Goal: Task Accomplishment & Management: Manage account settings

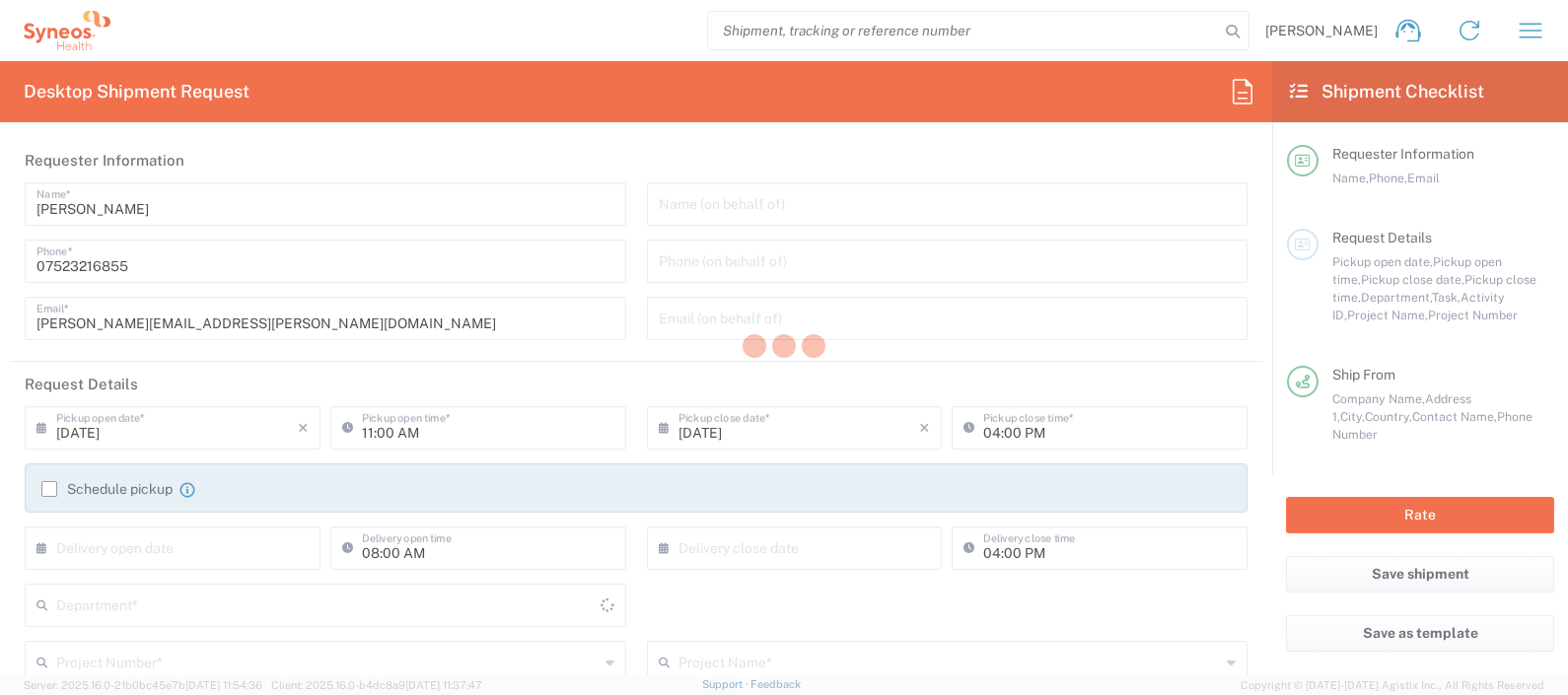
type input "8350"
type input "[GEOGRAPHIC_DATA]"
type input "United Kingdom"
type input "Syneos Health UK Limited"
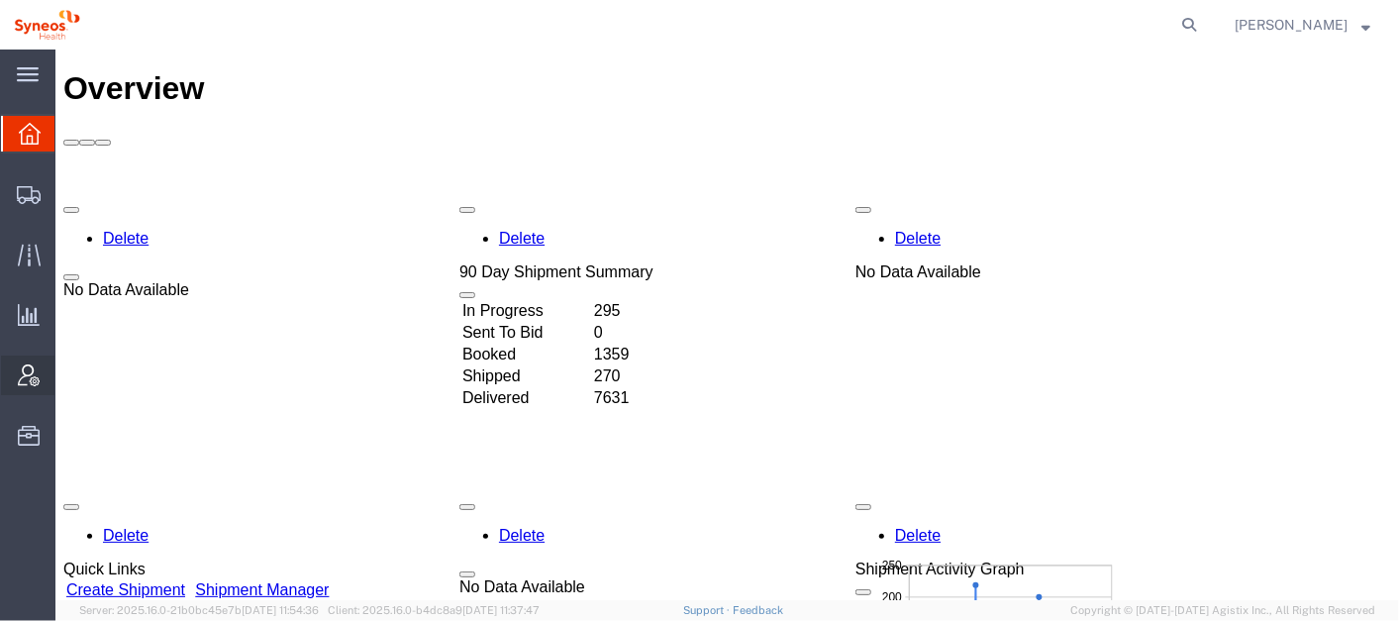
click at [68, 378] on span "Account Admin" at bounding box center [61, 375] width 14 height 40
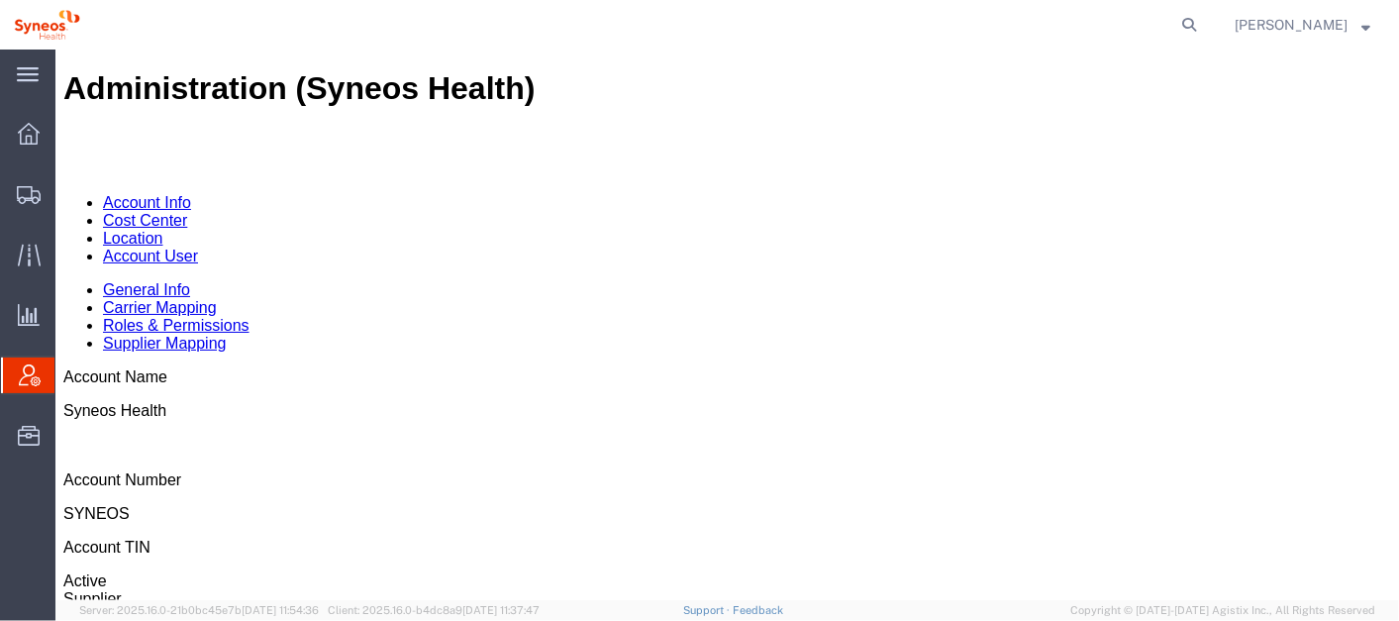
click at [197, 247] on link "Account User" at bounding box center [149, 255] width 95 height 17
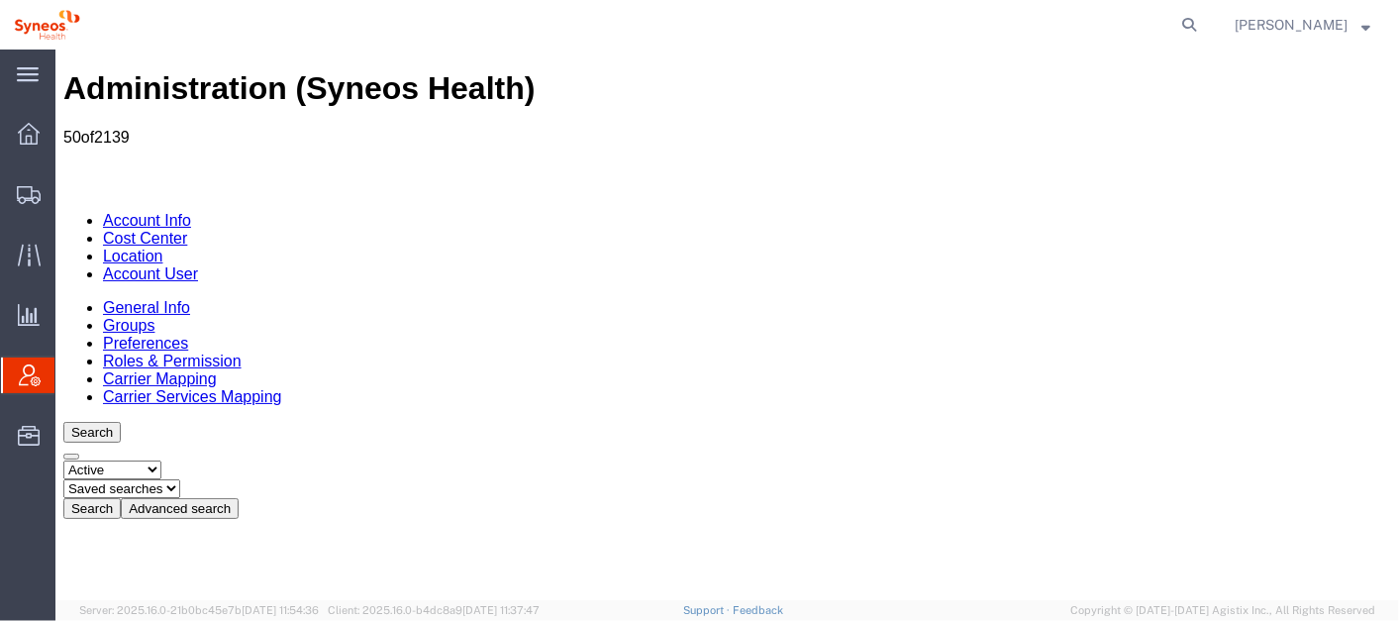
drag, startPoint x: 757, startPoint y: 281, endPoint x: 745, endPoint y: 290, distance: 14.9
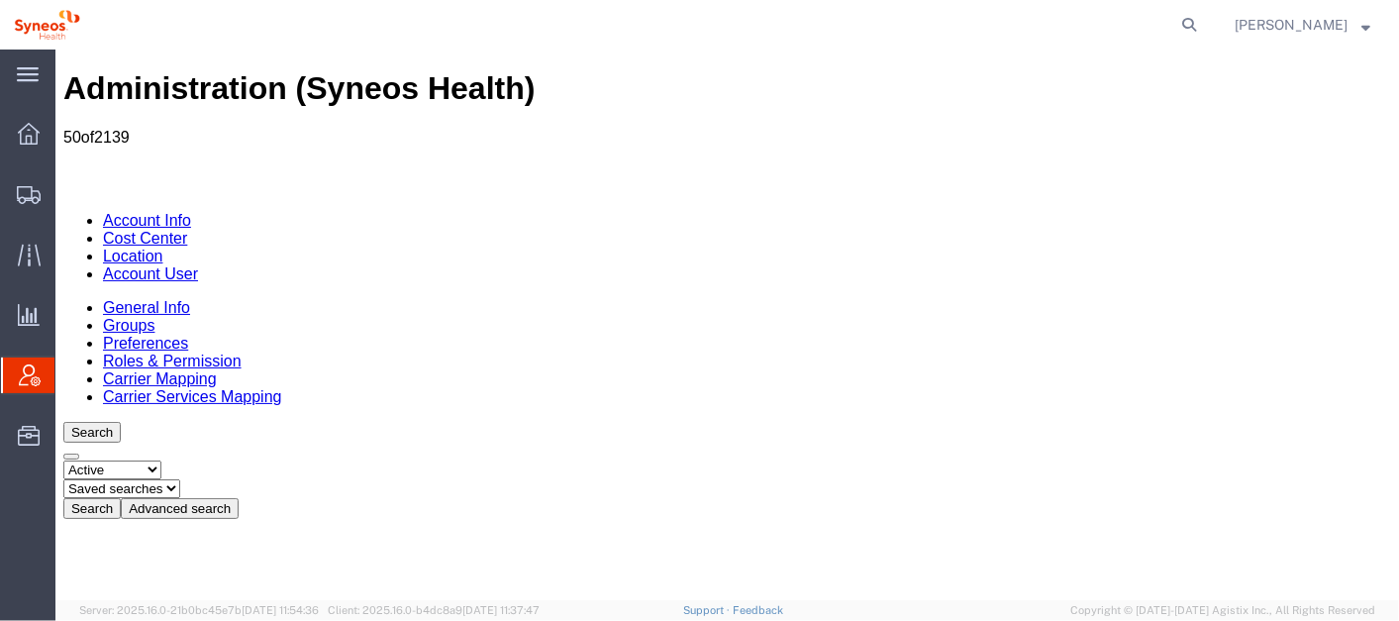
click at [541, 211] on ul "Account Info Cost Center Location Account User" at bounding box center [726, 246] width 1328 height 71
click at [0, 0] on span "Shipment Manager" at bounding box center [0, 0] width 0 height 0
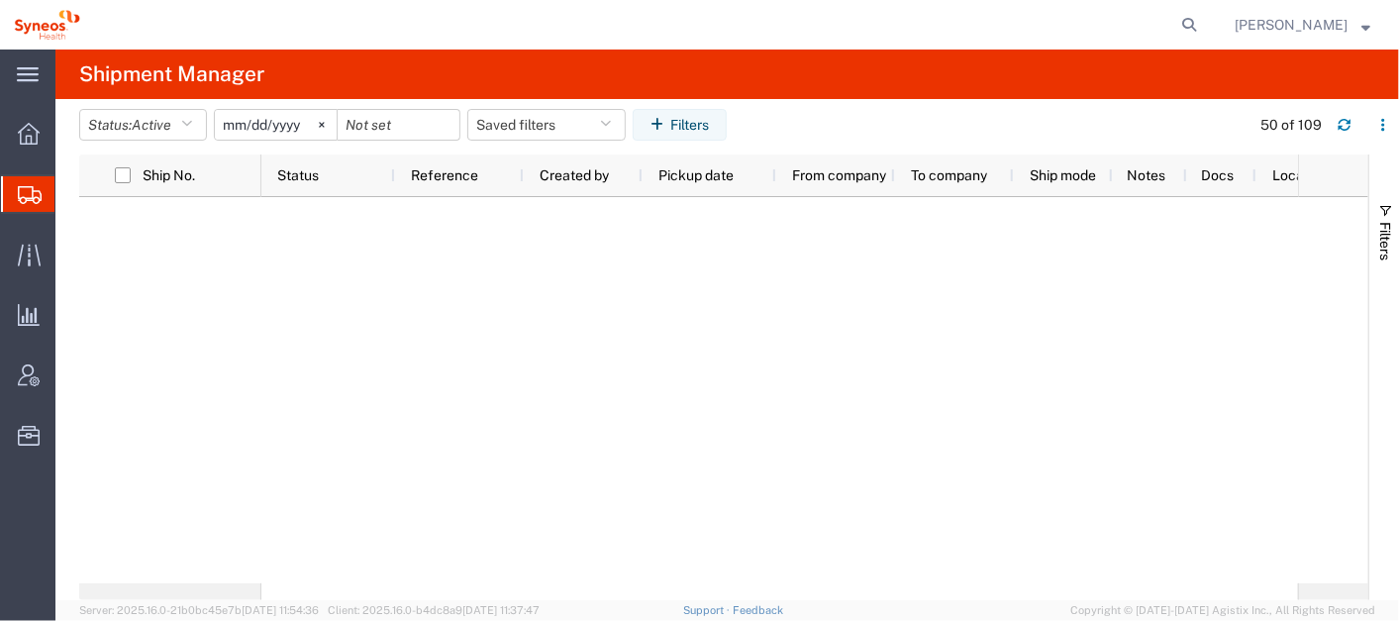
scroll to position [4147, 0]
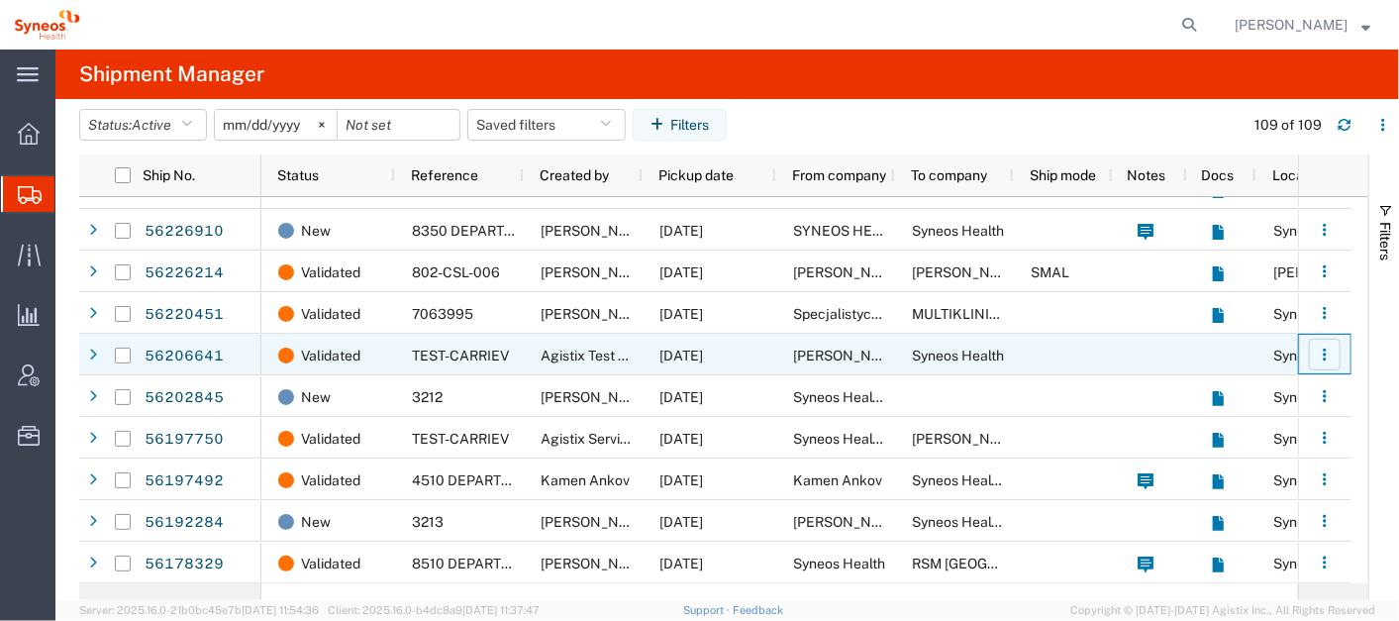
click at [1330, 343] on button "button" at bounding box center [1325, 355] width 32 height 32
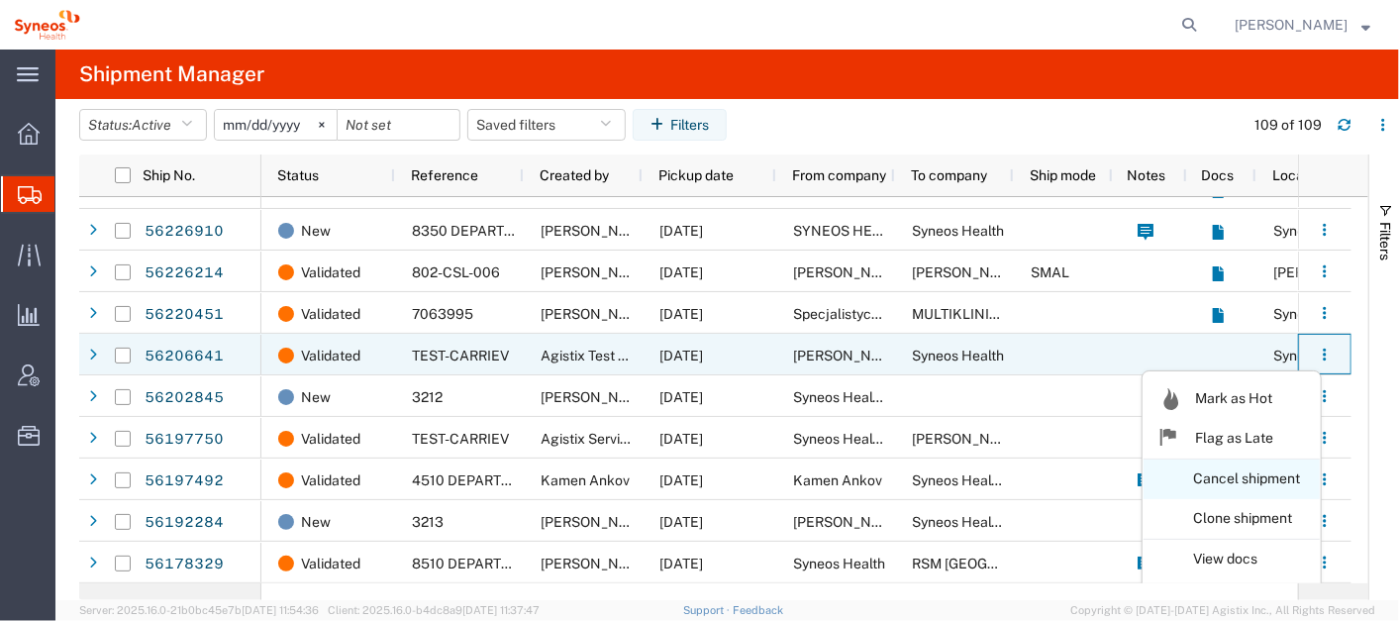
click at [1265, 469] on link "Cancel shipment" at bounding box center [1232, 479] width 176 height 36
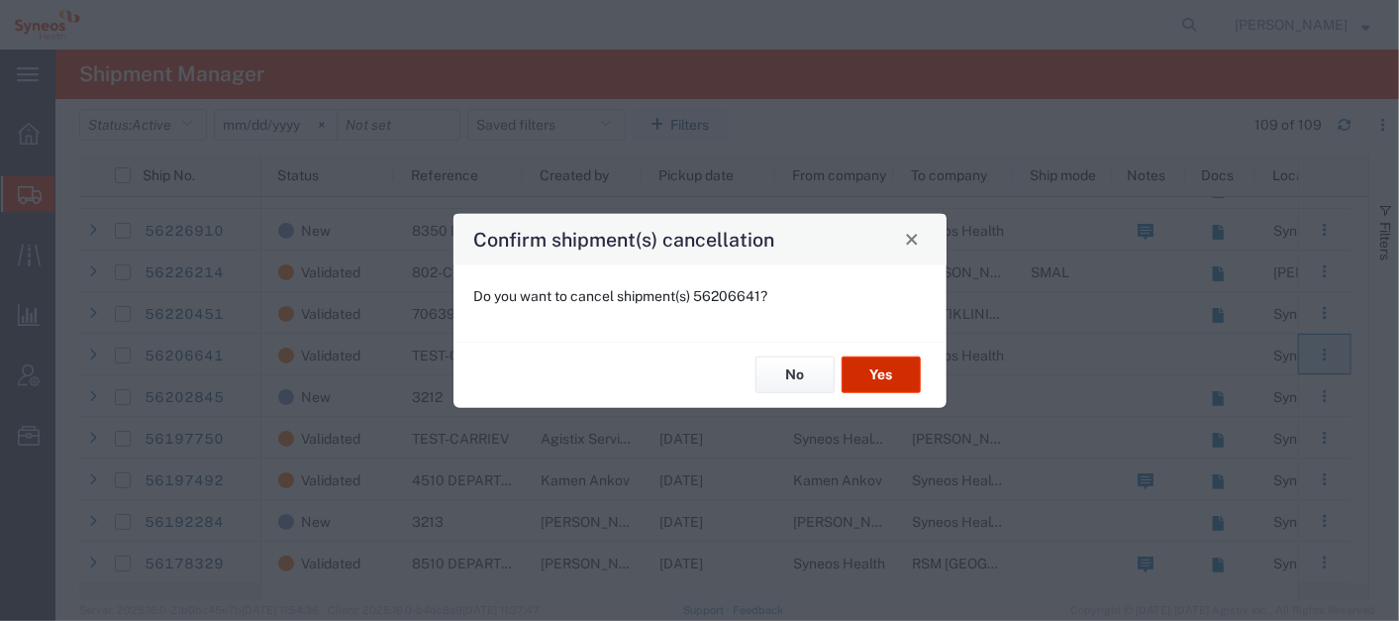
click at [881, 369] on button "Yes" at bounding box center [881, 374] width 79 height 37
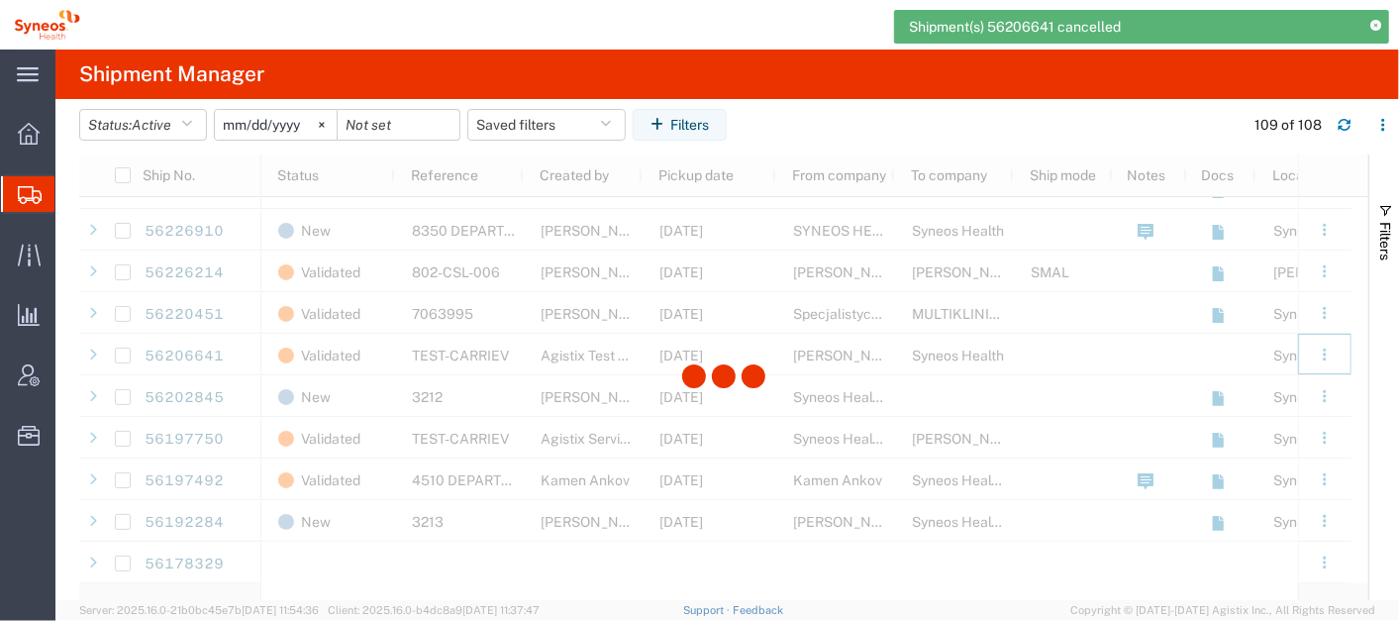
scroll to position [4105, 0]
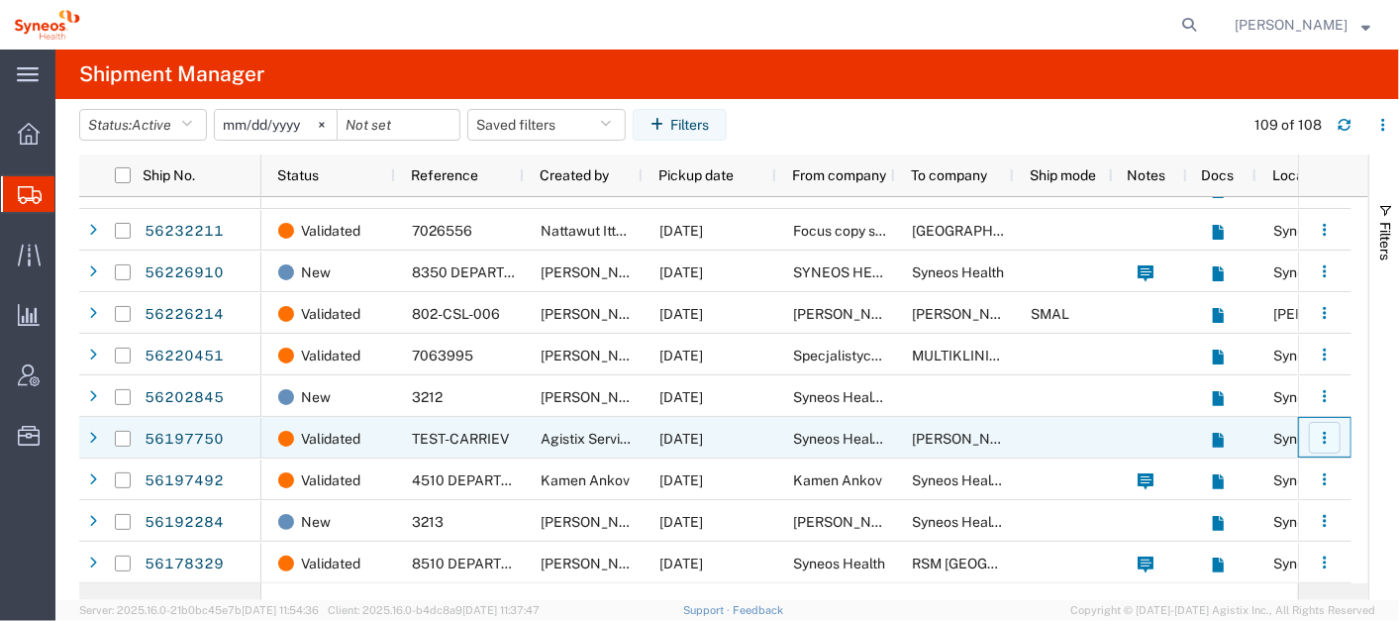
click at [1329, 435] on icon "button" at bounding box center [1325, 438] width 14 height 14
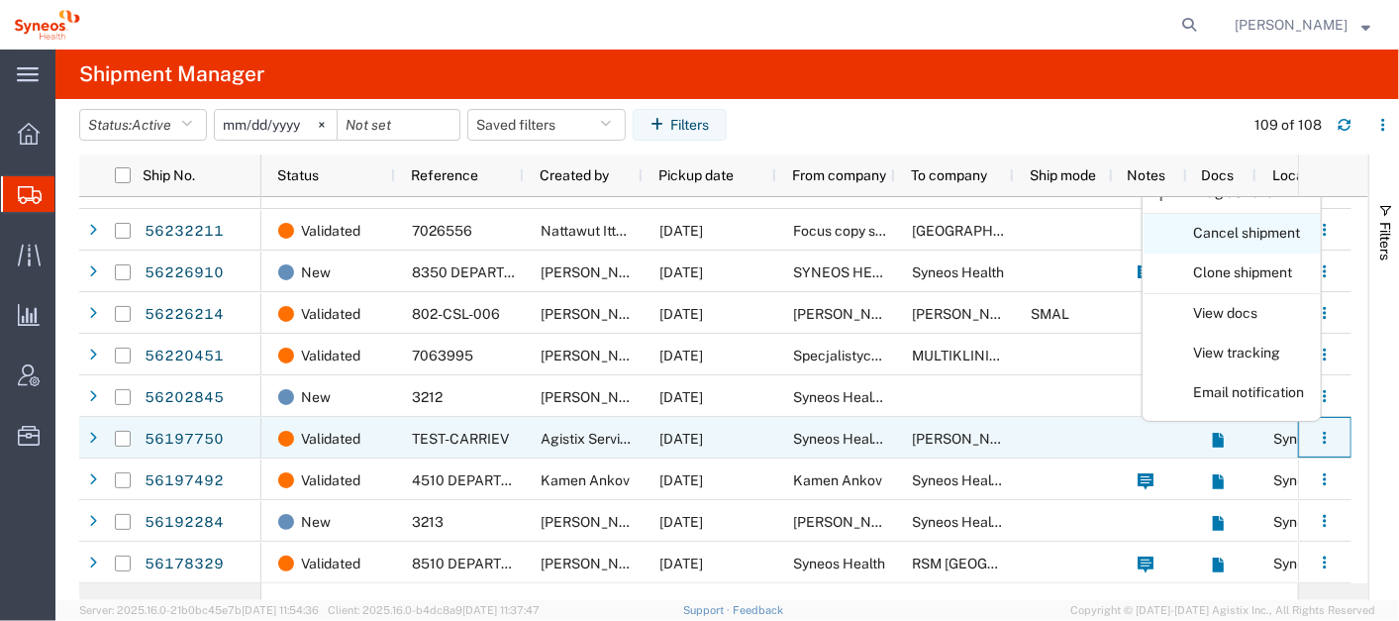
click at [1246, 243] on link "Cancel shipment" at bounding box center [1232, 234] width 176 height 36
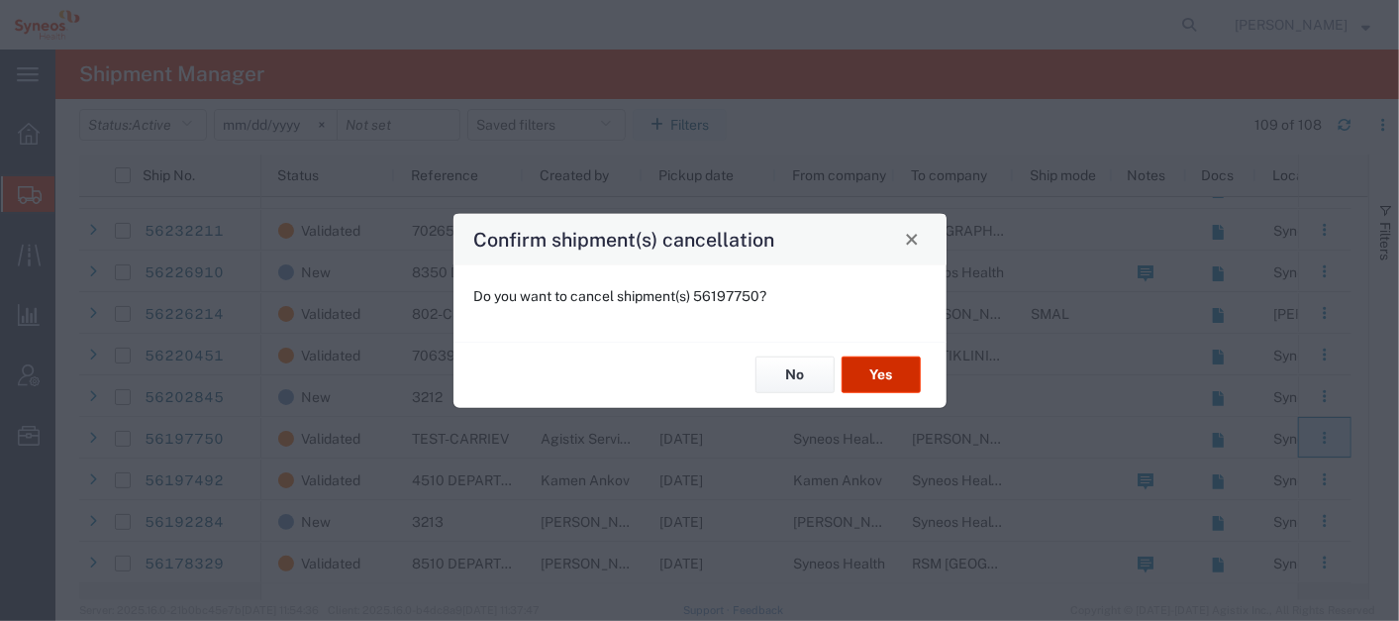
click at [860, 371] on button "Yes" at bounding box center [881, 374] width 79 height 37
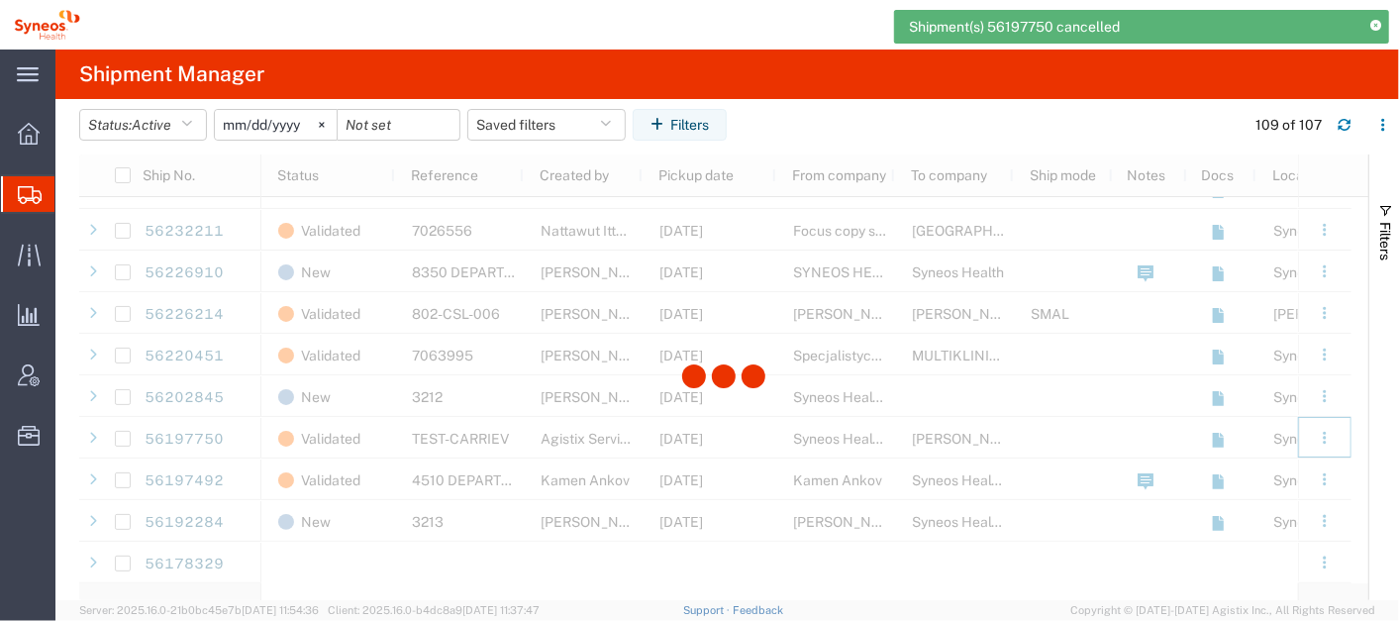
scroll to position [4064, 0]
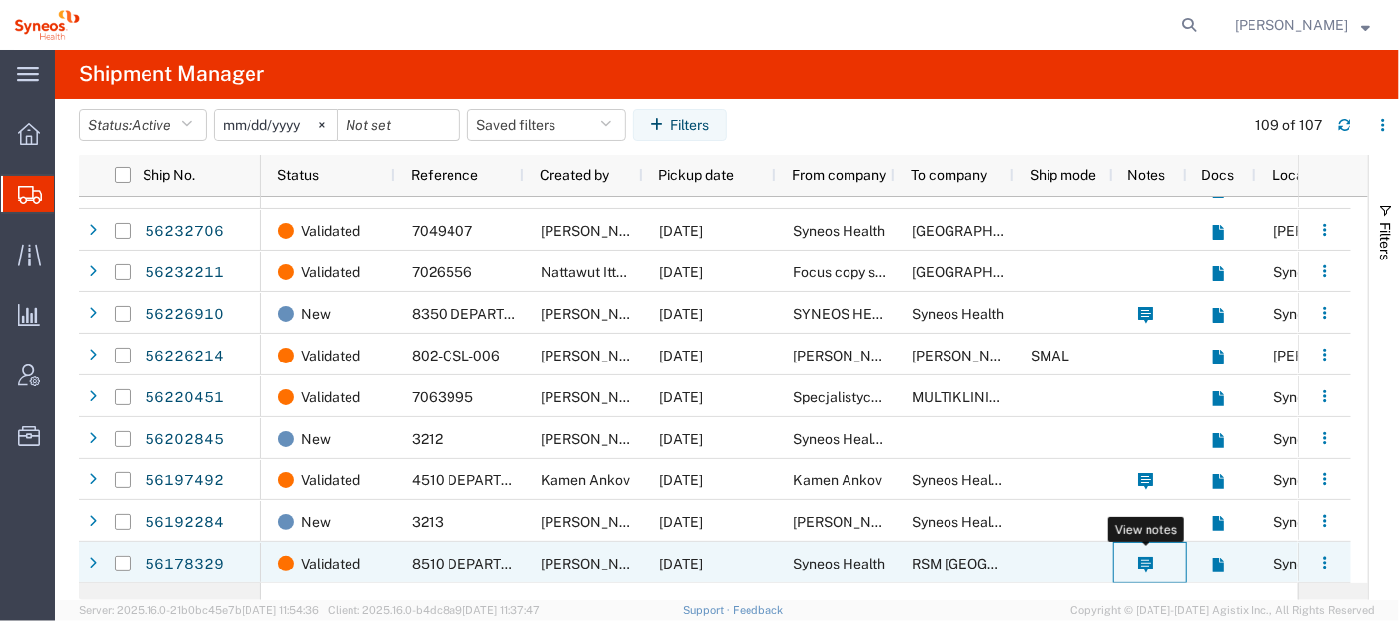
click at [1146, 562] on icon at bounding box center [1146, 565] width 17 height 17
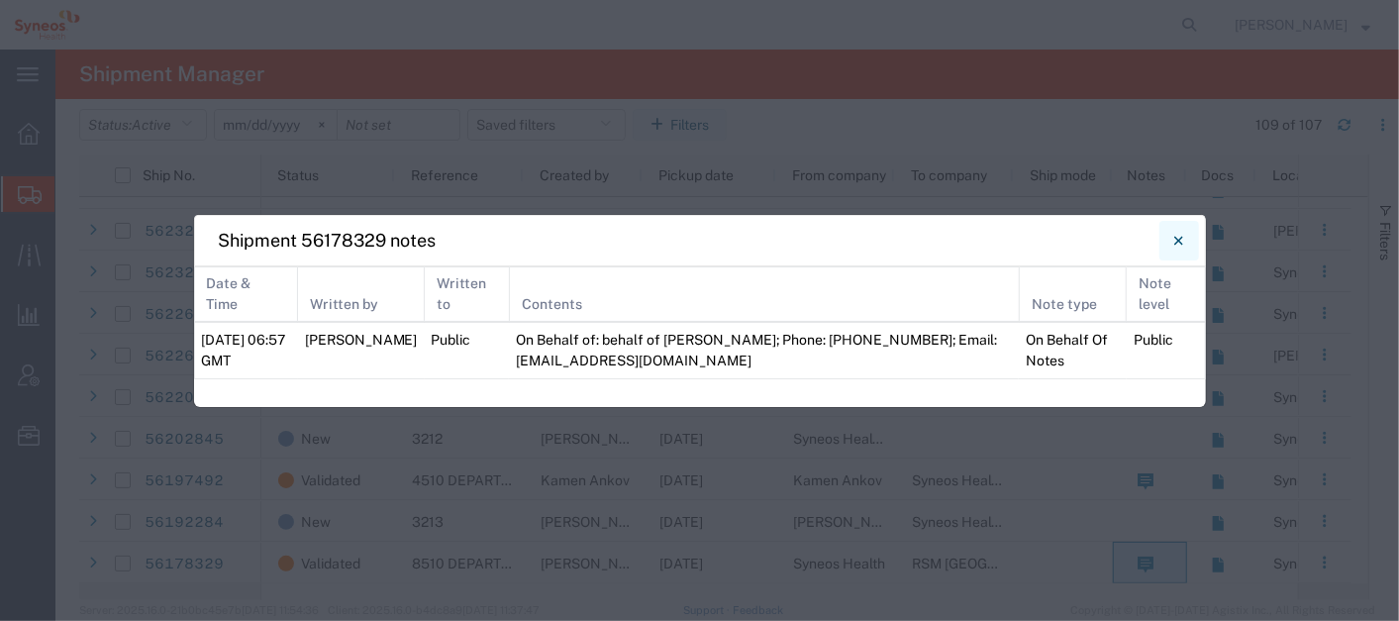
click at [1177, 239] on icon "Close" at bounding box center [1178, 241] width 9 height 24
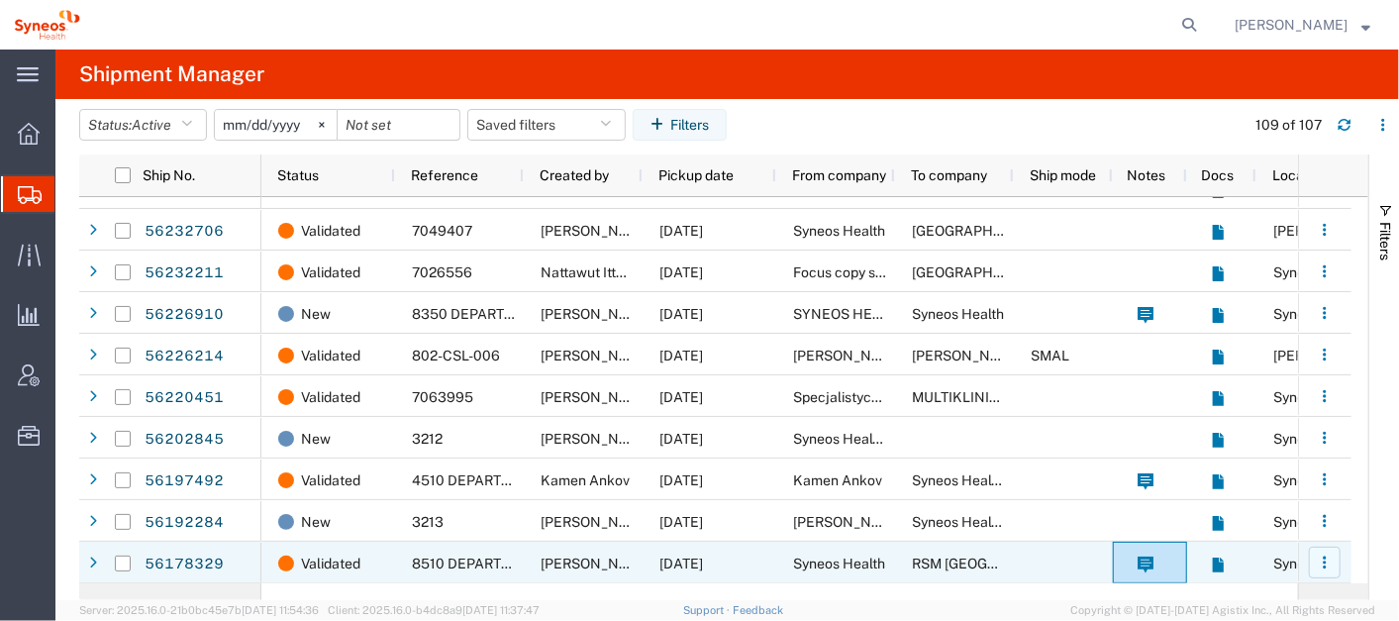
click at [1322, 558] on icon "button" at bounding box center [1325, 563] width 14 height 14
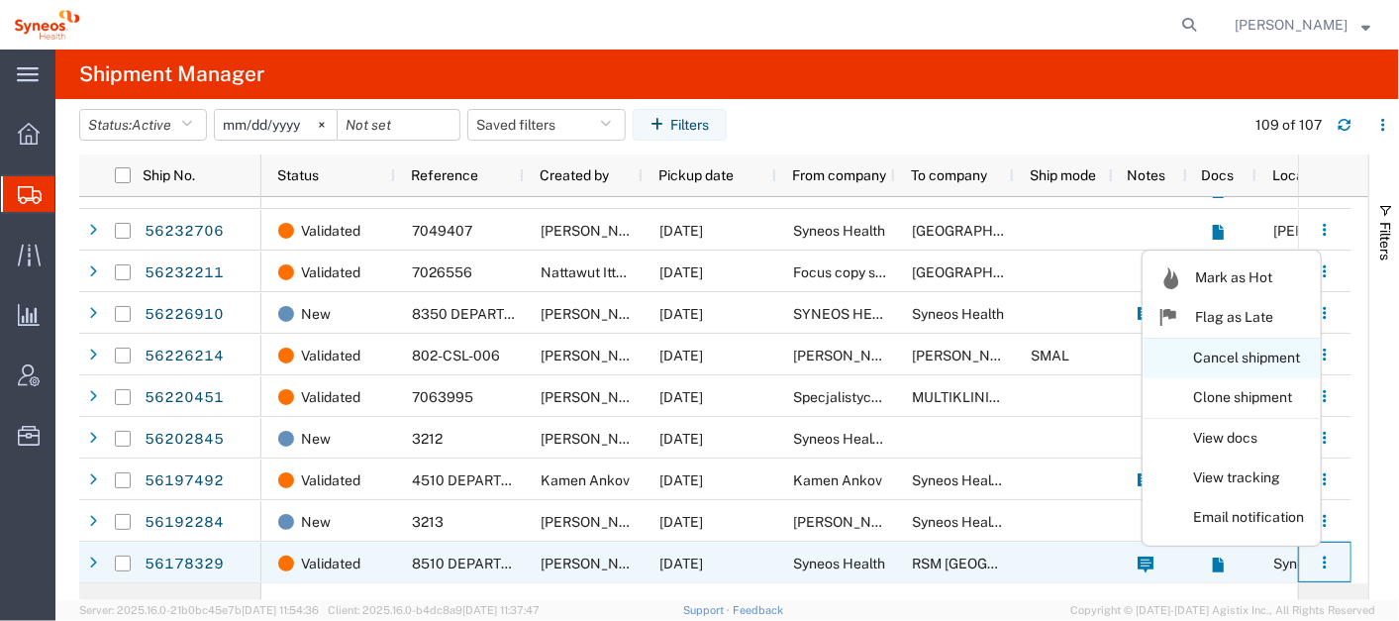
click at [1239, 354] on link "Cancel shipment" at bounding box center [1232, 359] width 176 height 36
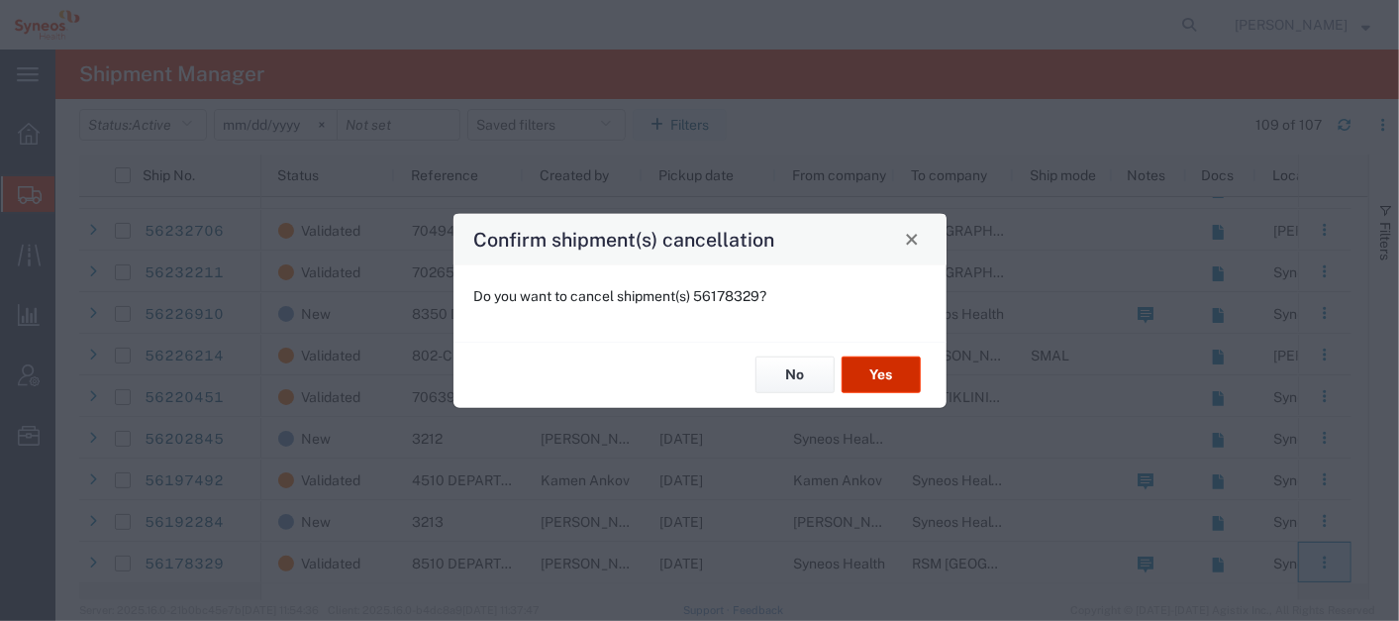
click at [894, 376] on button "Yes" at bounding box center [881, 374] width 79 height 37
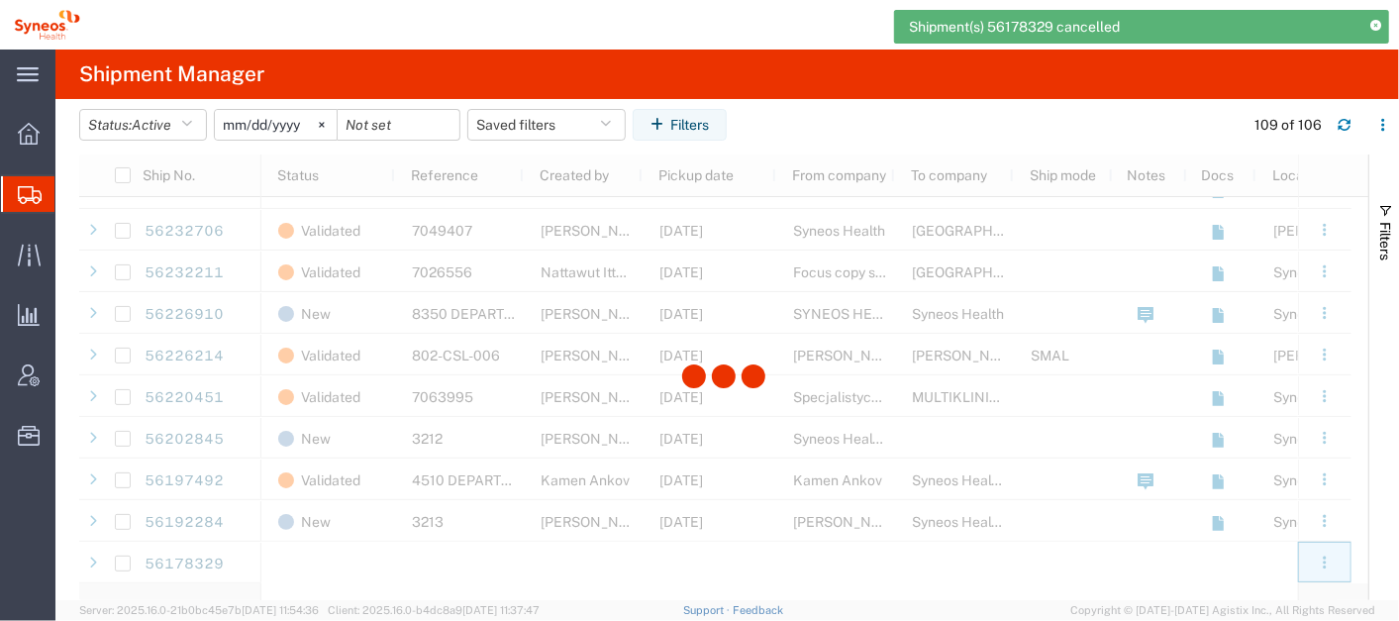
scroll to position [4022, 0]
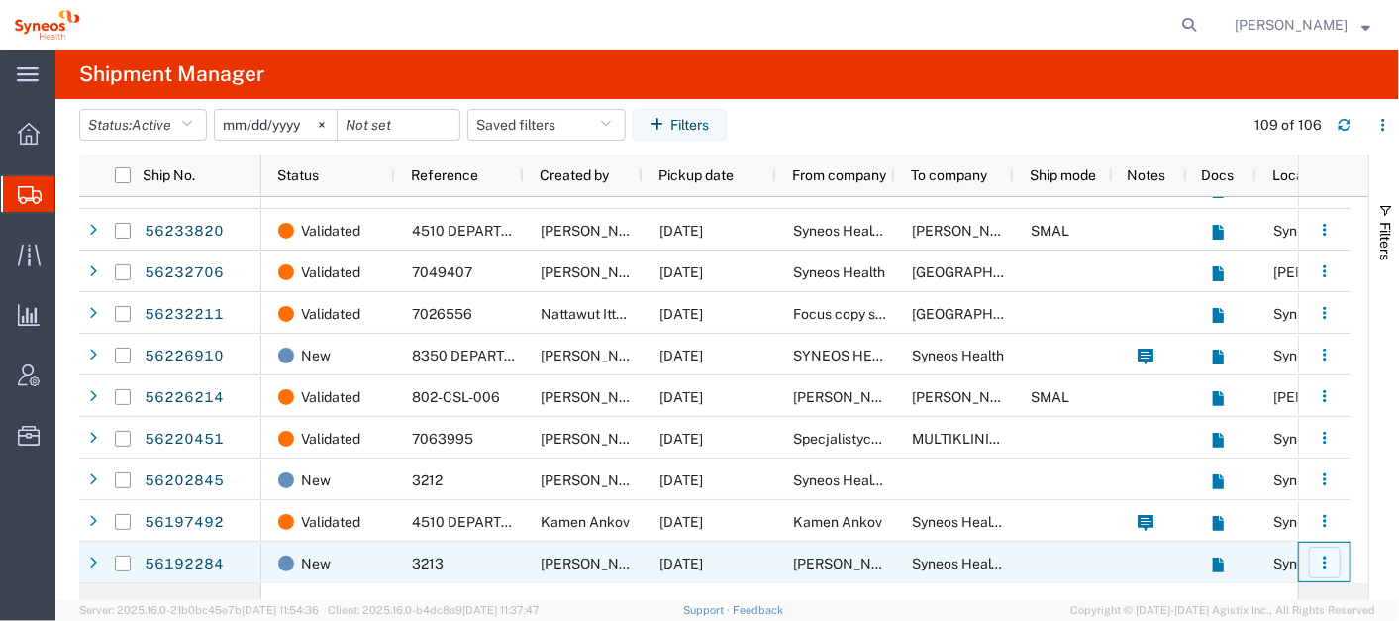
click at [1329, 557] on icon "button" at bounding box center [1325, 563] width 14 height 14
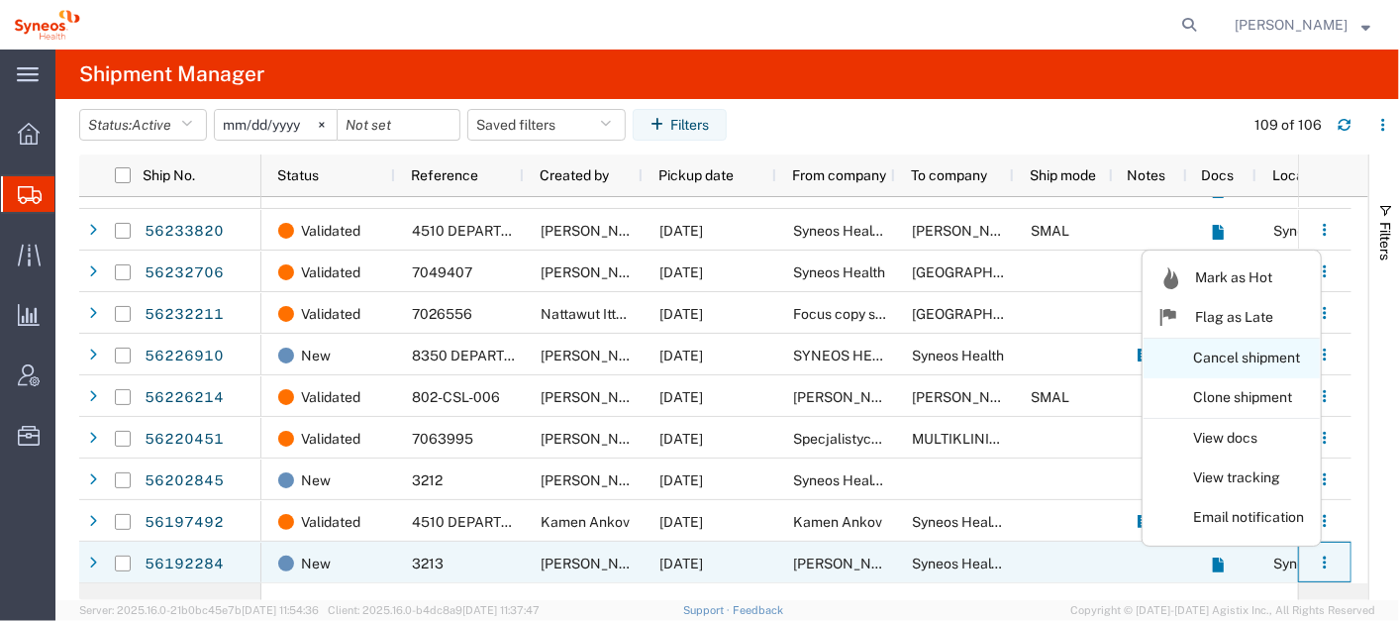
click at [1229, 343] on link "Cancel shipment" at bounding box center [1232, 359] width 176 height 36
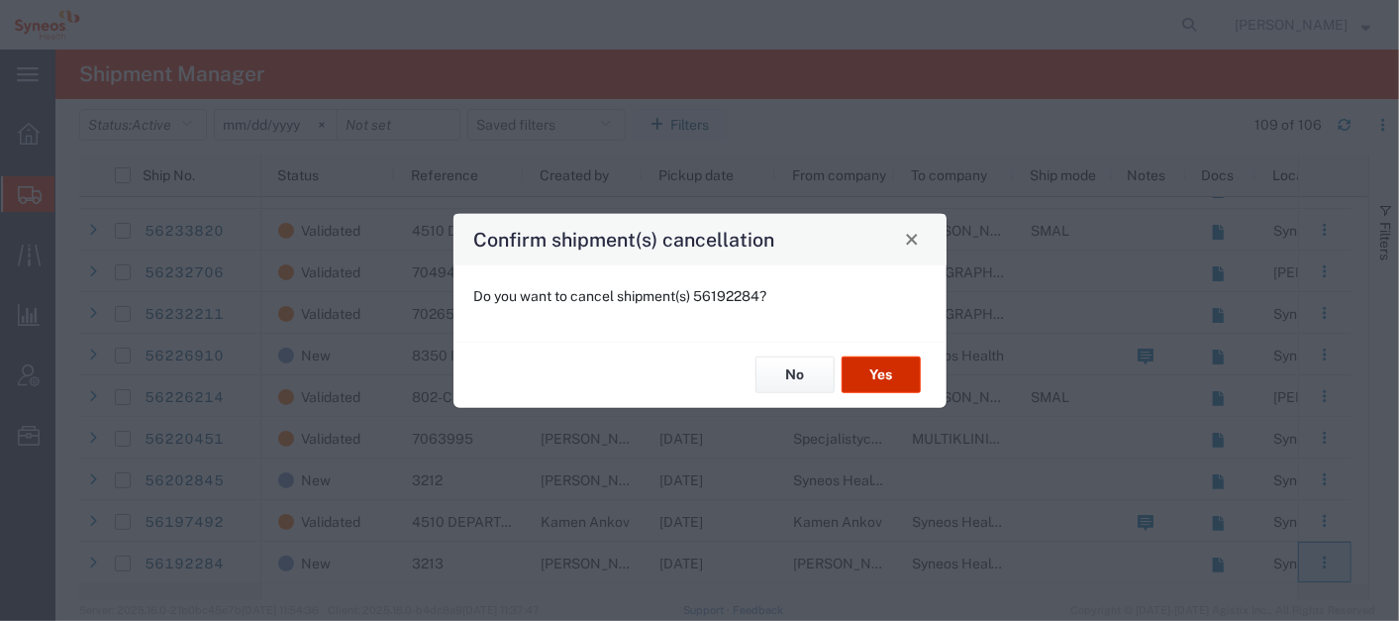
click at [883, 380] on button "Yes" at bounding box center [881, 374] width 79 height 37
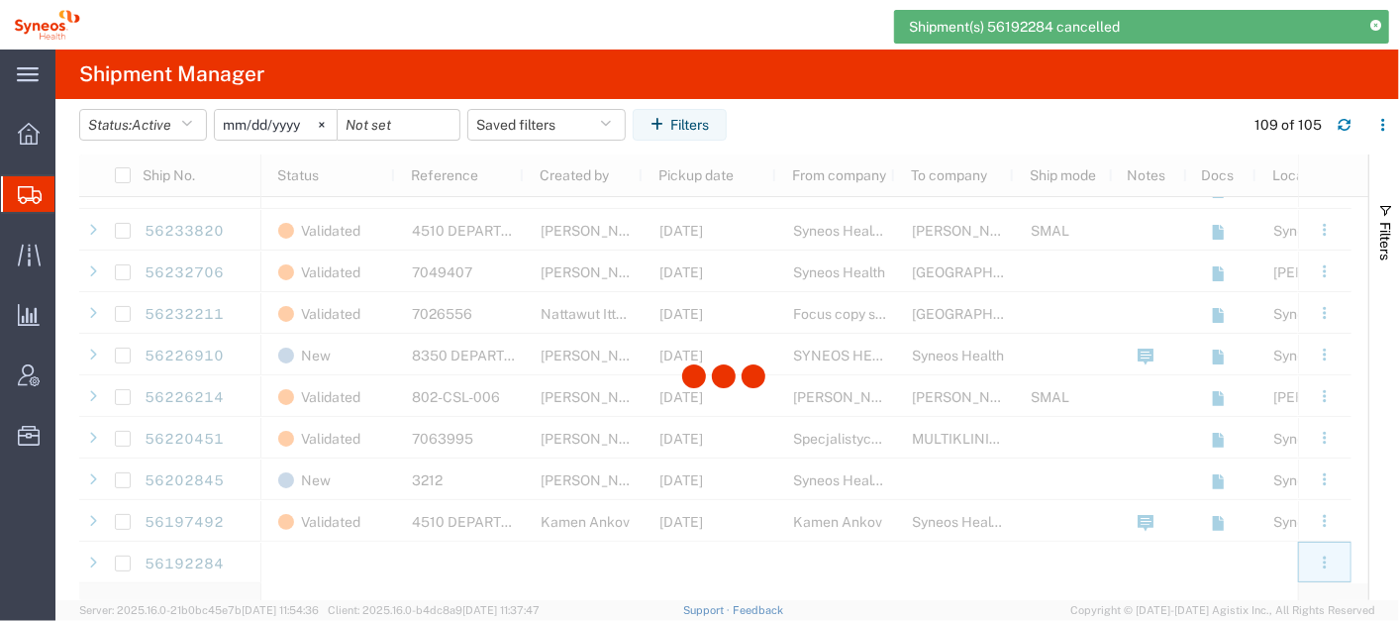
scroll to position [3981, 0]
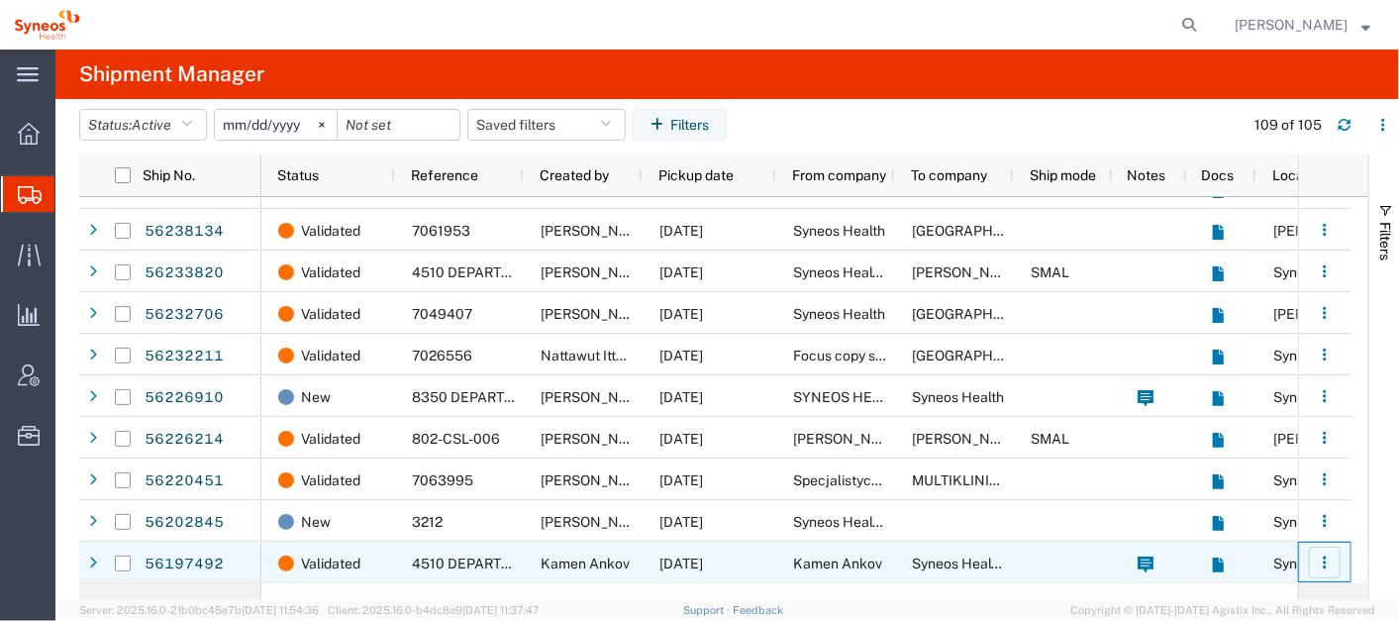
click at [1327, 569] on button "button" at bounding box center [1325, 563] width 32 height 32
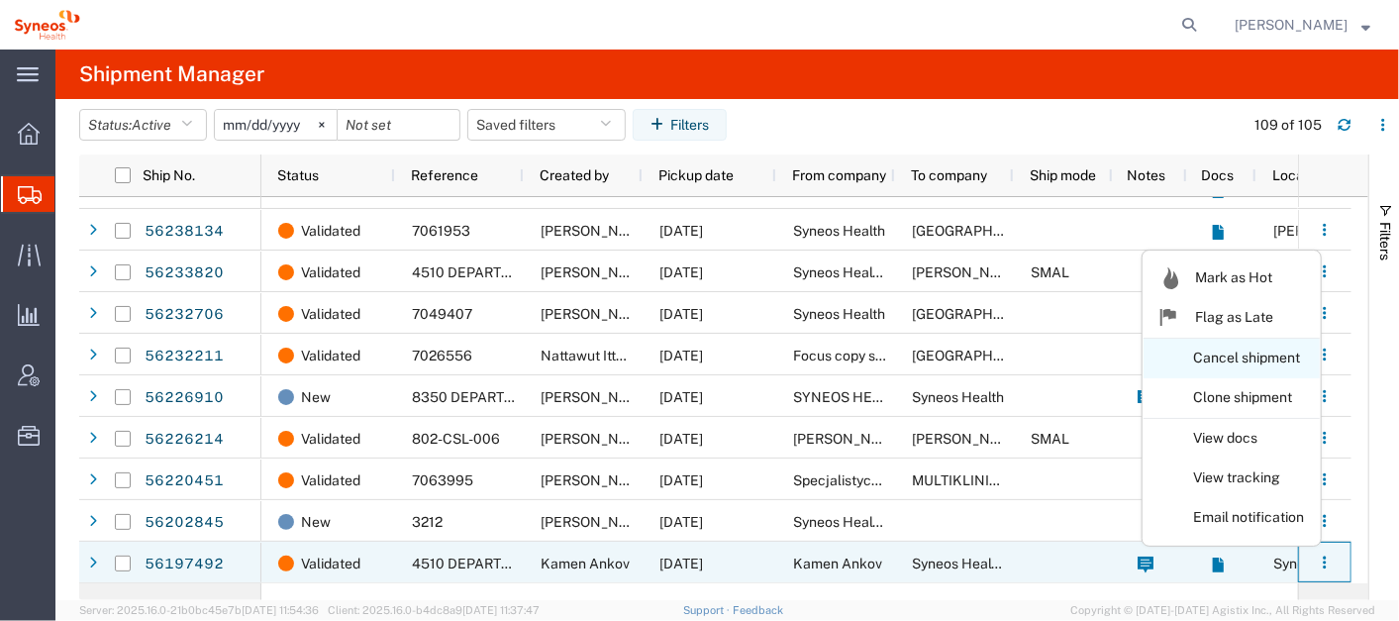
click at [1277, 351] on link "Cancel shipment" at bounding box center [1232, 359] width 176 height 36
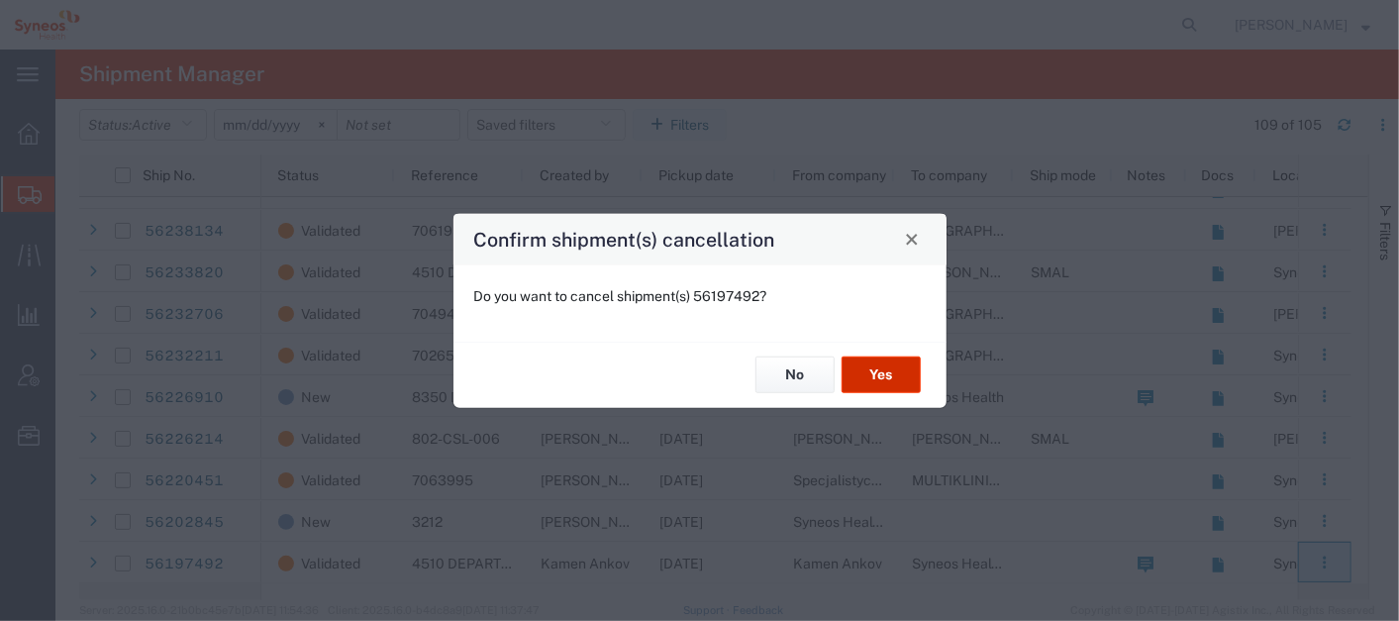
click at [896, 376] on button "Yes" at bounding box center [881, 374] width 79 height 37
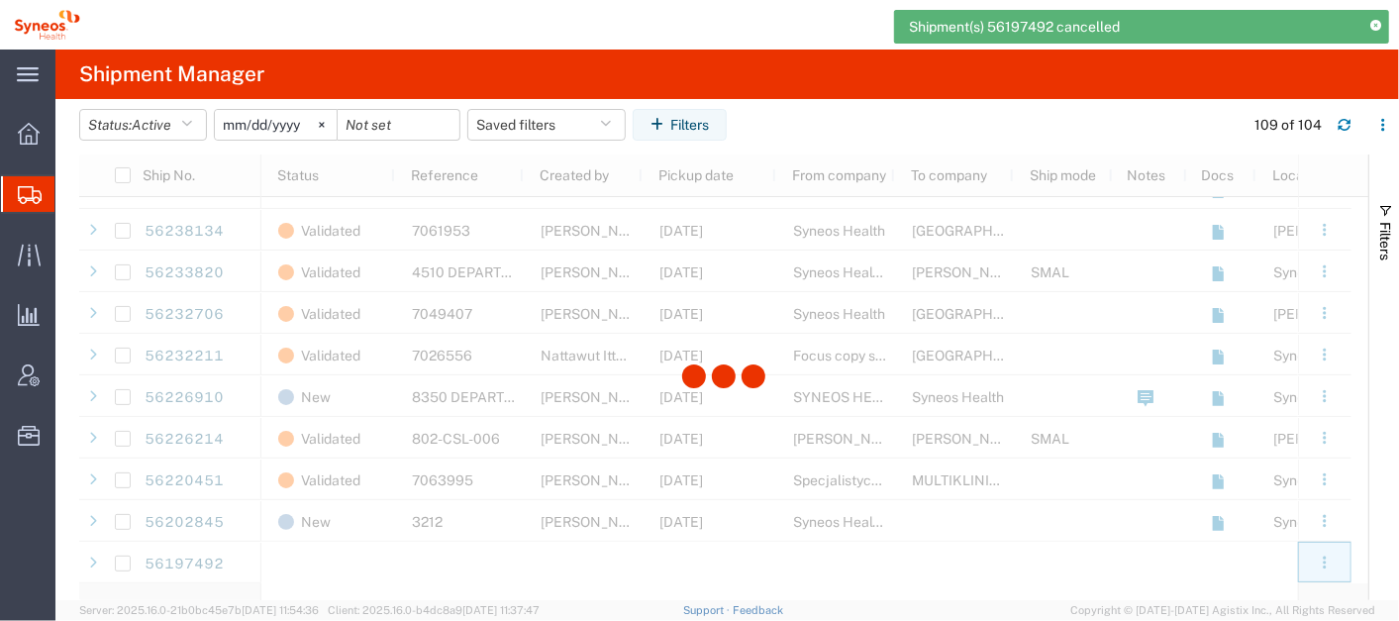
scroll to position [3939, 0]
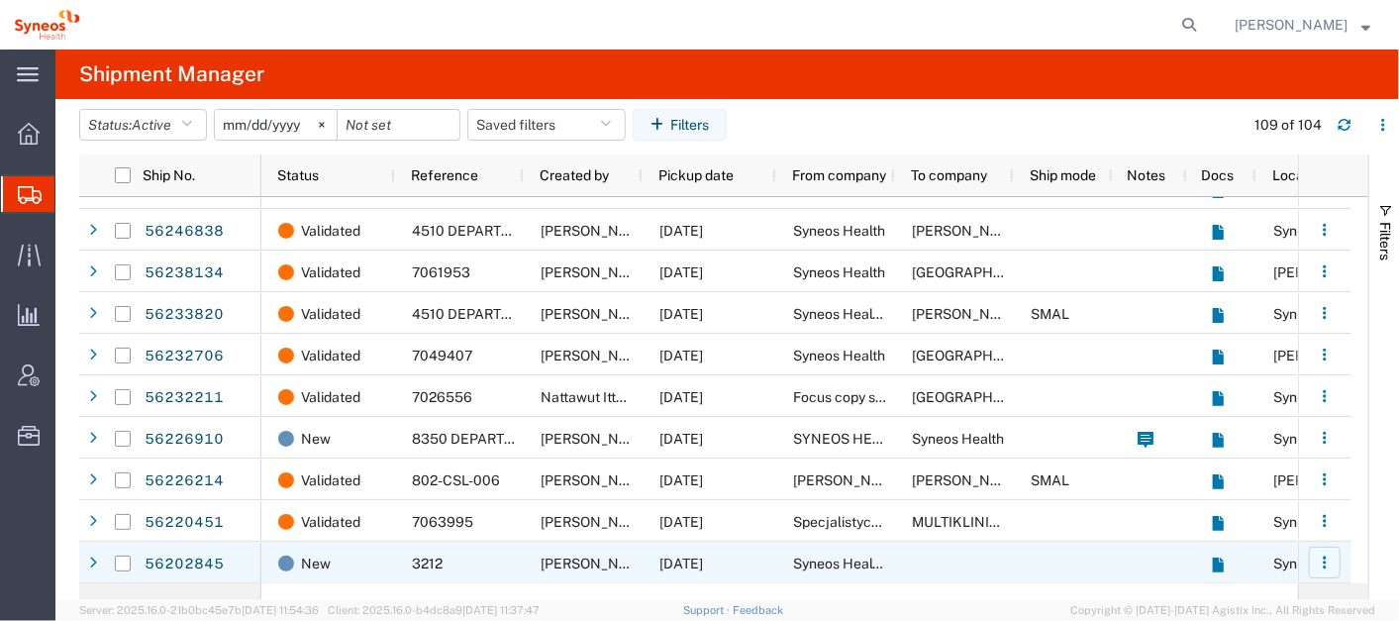
click at [1321, 559] on icon "button" at bounding box center [1325, 563] width 14 height 14
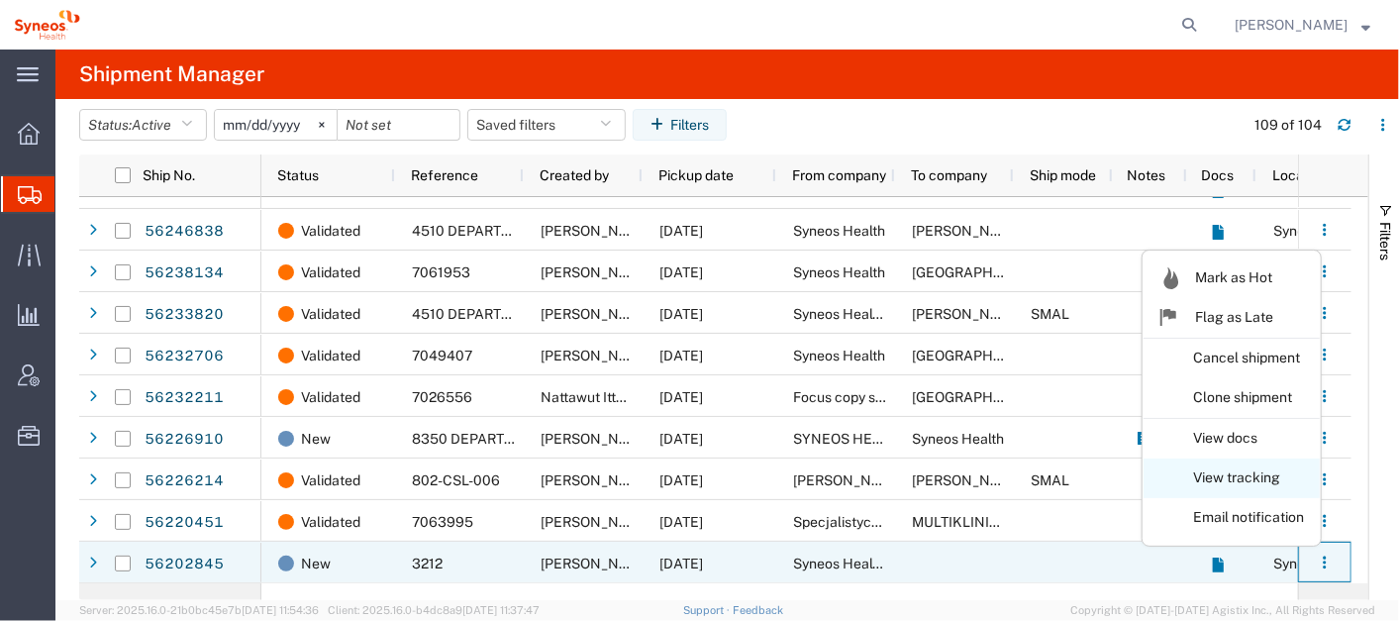
click at [1301, 482] on link "View tracking" at bounding box center [1232, 478] width 176 height 36
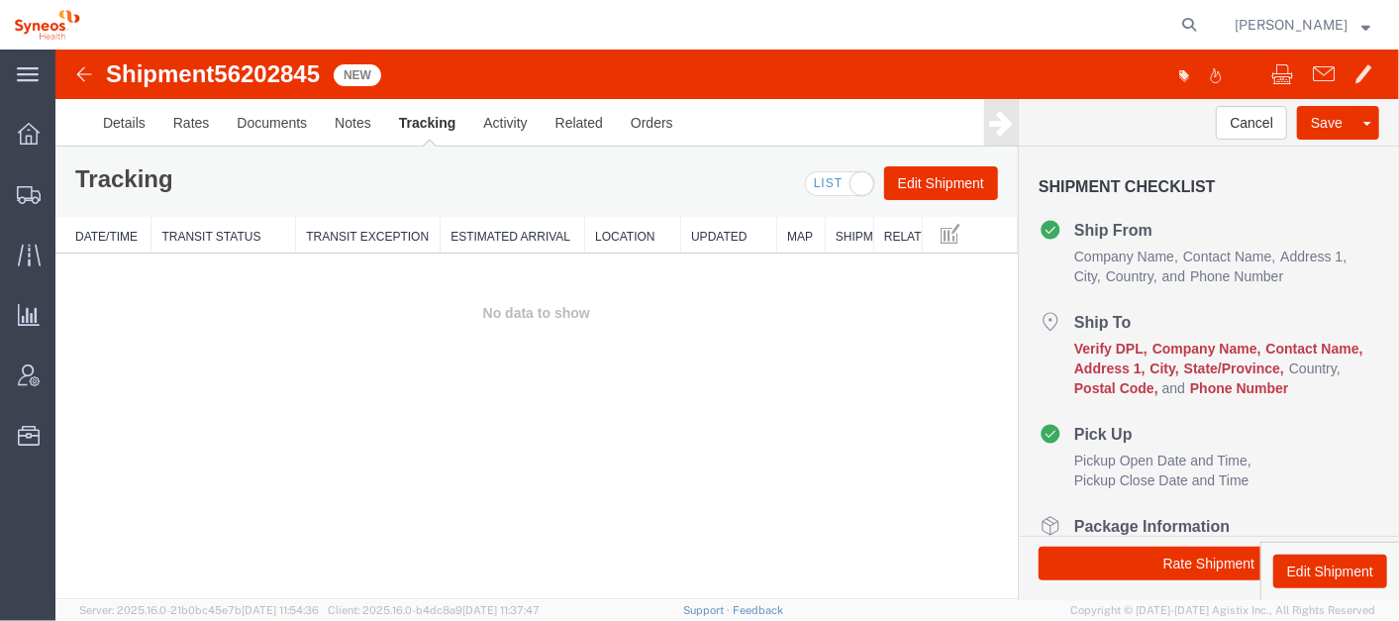
drag, startPoint x: 967, startPoint y: 379, endPoint x: 618, endPoint y: 459, distance: 358.6
click at [618, 459] on div "Shipment 56202845 0 of 0 New Details Rates Documents Notes Tracking Activity Re…" at bounding box center [726, 324] width 1344 height 550
click at [1254, 121] on button "Cancel" at bounding box center [1250, 122] width 71 height 34
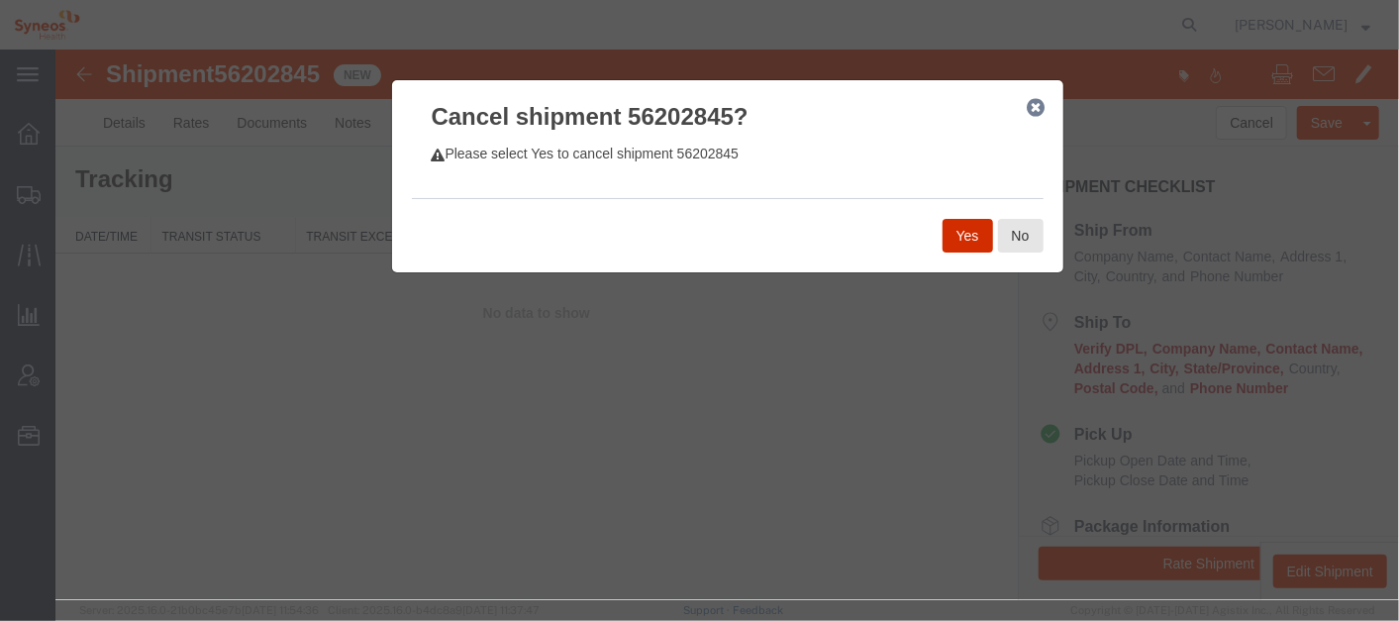
click at [962, 233] on button "Yes" at bounding box center [967, 235] width 51 height 34
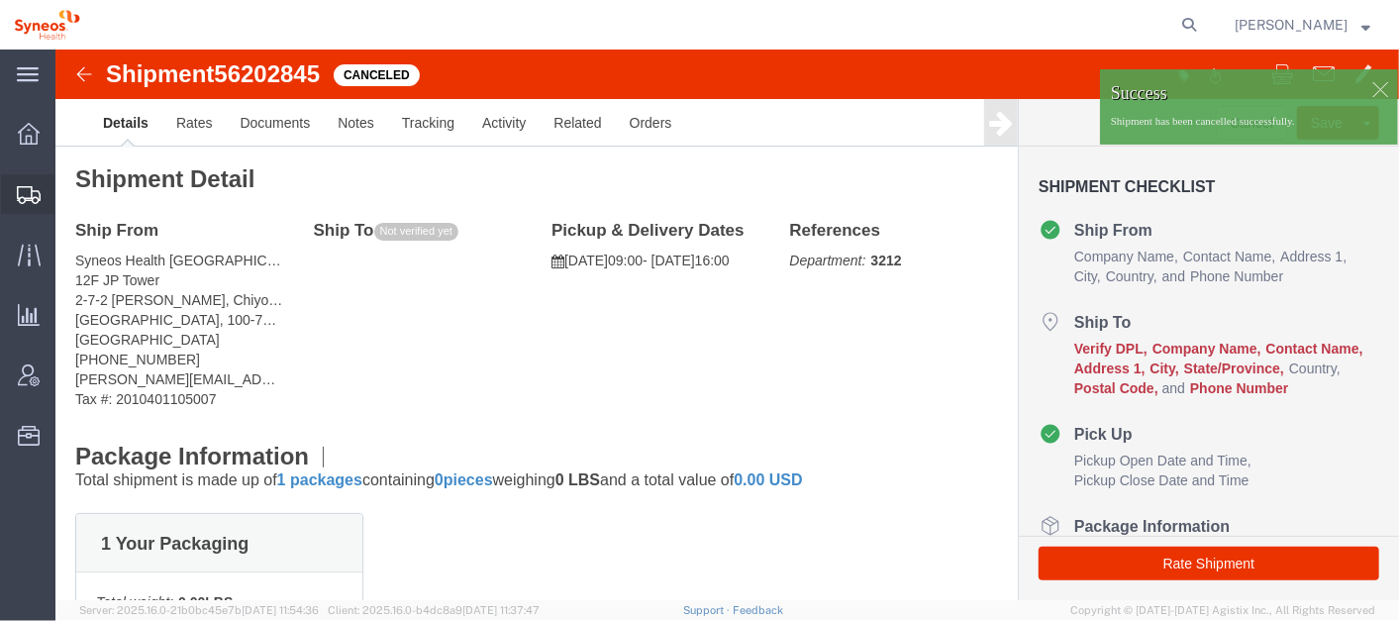
click at [0, 0] on span "Shipment Manager" at bounding box center [0, 0] width 0 height 0
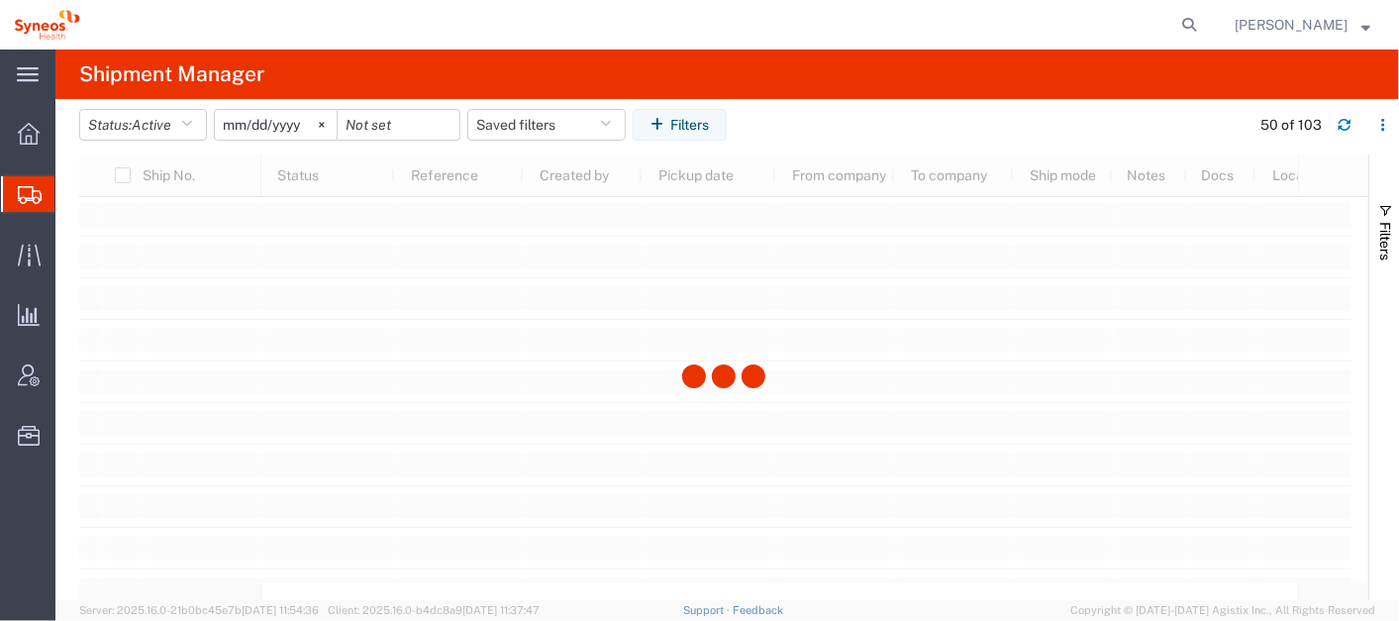
scroll to position [3898, 0]
drag, startPoint x: 1368, startPoint y: 229, endPoint x: 1358, endPoint y: 551, distance: 322.0
click at [1358, 551] on div "Ship No. Status Reference Created by Pickup date From company To company Ship m…" at bounding box center [739, 377] width 1320 height 446
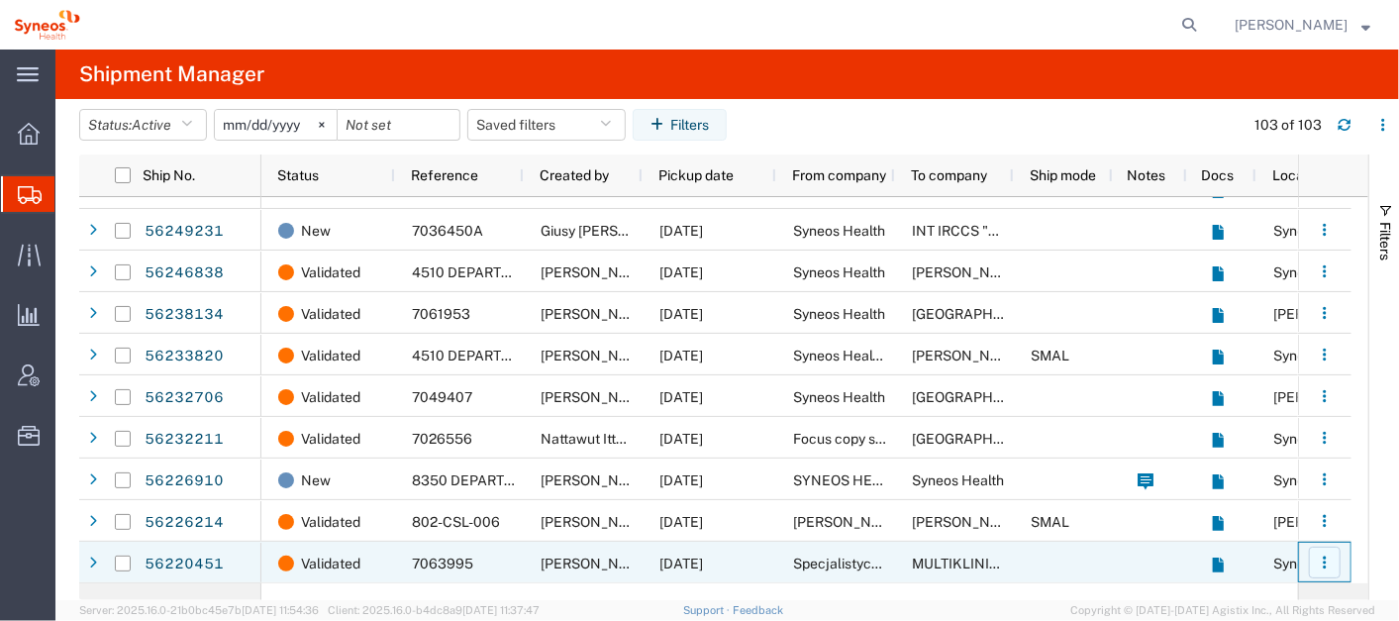
click at [1327, 559] on icon "button" at bounding box center [1325, 563] width 14 height 14
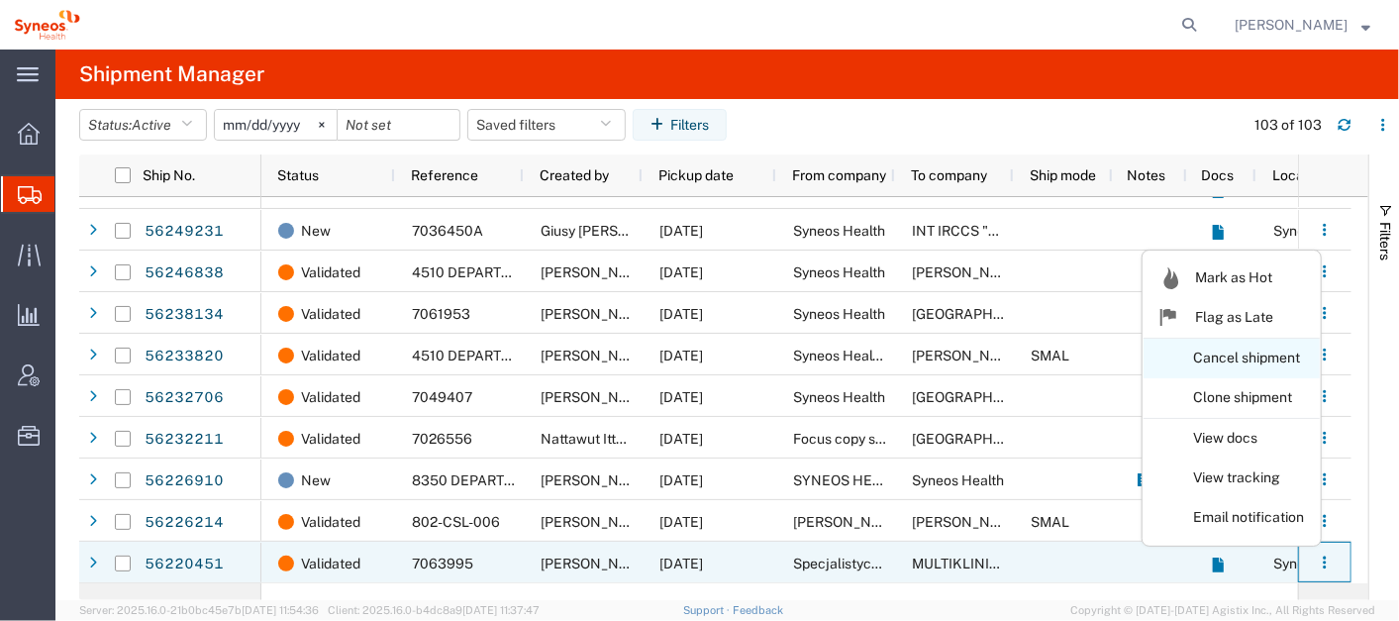
click at [1221, 357] on link "Cancel shipment" at bounding box center [1232, 359] width 176 height 36
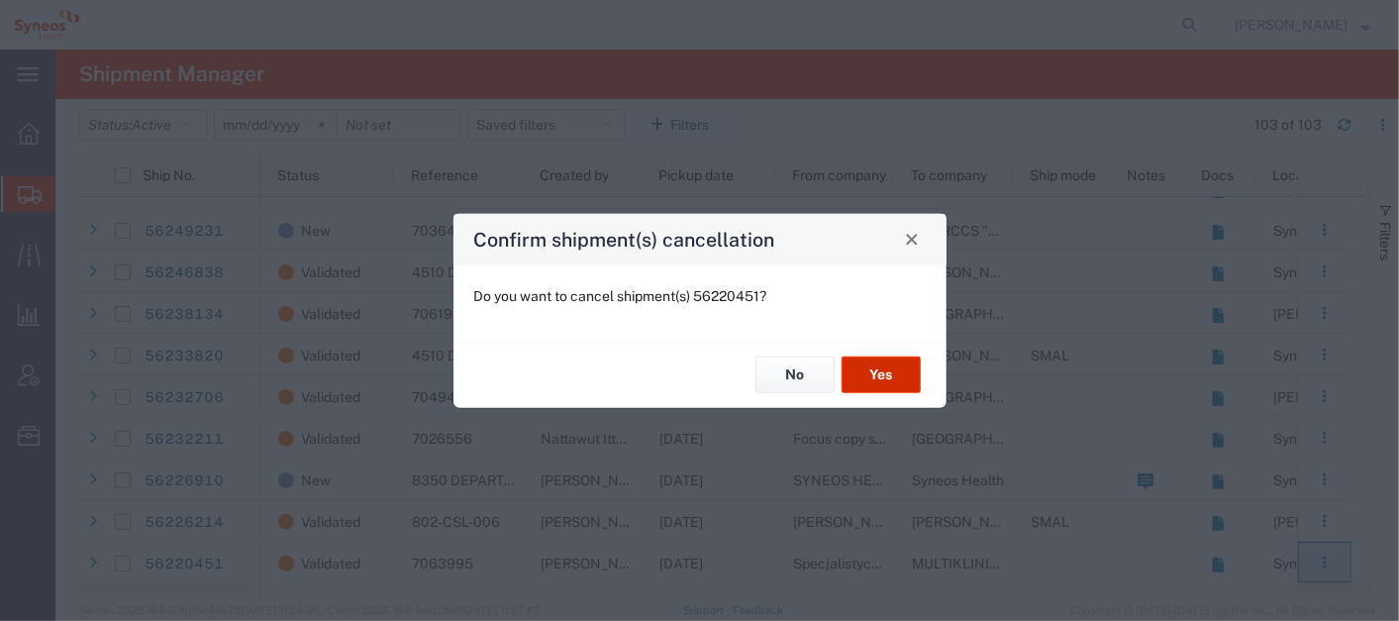
click at [901, 371] on button "Yes" at bounding box center [881, 374] width 79 height 37
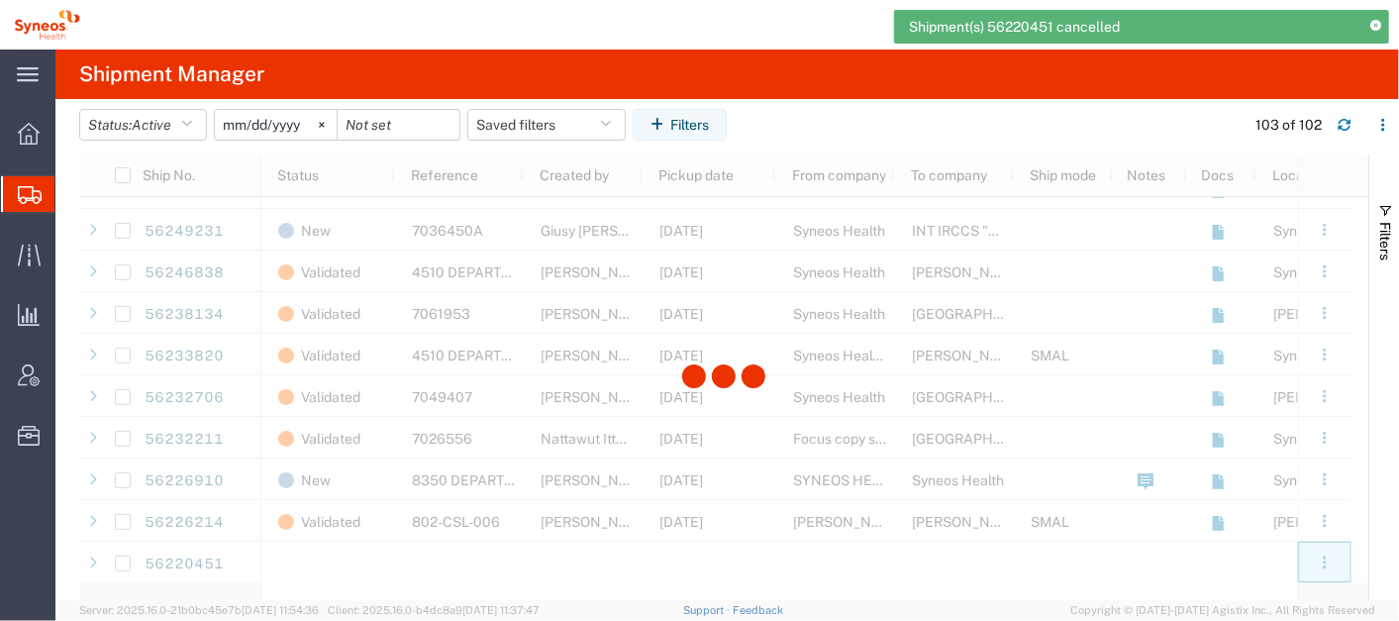
scroll to position [3856, 0]
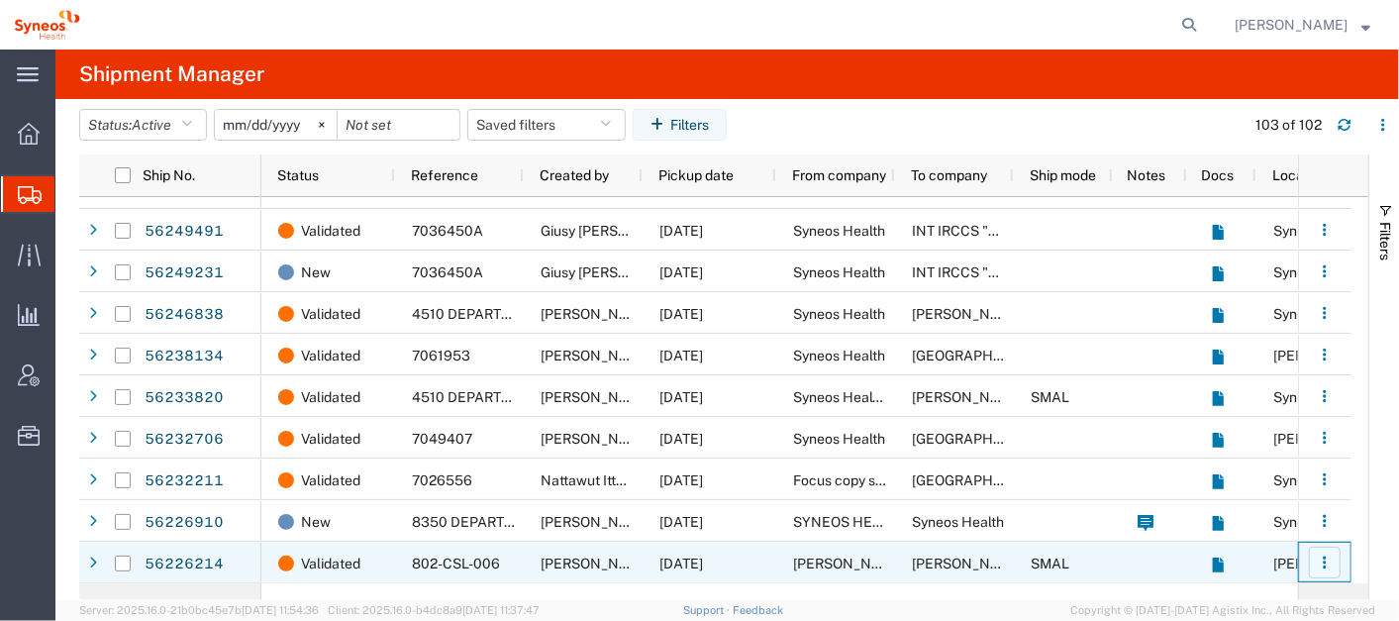
click at [1326, 552] on button "button" at bounding box center [1325, 563] width 32 height 32
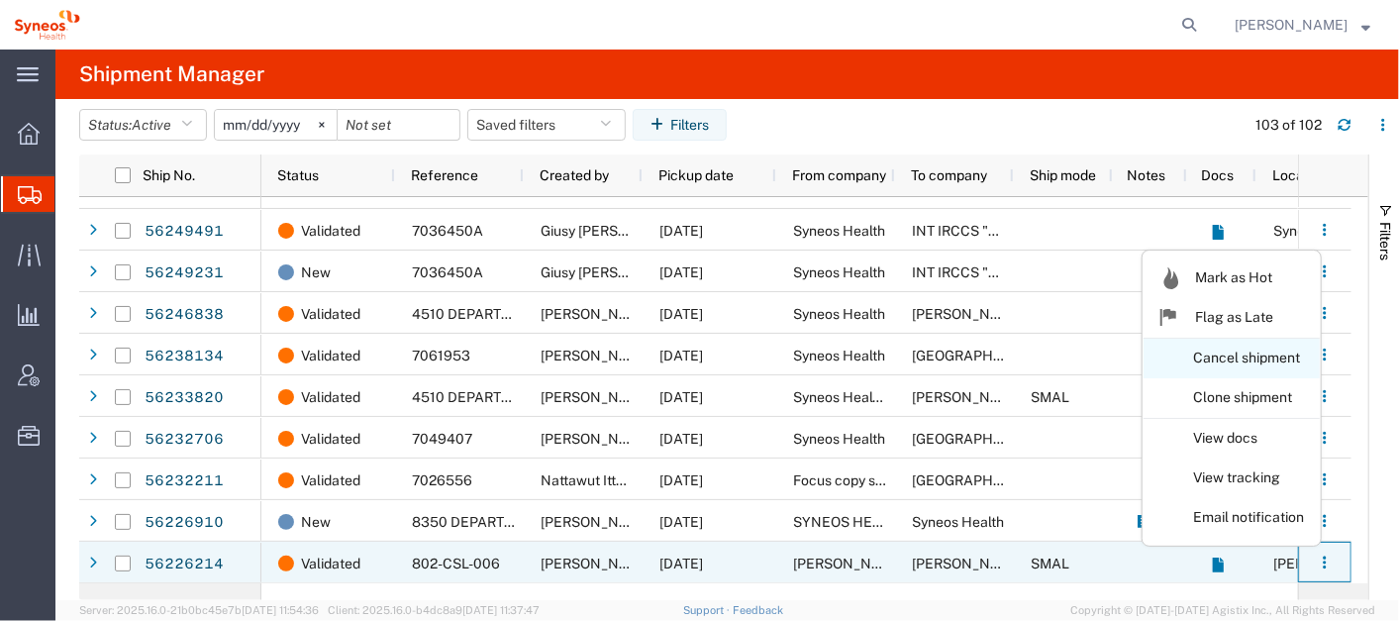
click at [1265, 358] on link "Cancel shipment" at bounding box center [1232, 359] width 176 height 36
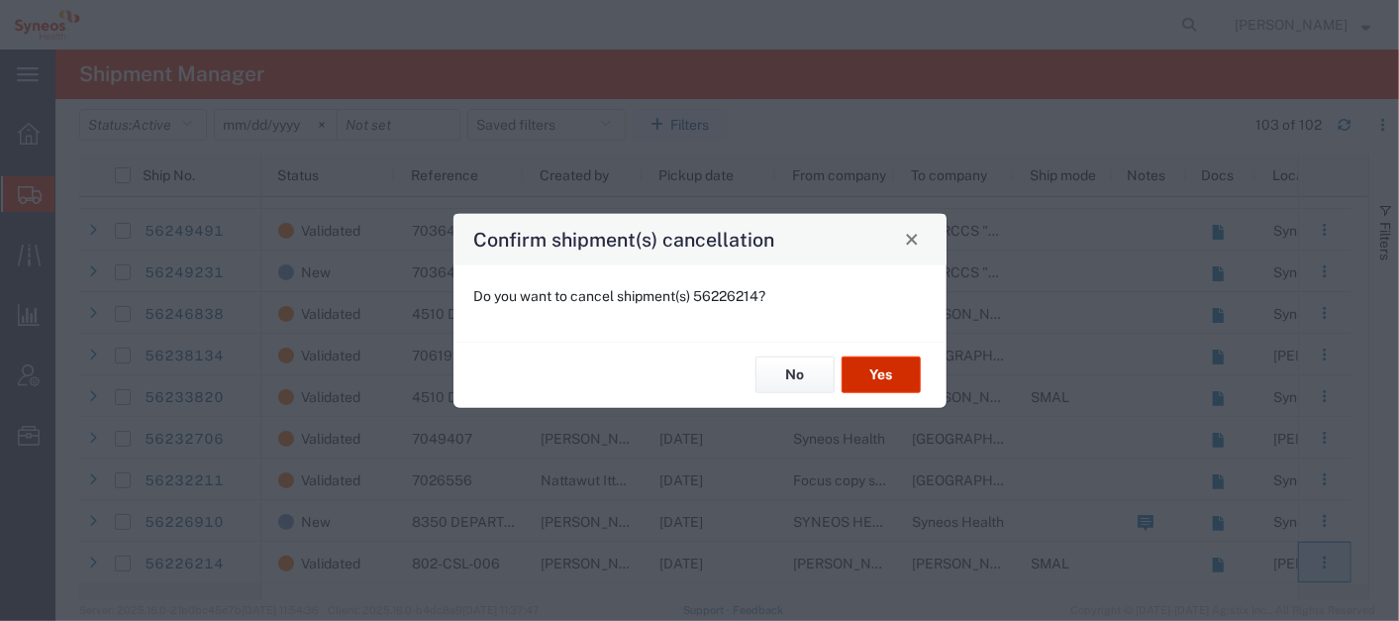
click at [889, 381] on button "Yes" at bounding box center [881, 374] width 79 height 37
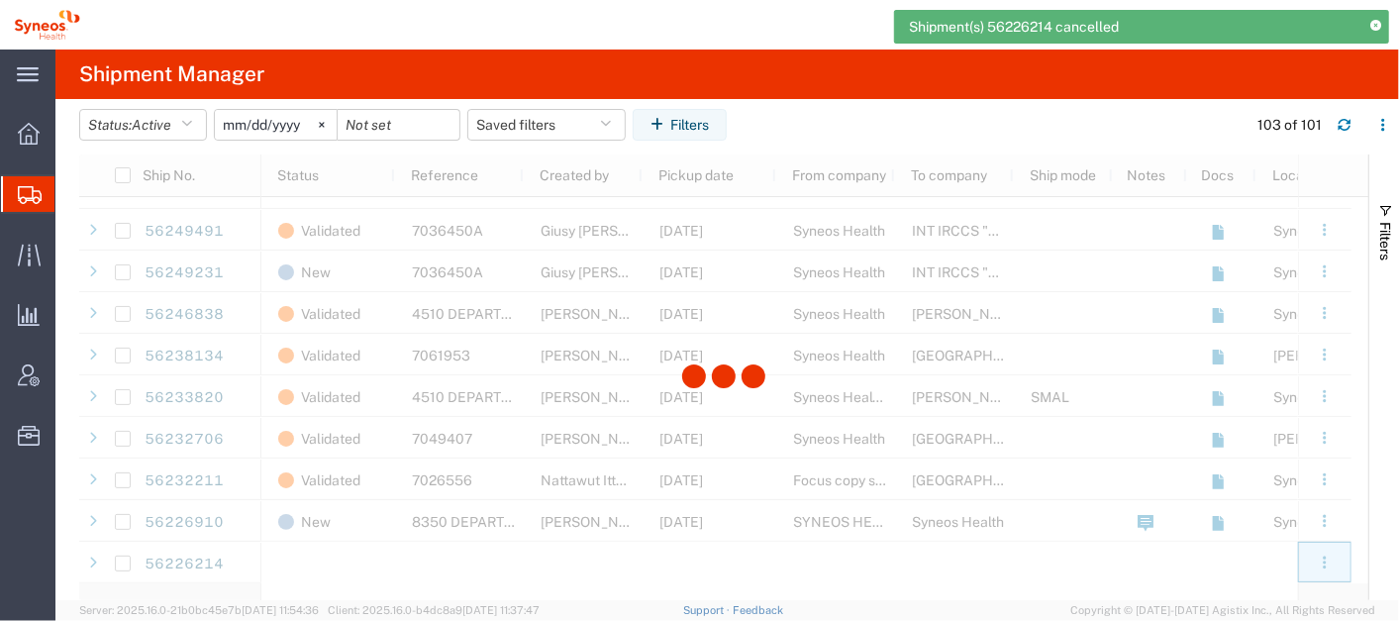
scroll to position [3814, 0]
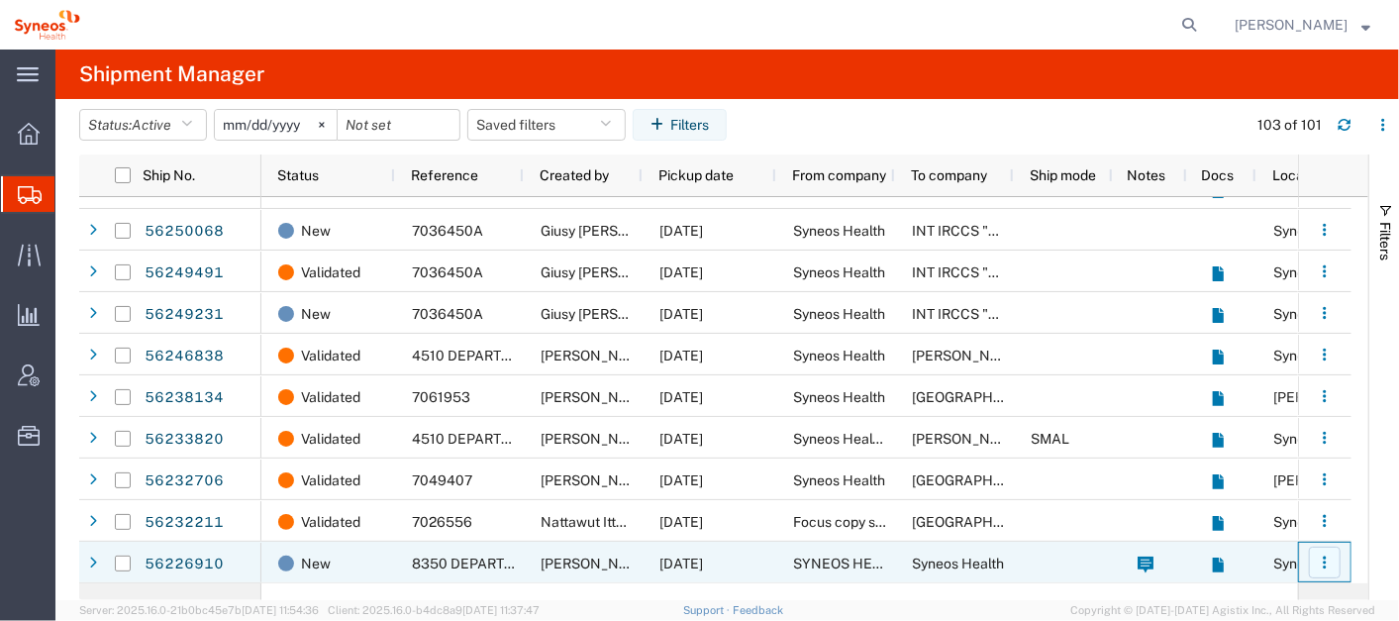
click at [1325, 560] on icon "button" at bounding box center [1324, 561] width 3 height 3
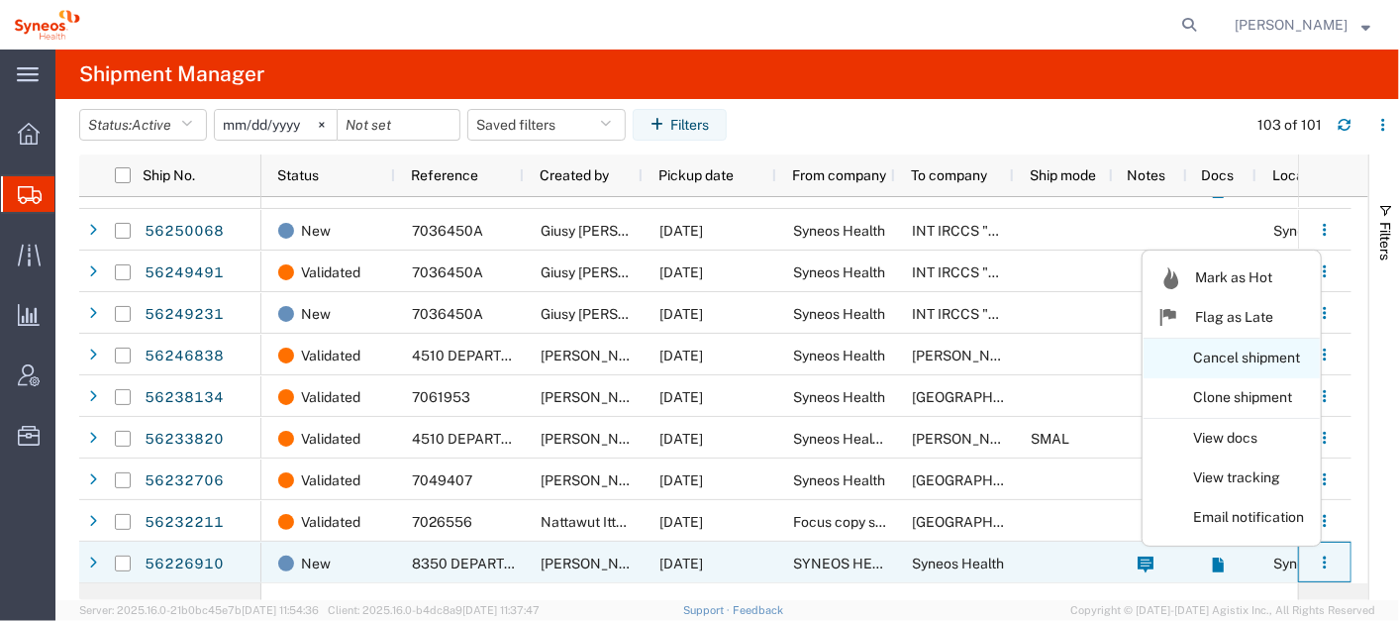
click at [1199, 361] on link "Cancel shipment" at bounding box center [1232, 359] width 176 height 36
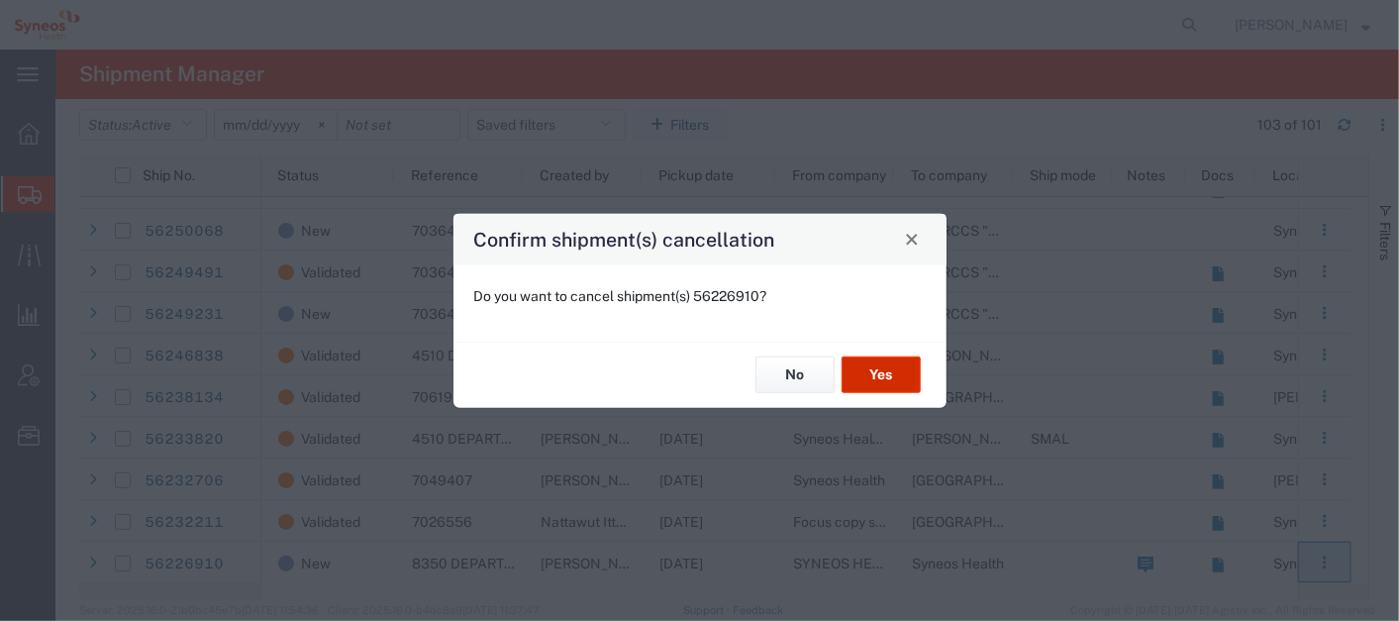
click at [863, 382] on button "Yes" at bounding box center [881, 374] width 79 height 37
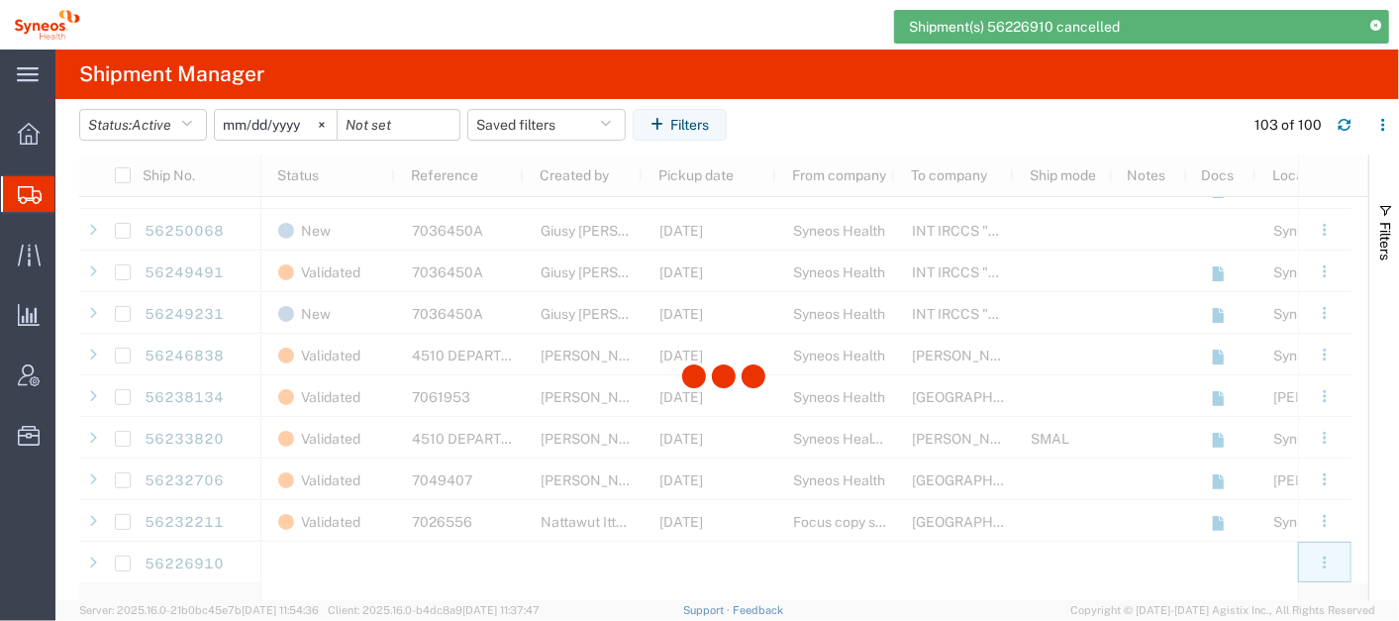
scroll to position [3773, 0]
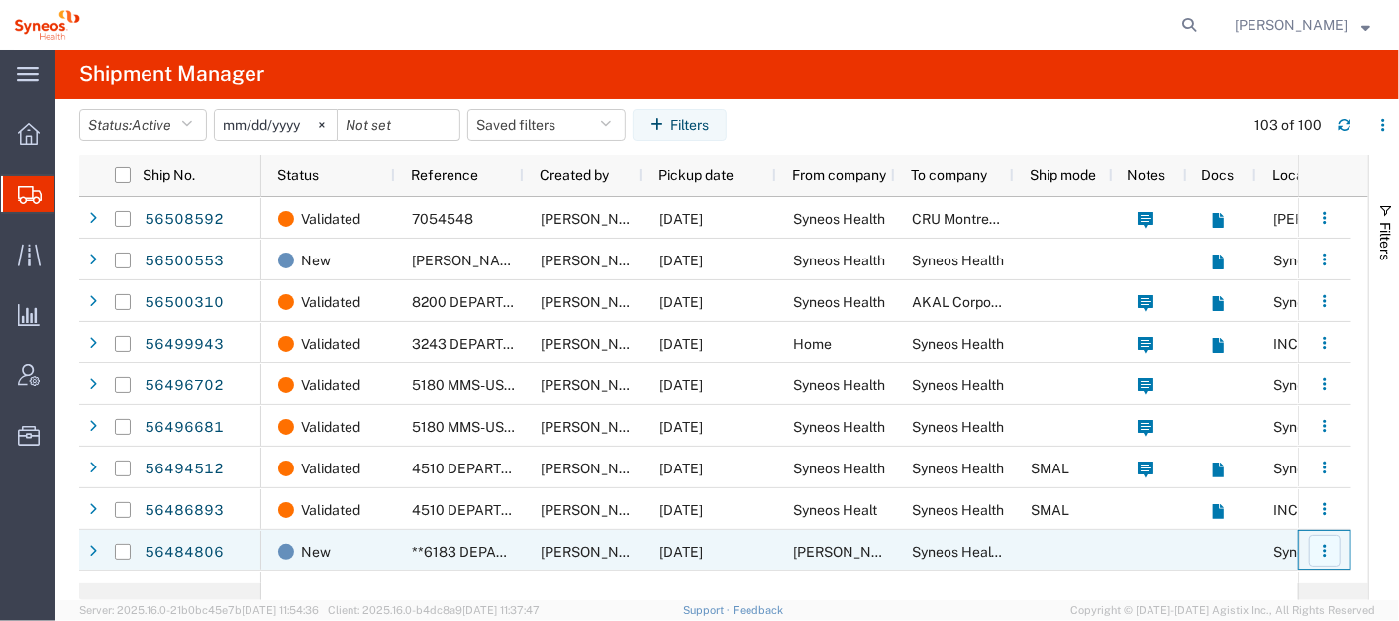
click at [1330, 551] on icon "button" at bounding box center [1325, 551] width 14 height 14
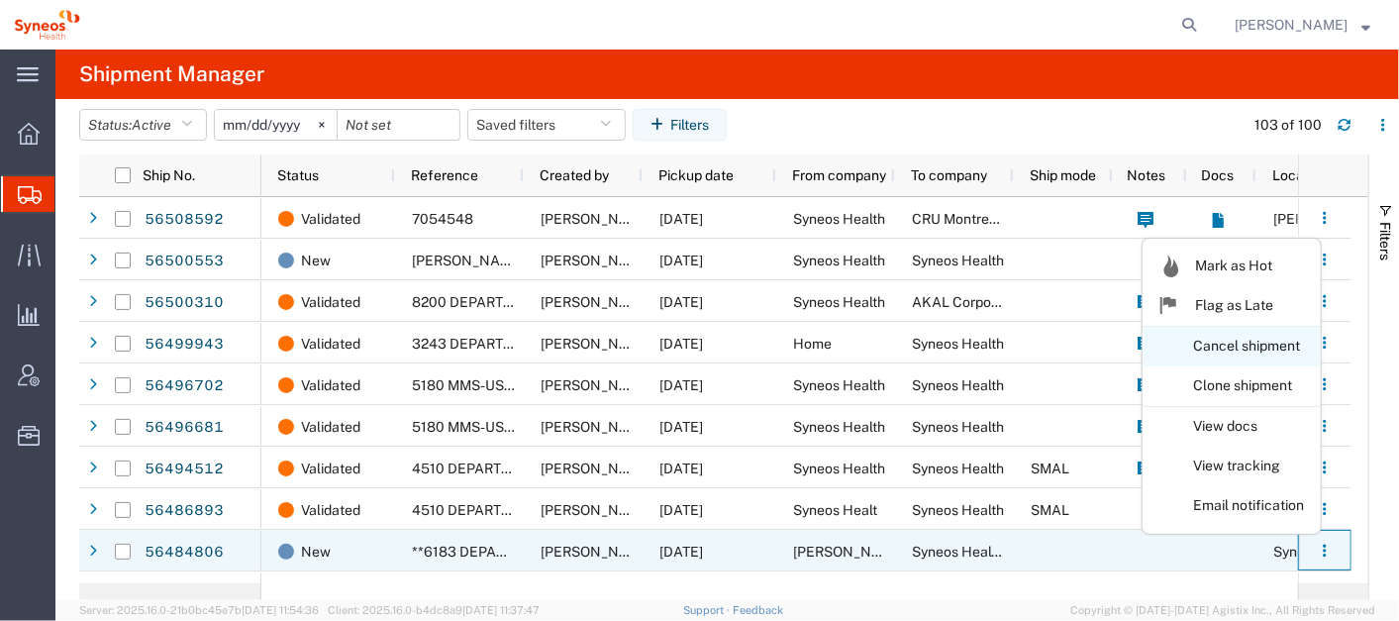
click at [1233, 351] on link "Cancel shipment" at bounding box center [1232, 347] width 176 height 36
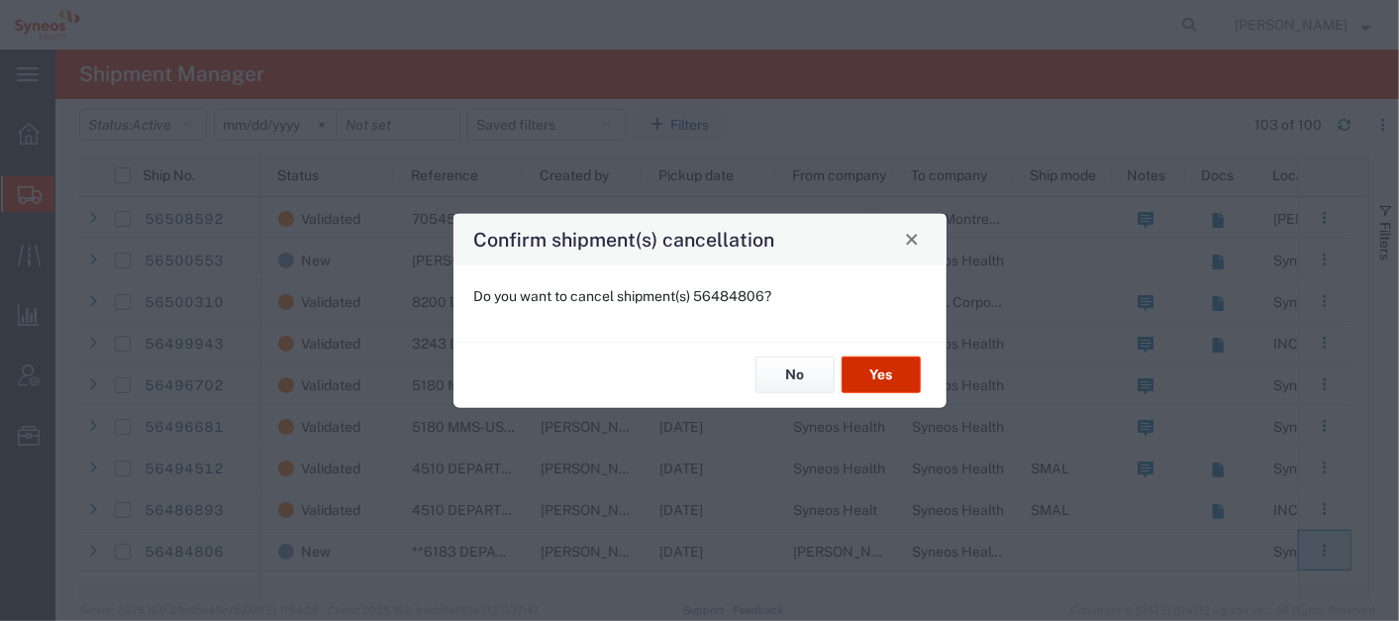
click at [891, 368] on button "Yes" at bounding box center [881, 374] width 79 height 37
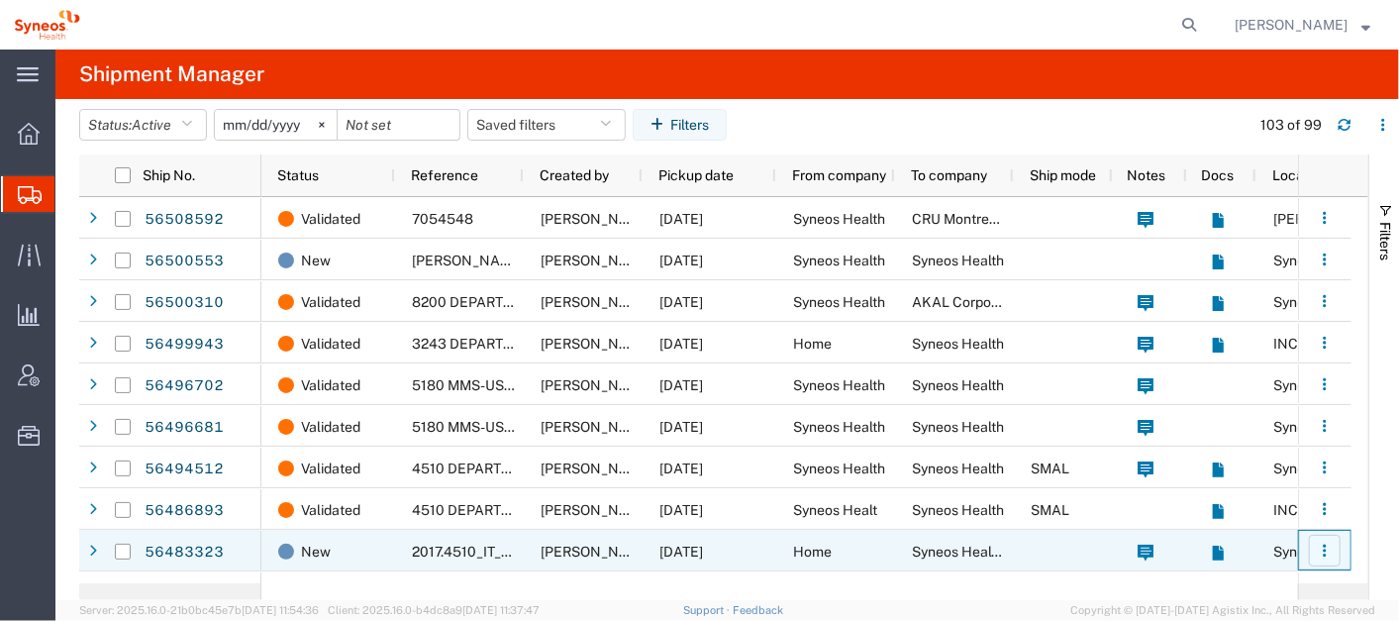
click at [1329, 549] on icon "button" at bounding box center [1325, 551] width 14 height 14
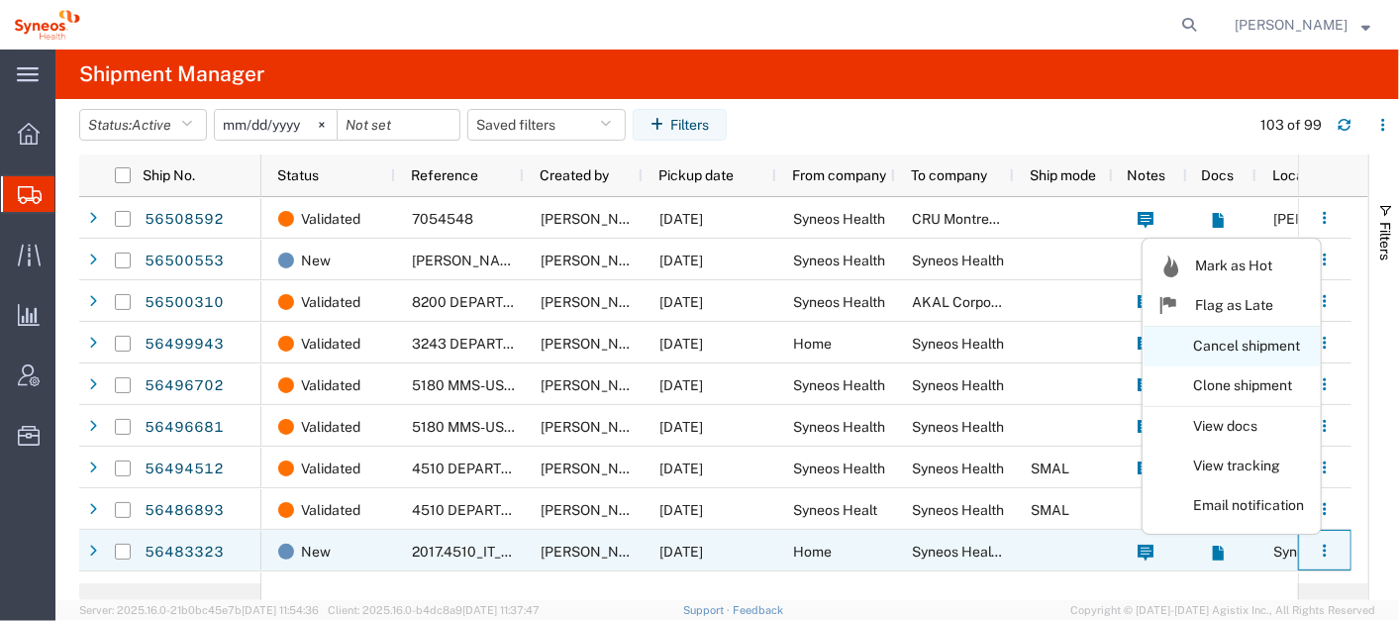
click at [1212, 346] on link "Cancel shipment" at bounding box center [1232, 347] width 176 height 36
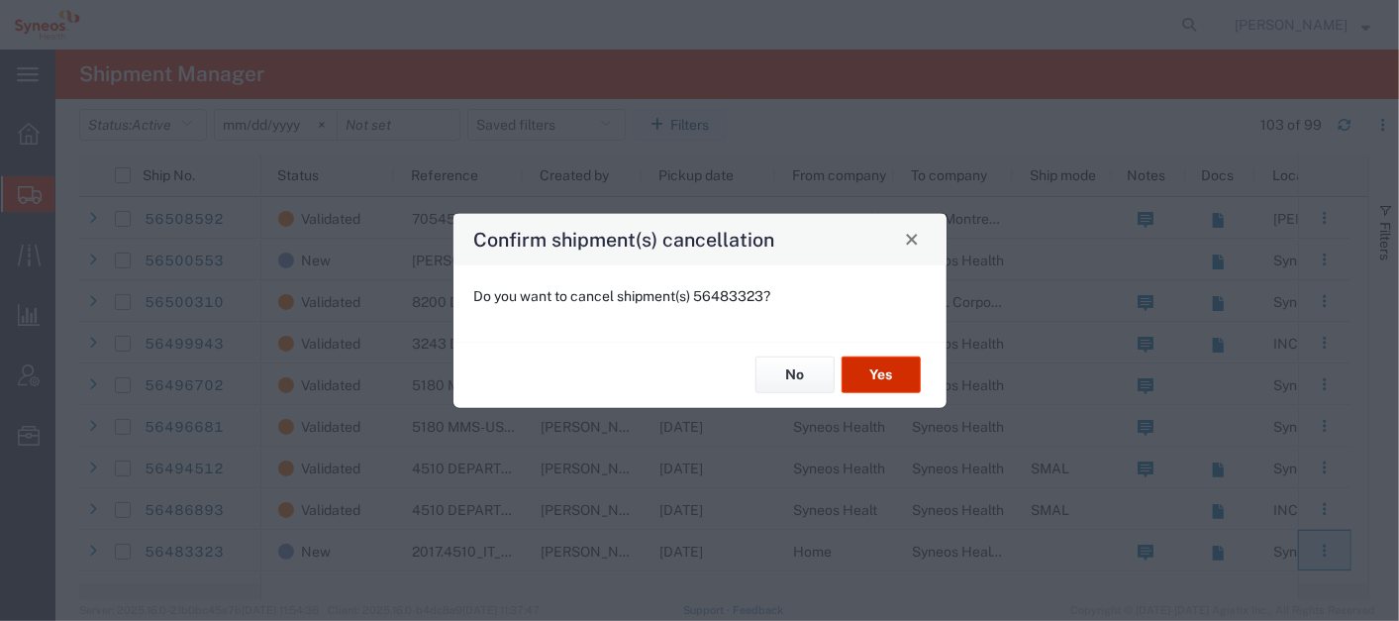
click at [894, 361] on button "Yes" at bounding box center [881, 374] width 79 height 37
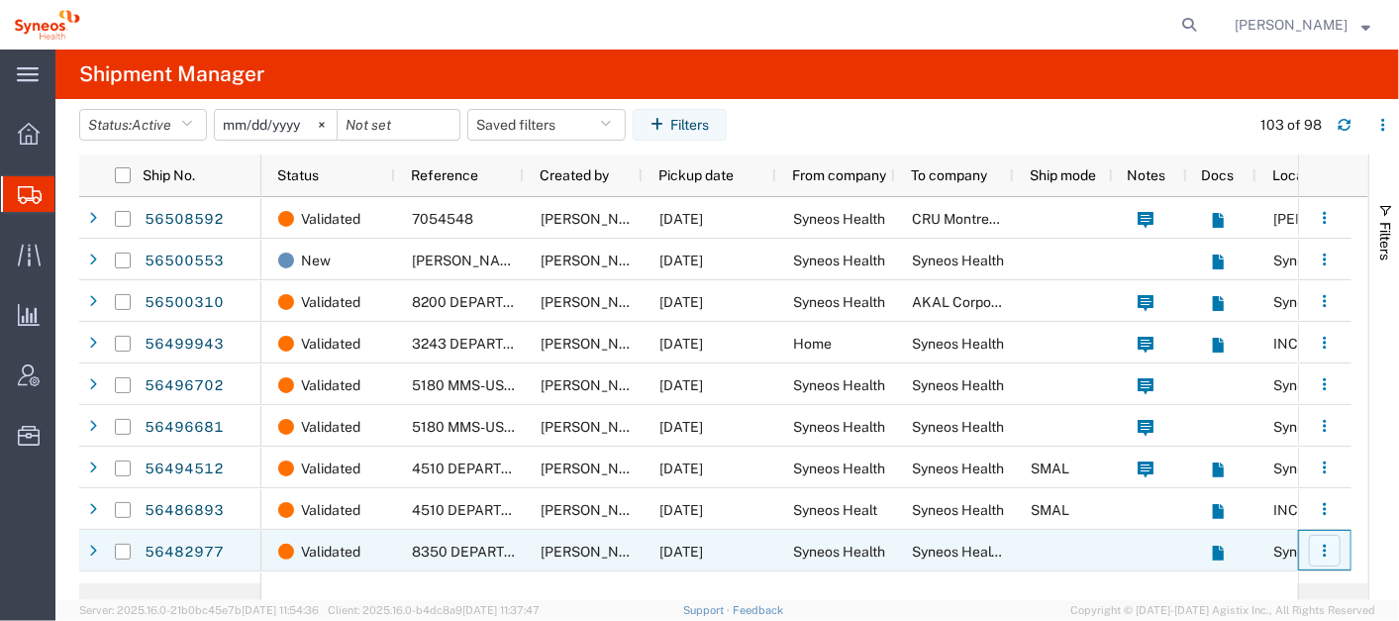
click at [1322, 542] on button "button" at bounding box center [1325, 551] width 32 height 32
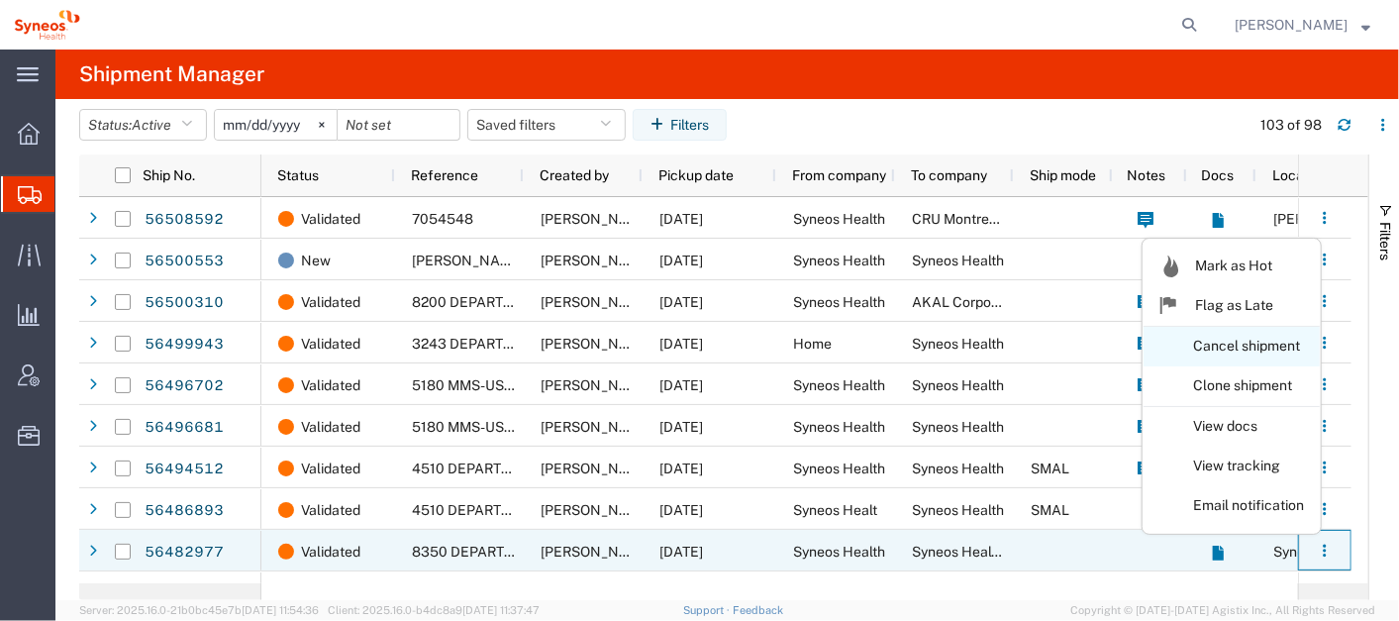
click at [1306, 364] on li "Cancel shipment" at bounding box center [1232, 347] width 176 height 40
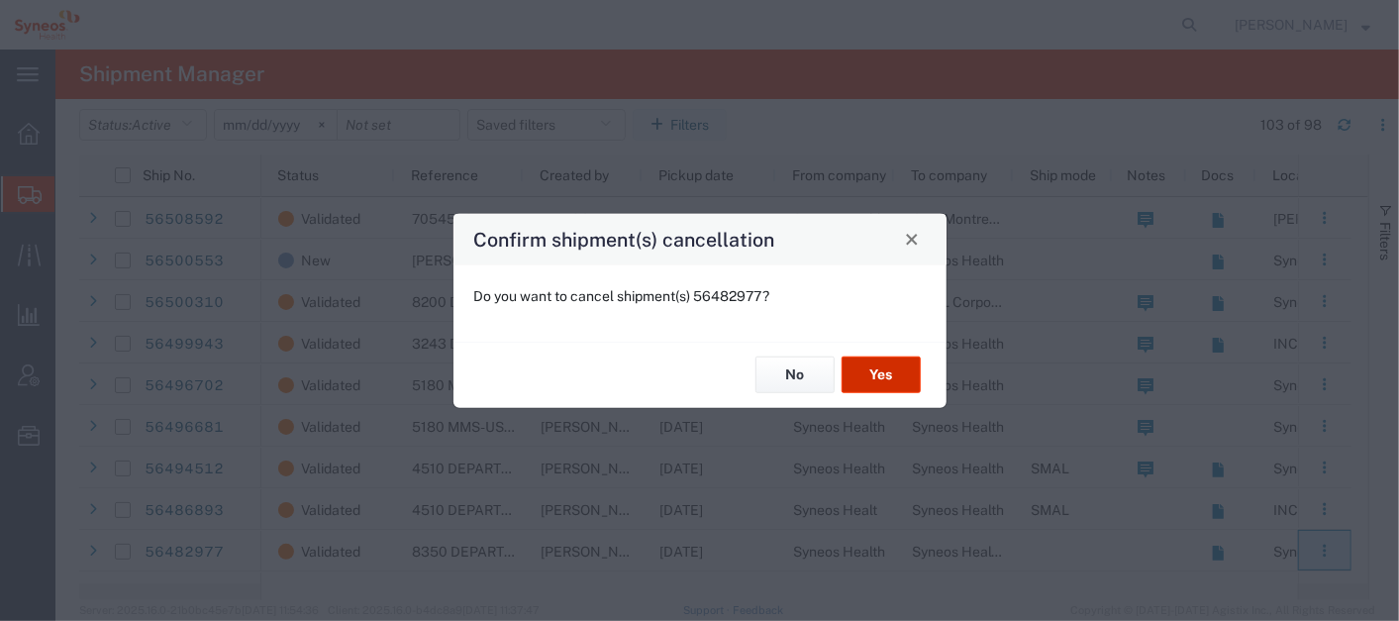
click at [899, 367] on button "Yes" at bounding box center [881, 374] width 79 height 37
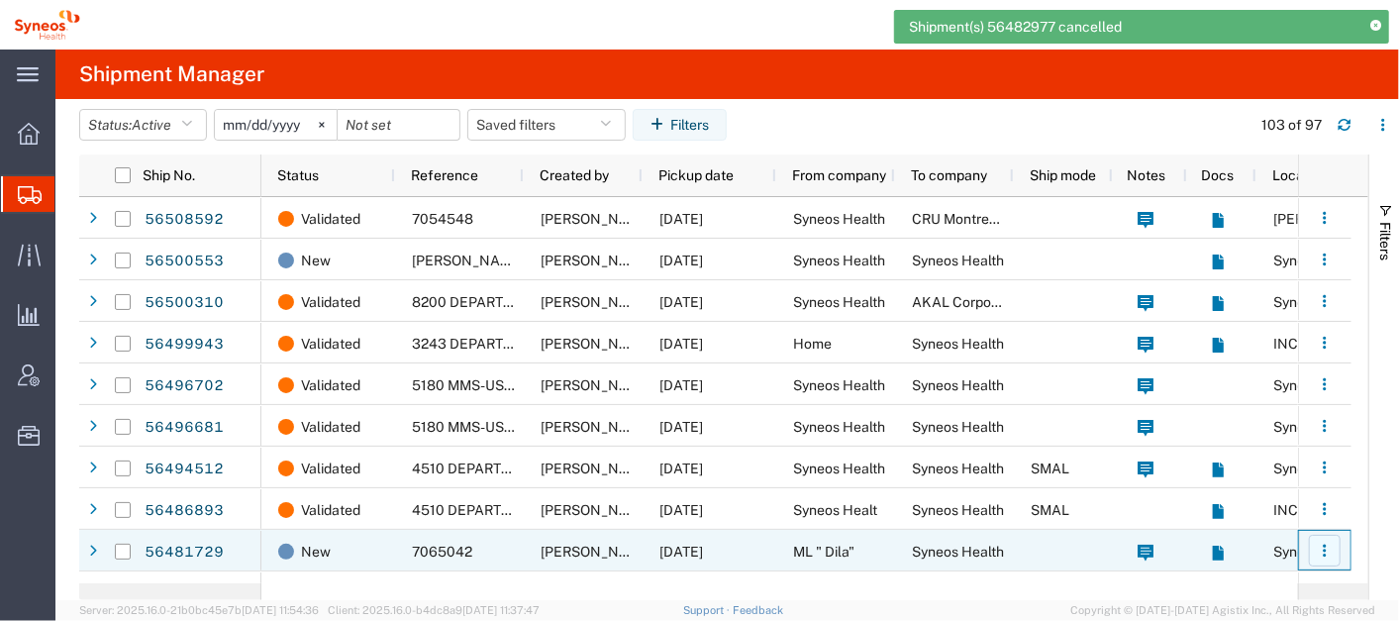
click at [1318, 552] on icon "button" at bounding box center [1325, 551] width 14 height 14
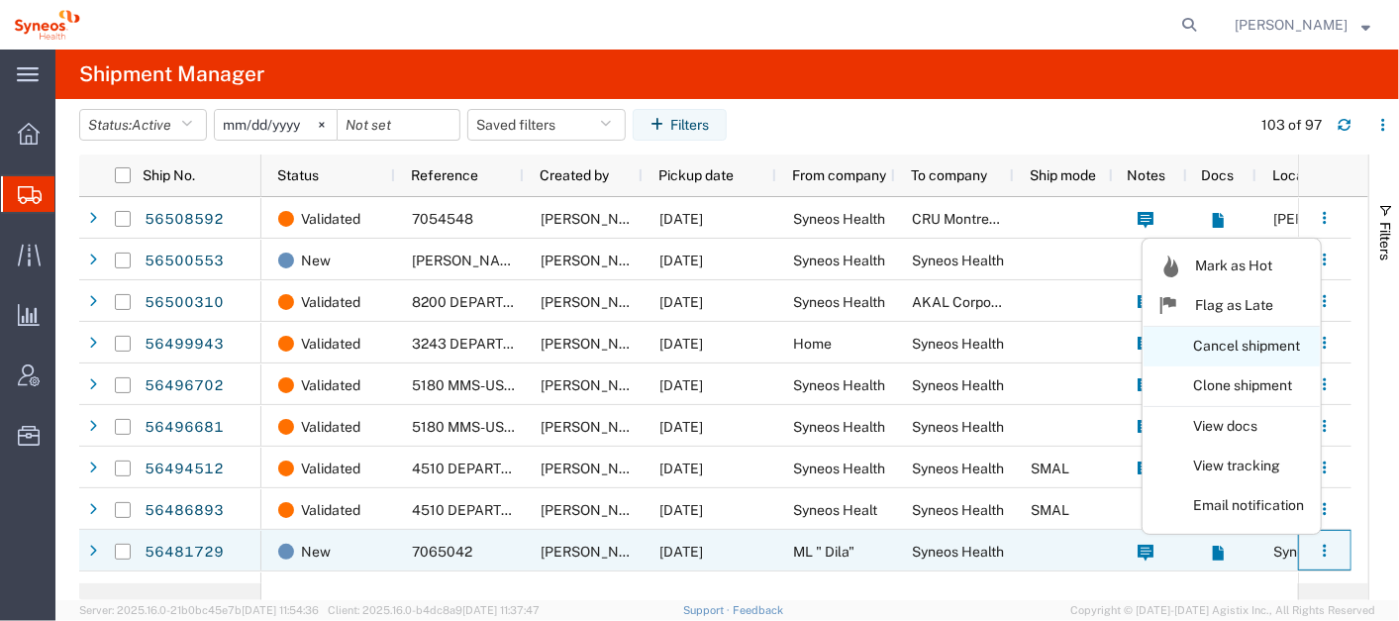
click at [1238, 354] on link "Cancel shipment" at bounding box center [1232, 347] width 176 height 36
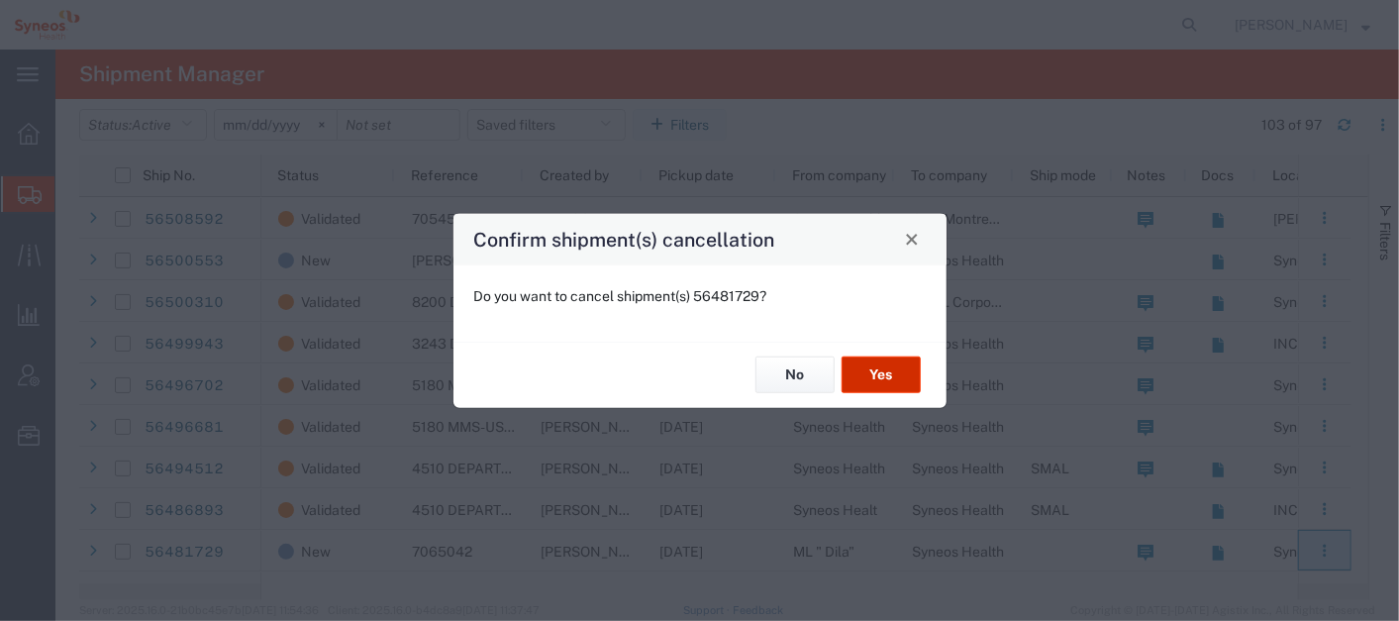
click at [880, 375] on button "Yes" at bounding box center [881, 374] width 79 height 37
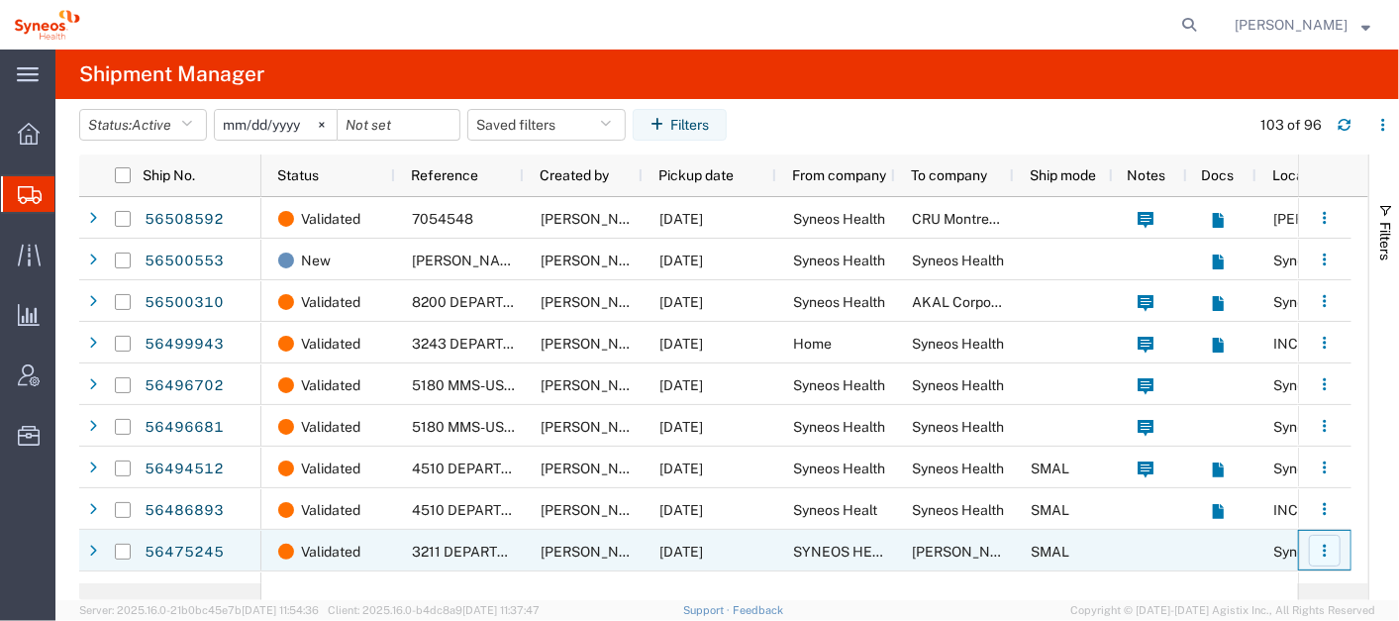
click at [1332, 546] on icon "button" at bounding box center [1325, 551] width 14 height 14
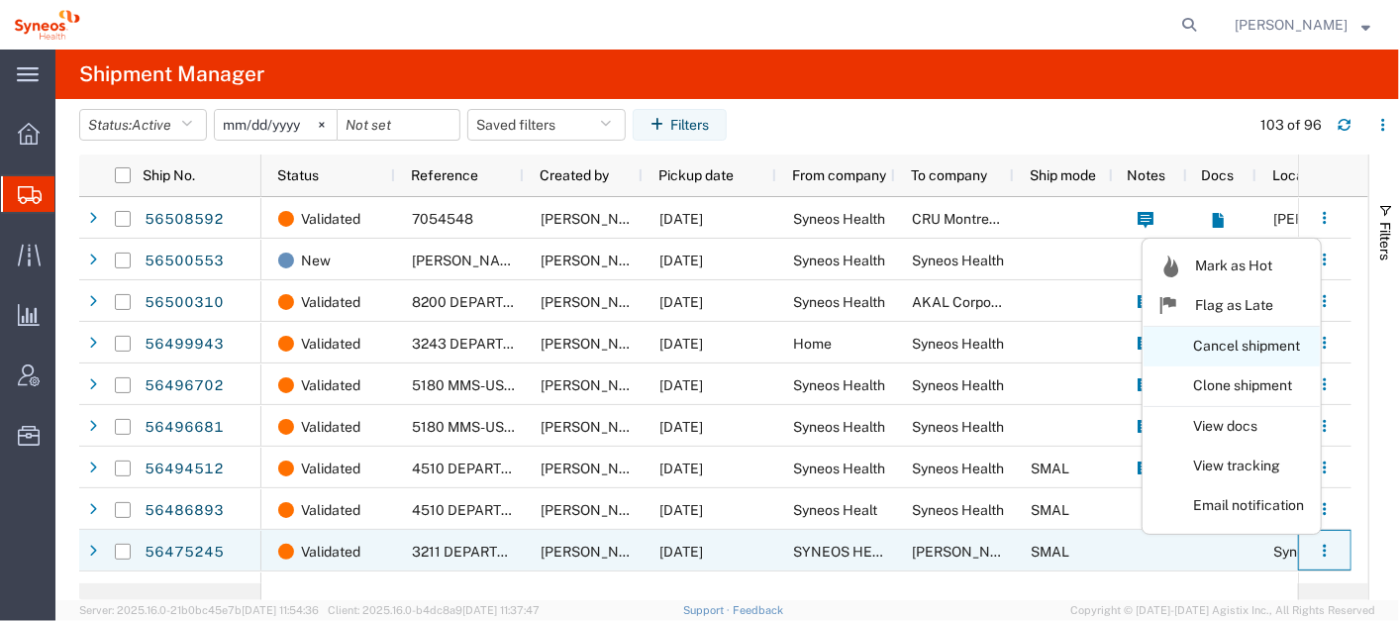
click at [1257, 340] on link "Cancel shipment" at bounding box center [1232, 347] width 176 height 36
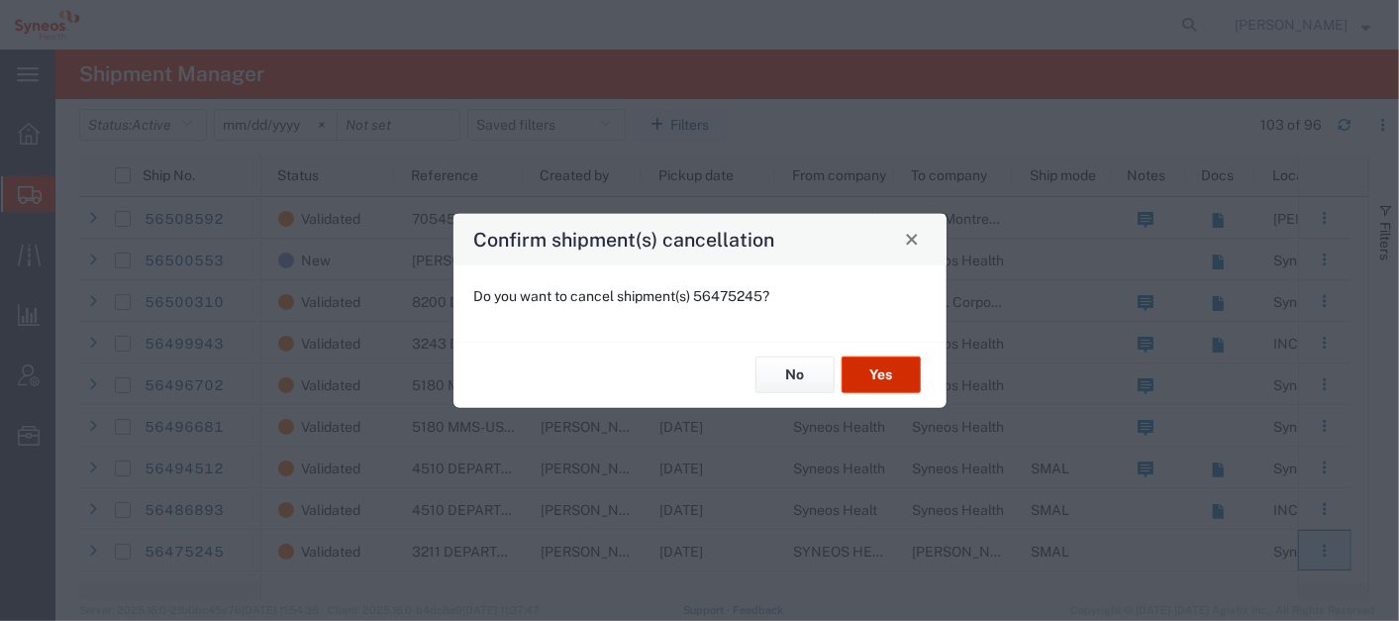
click at [893, 364] on button "Yes" at bounding box center [881, 374] width 79 height 37
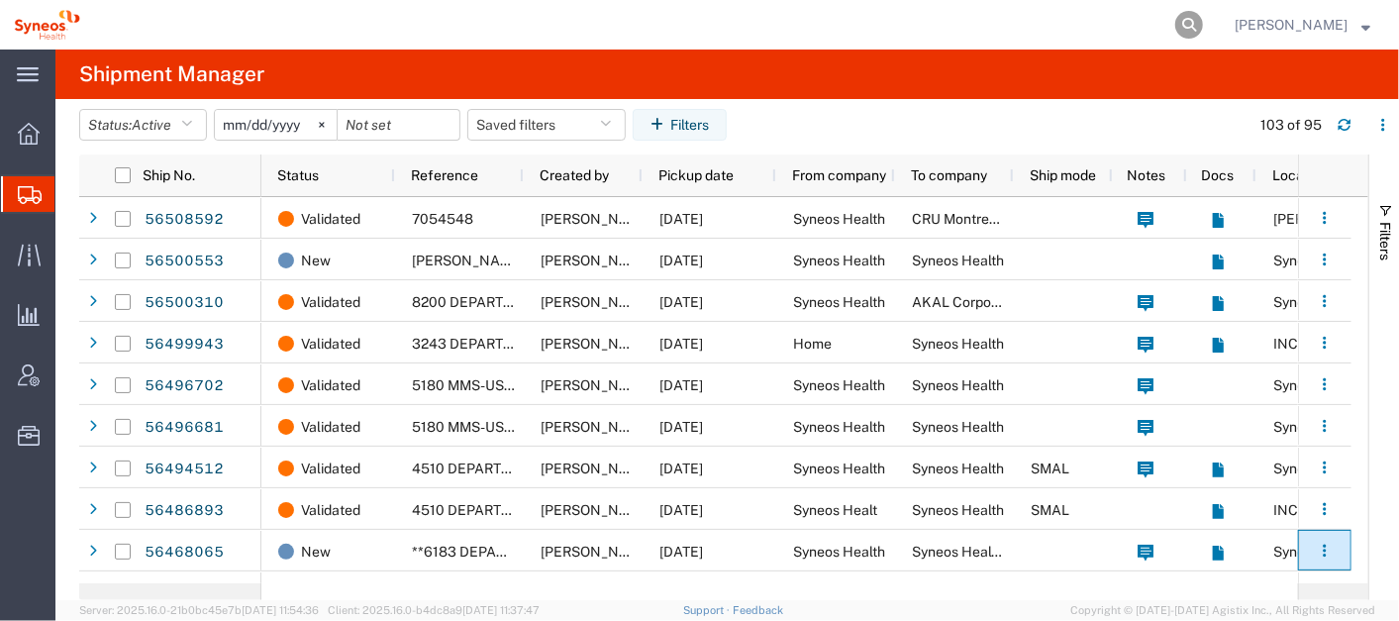
click at [1203, 24] on icon at bounding box center [1189, 25] width 28 height 28
click at [850, 38] on input "search" at bounding box center [874, 25] width 602 height 48
paste input "56481729"
type input "56481729"
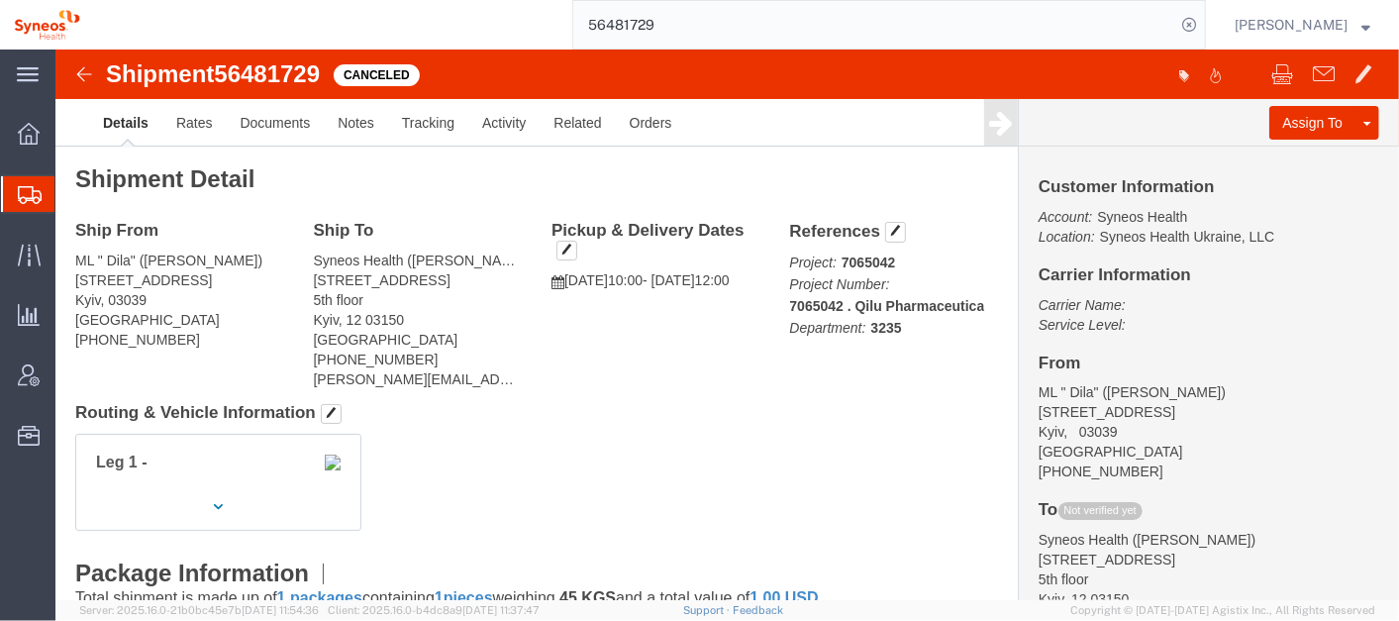
click link "Uncancel Shipment"
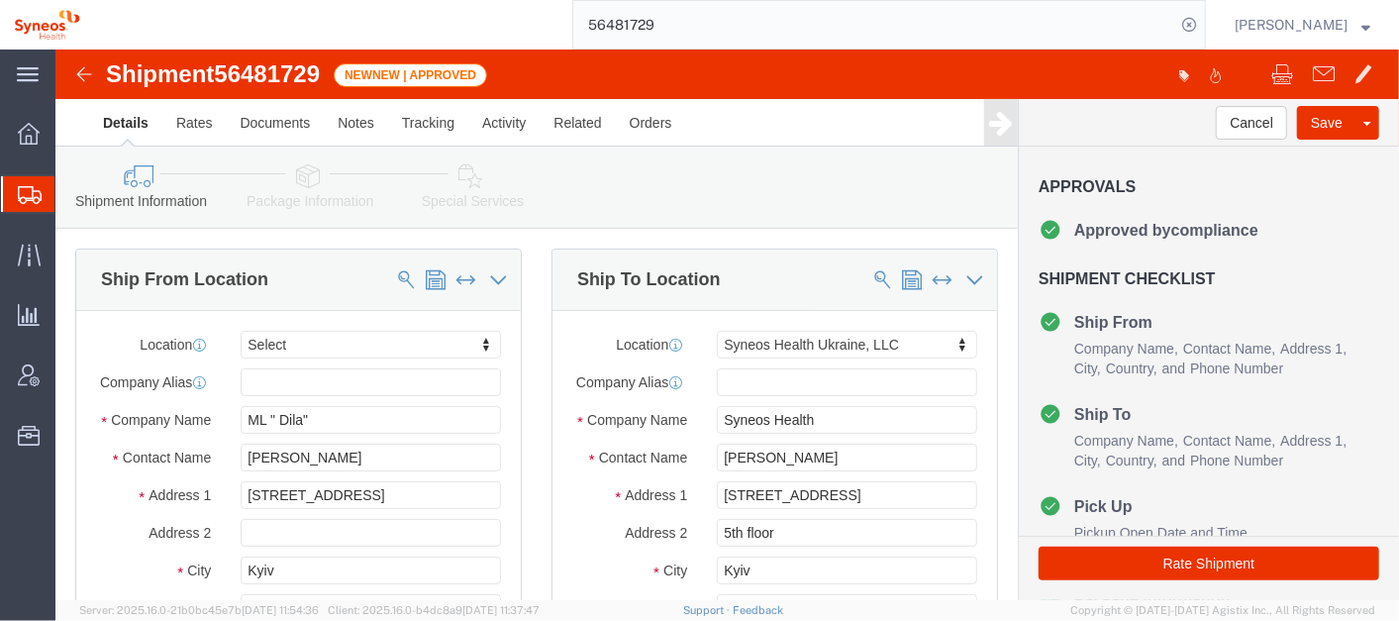
select select
select select "66391"
click button "Save"
click at [706, 28] on input "56481729" at bounding box center [874, 25] width 602 height 48
type input "5"
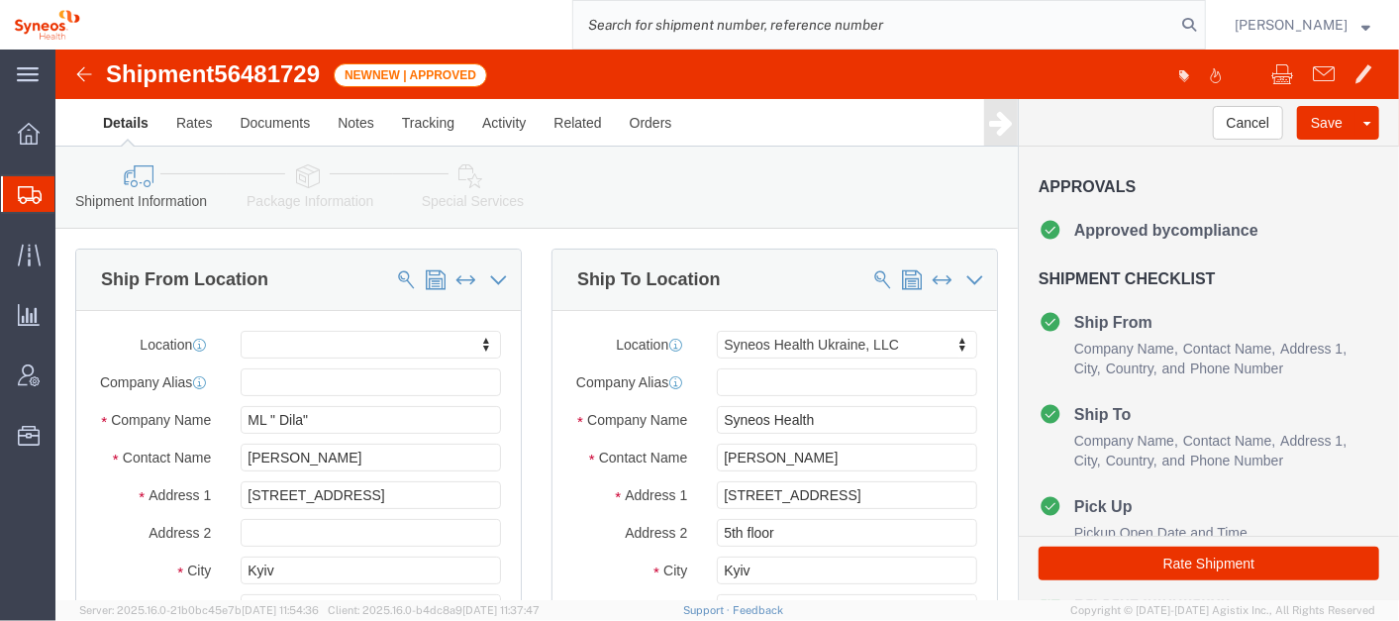
paste input "56475245"
type input "56475245"
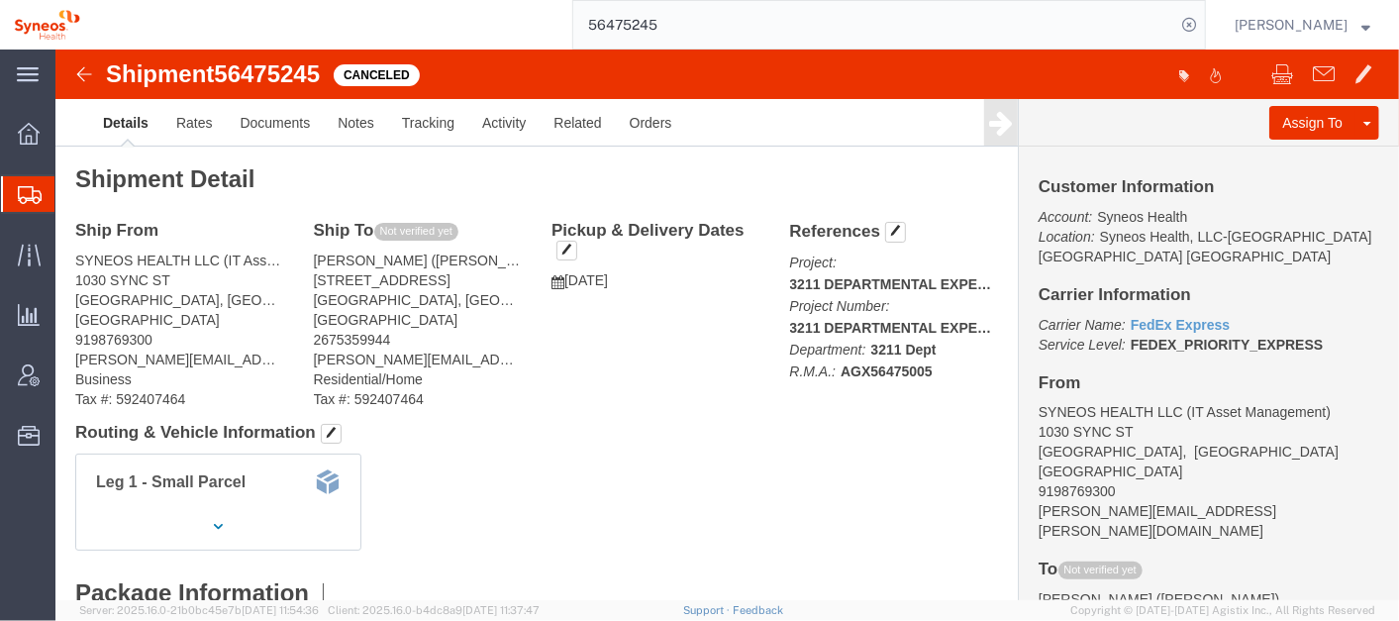
click link "Uncancel Shipment"
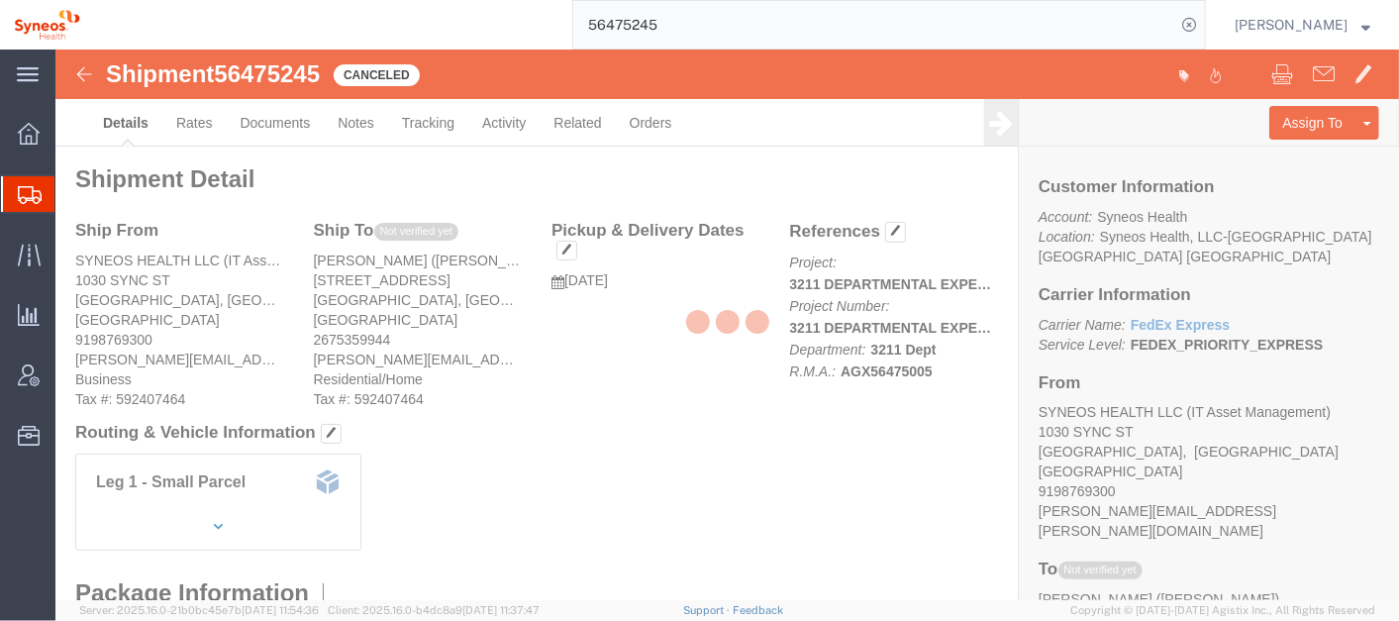
select select "62757"
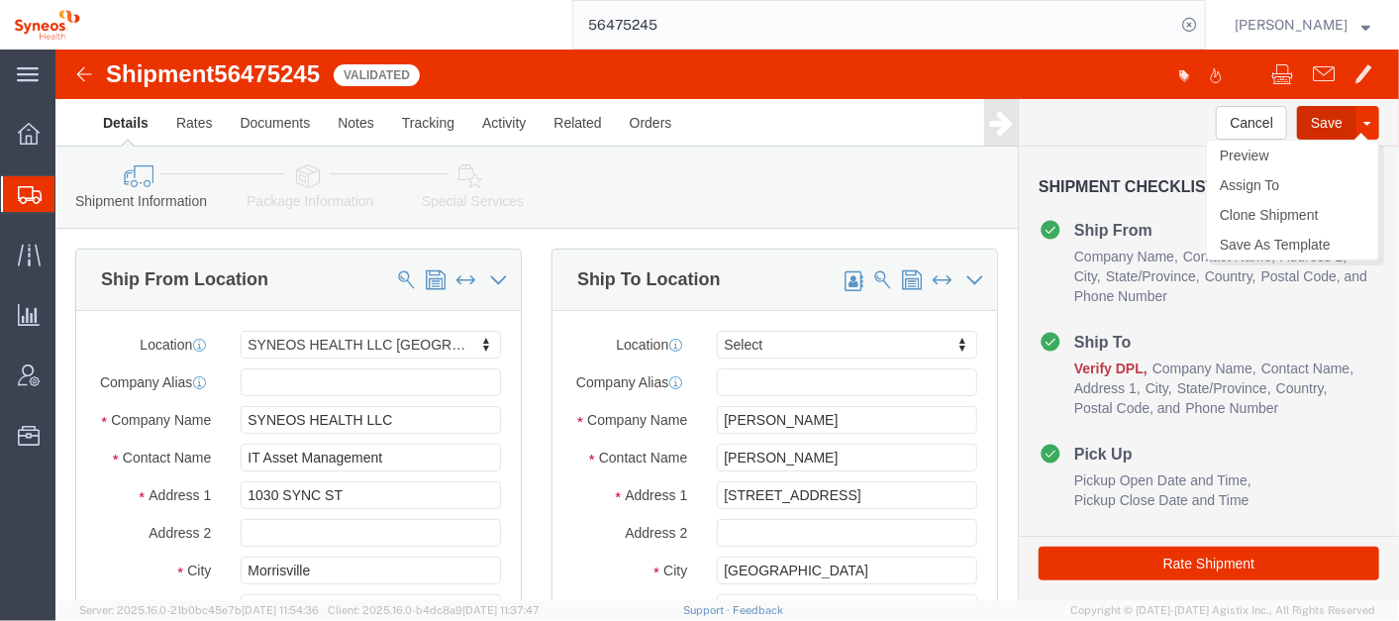
click button "Save"
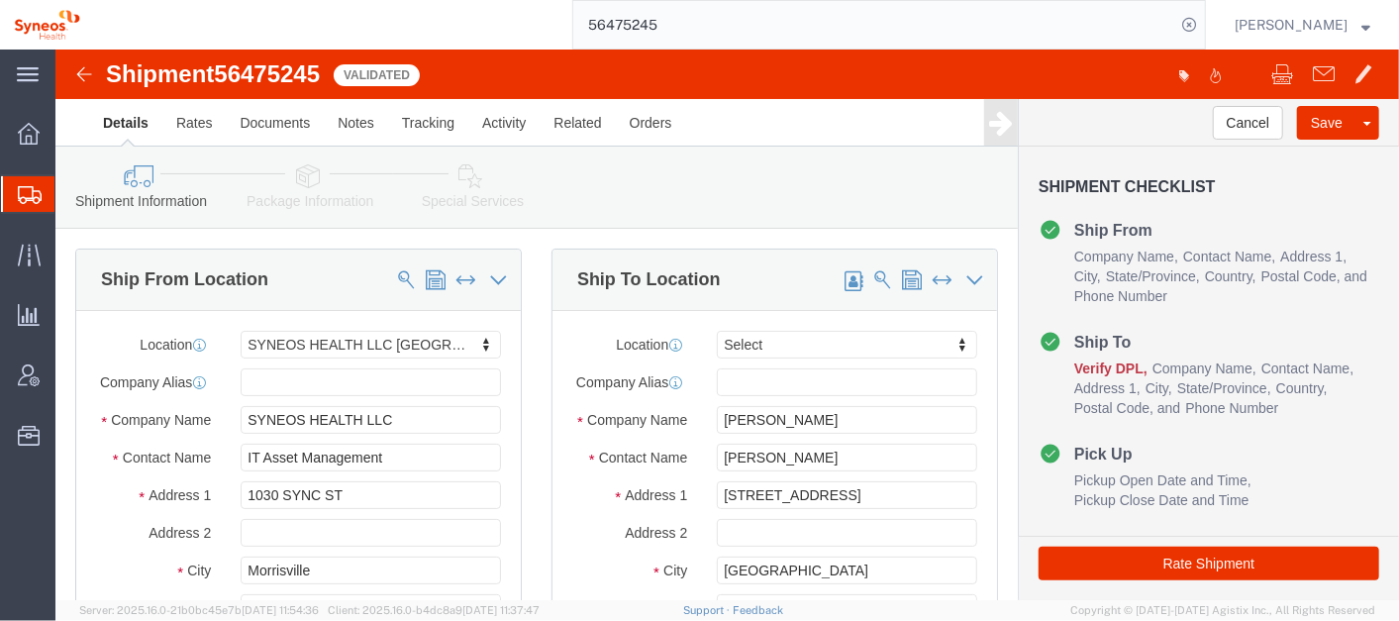
click at [0, 0] on span "Shipment Manager" at bounding box center [0, 0] width 0 height 0
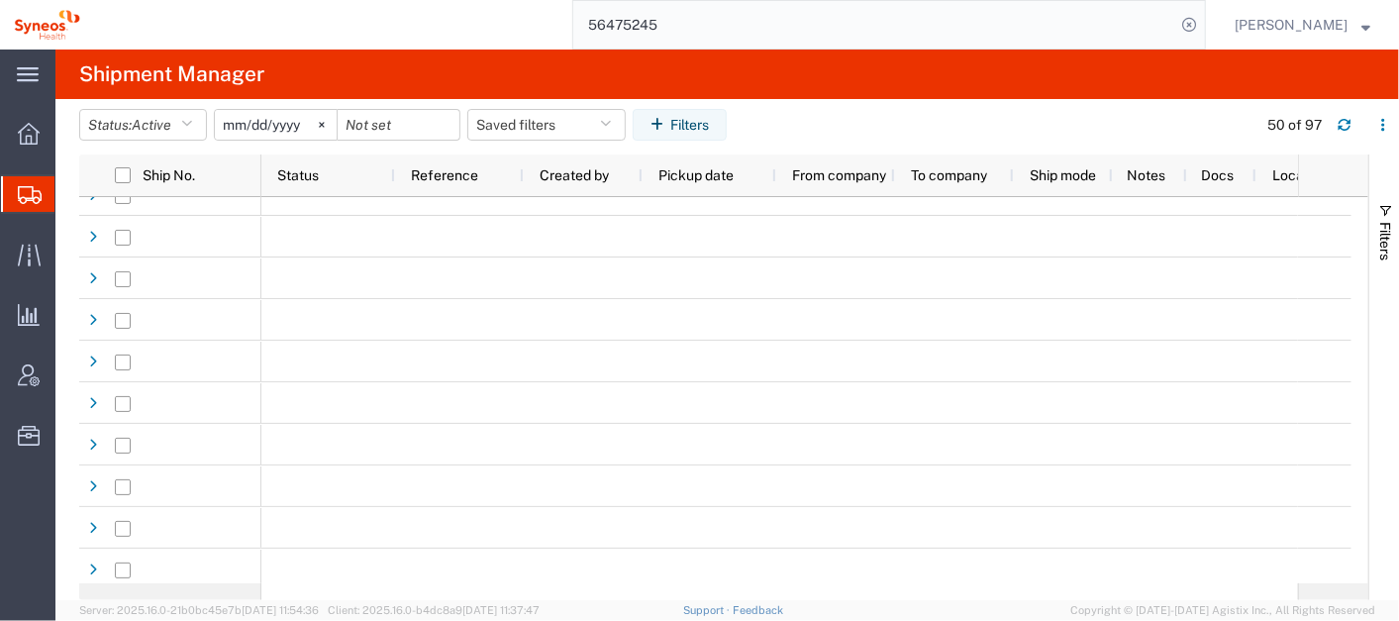
scroll to position [3648, 0]
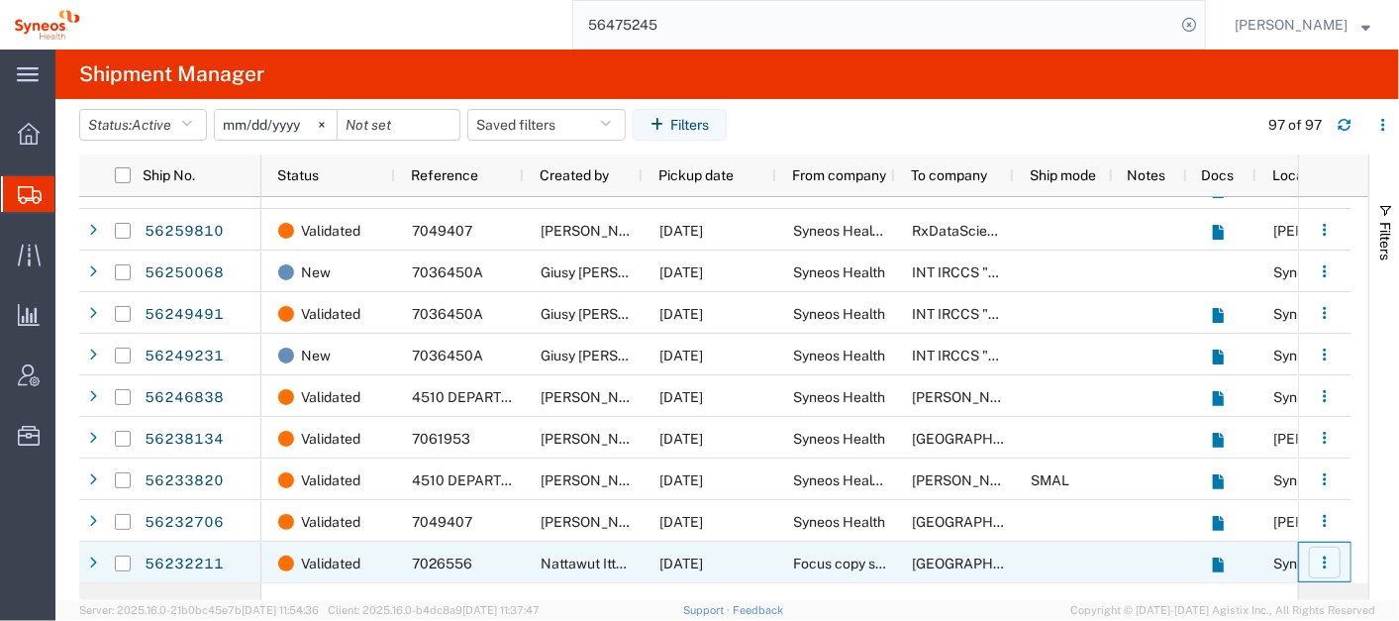
click at [1327, 557] on icon "button" at bounding box center [1325, 563] width 14 height 14
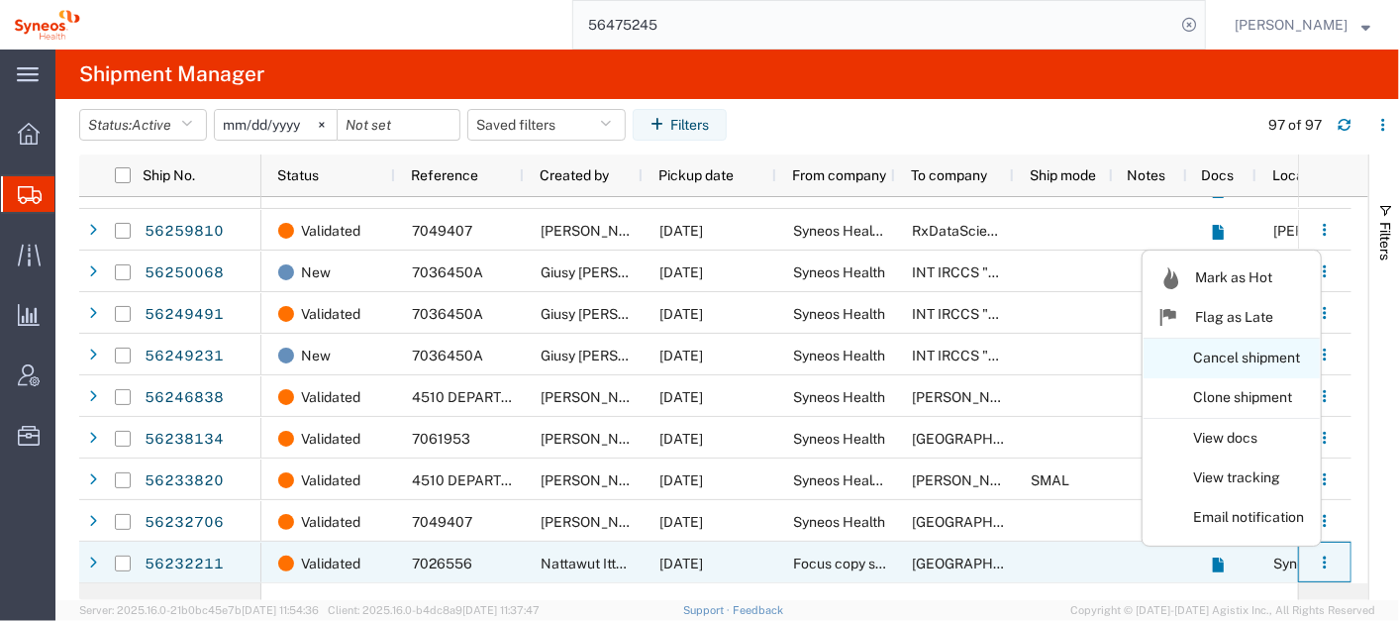
click at [1238, 348] on link "Cancel shipment" at bounding box center [1232, 359] width 176 height 36
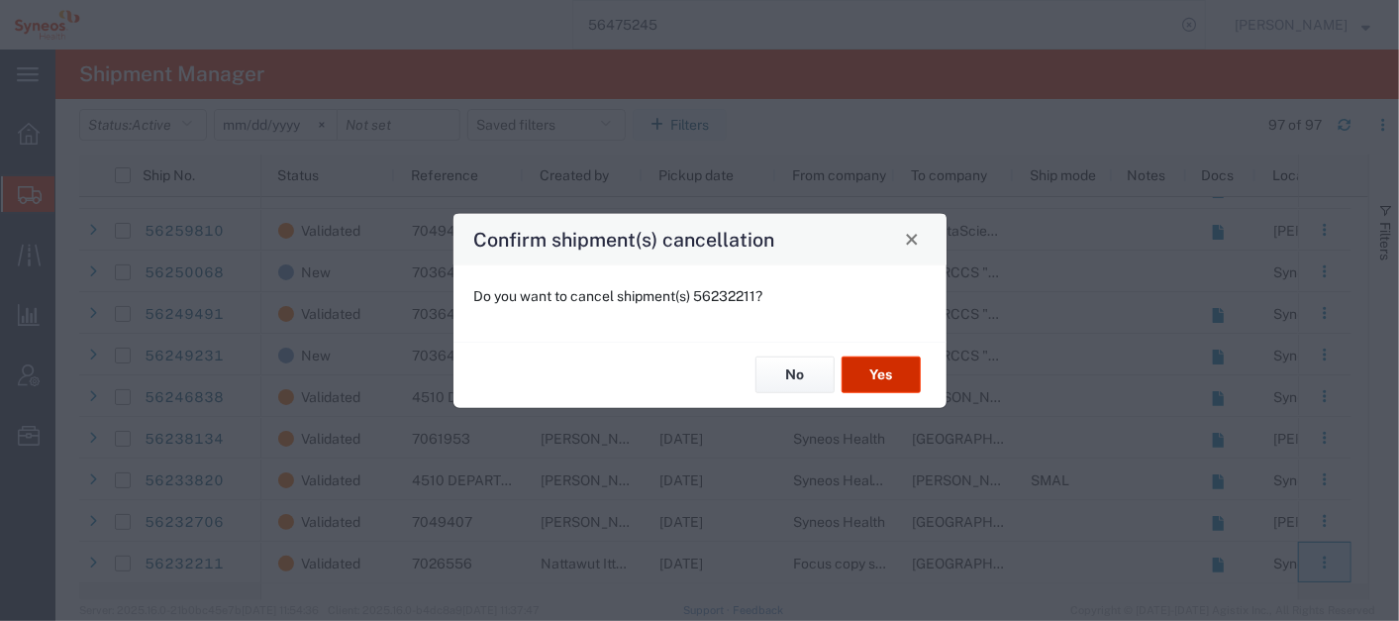
click at [904, 367] on button "Yes" at bounding box center [881, 374] width 79 height 37
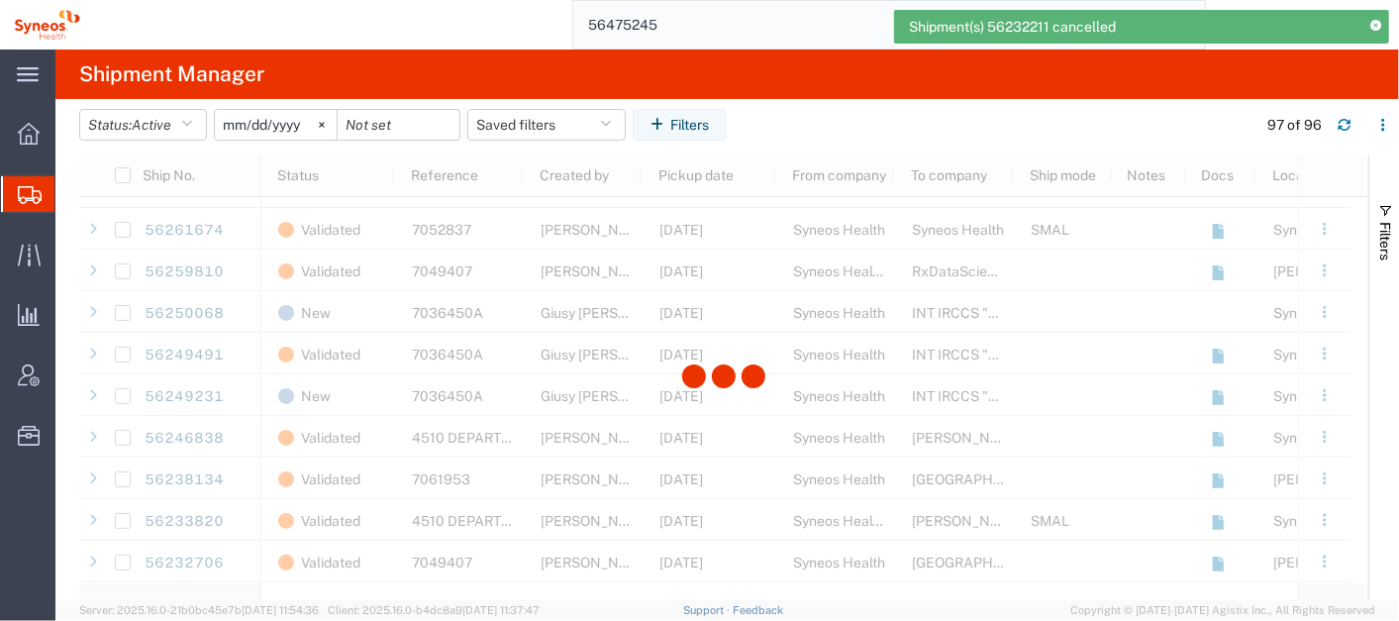
scroll to position [3606, 0]
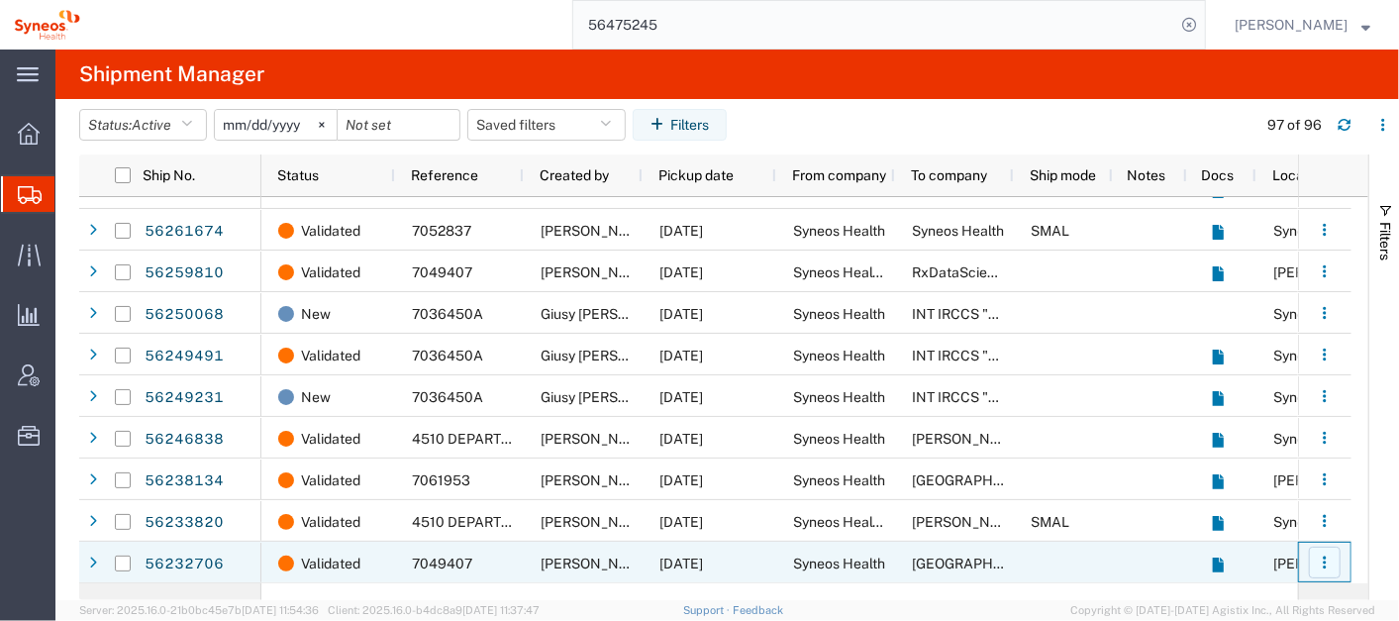
click at [1331, 565] on icon "button" at bounding box center [1325, 563] width 14 height 14
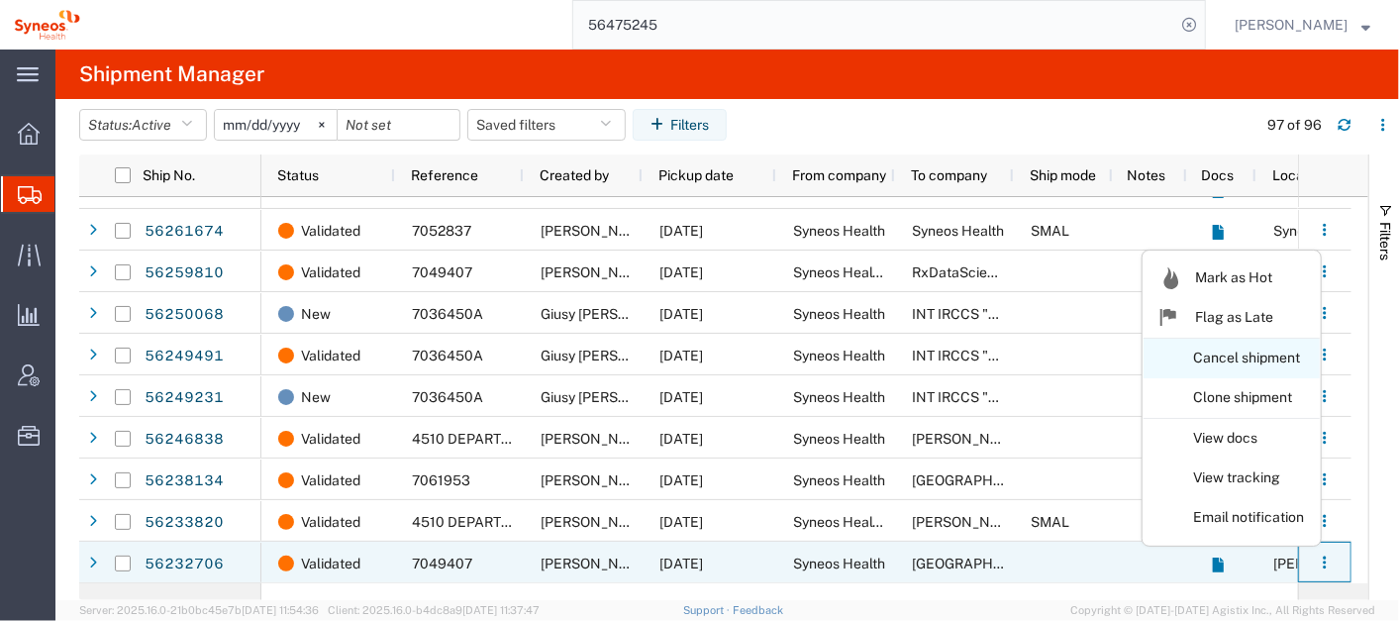
click at [1248, 353] on link "Cancel shipment" at bounding box center [1232, 359] width 176 height 36
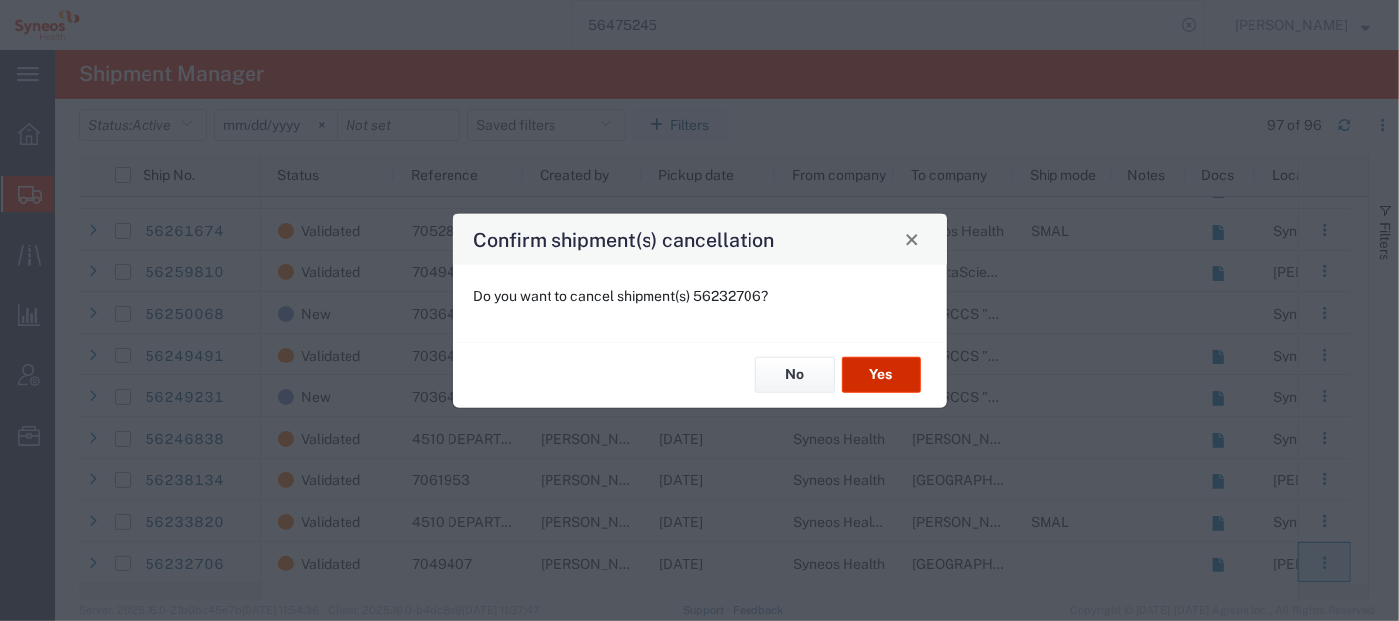
click at [892, 379] on button "Yes" at bounding box center [881, 374] width 79 height 37
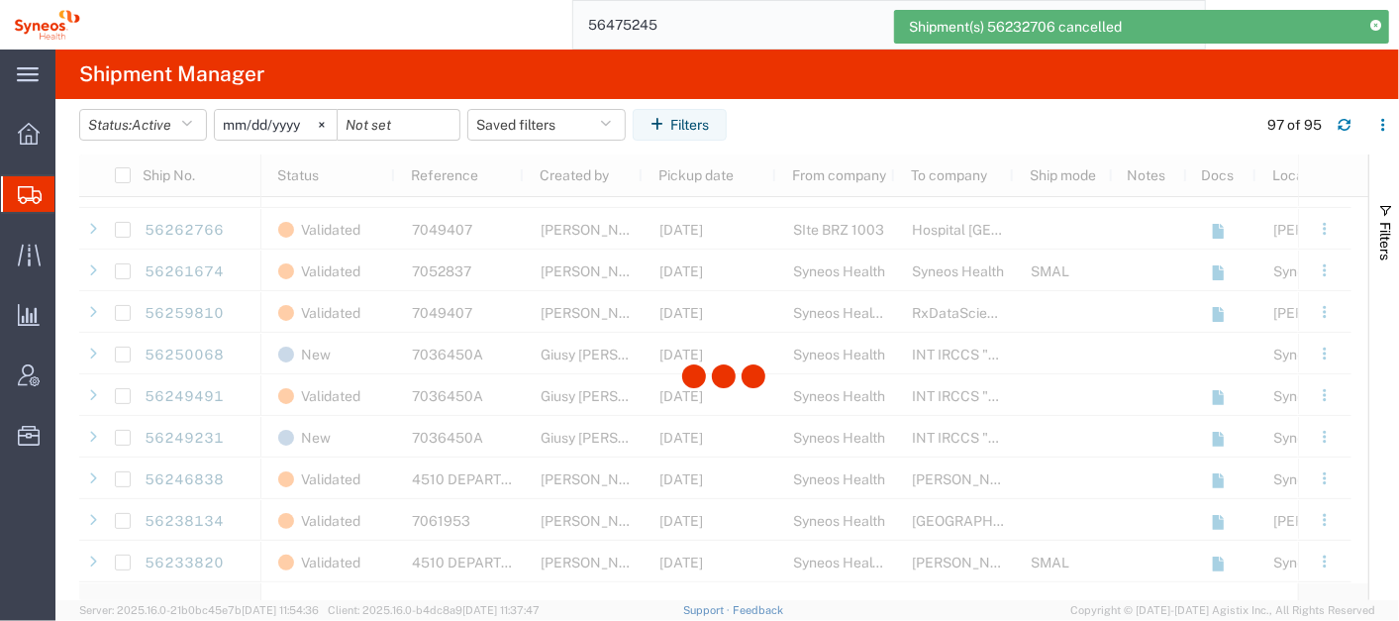
scroll to position [3565, 0]
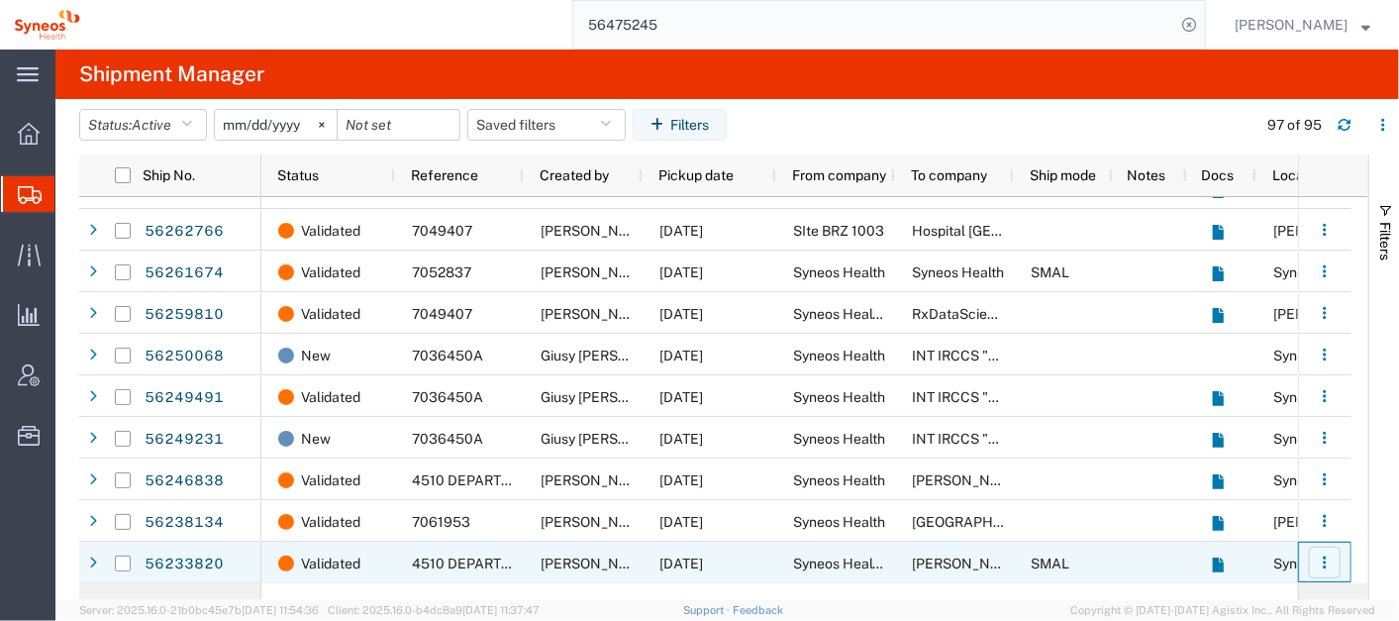
click at [1325, 559] on icon "button" at bounding box center [1325, 563] width 14 height 14
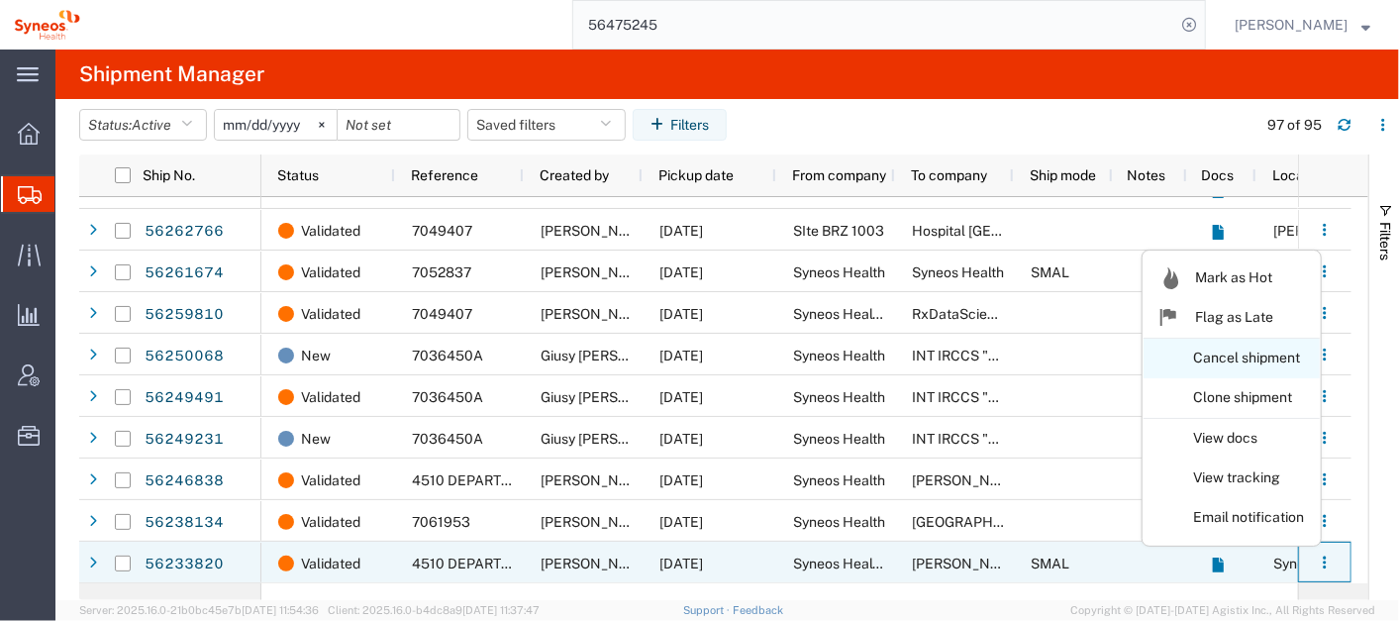
click at [1230, 361] on link "Cancel shipment" at bounding box center [1232, 359] width 176 height 36
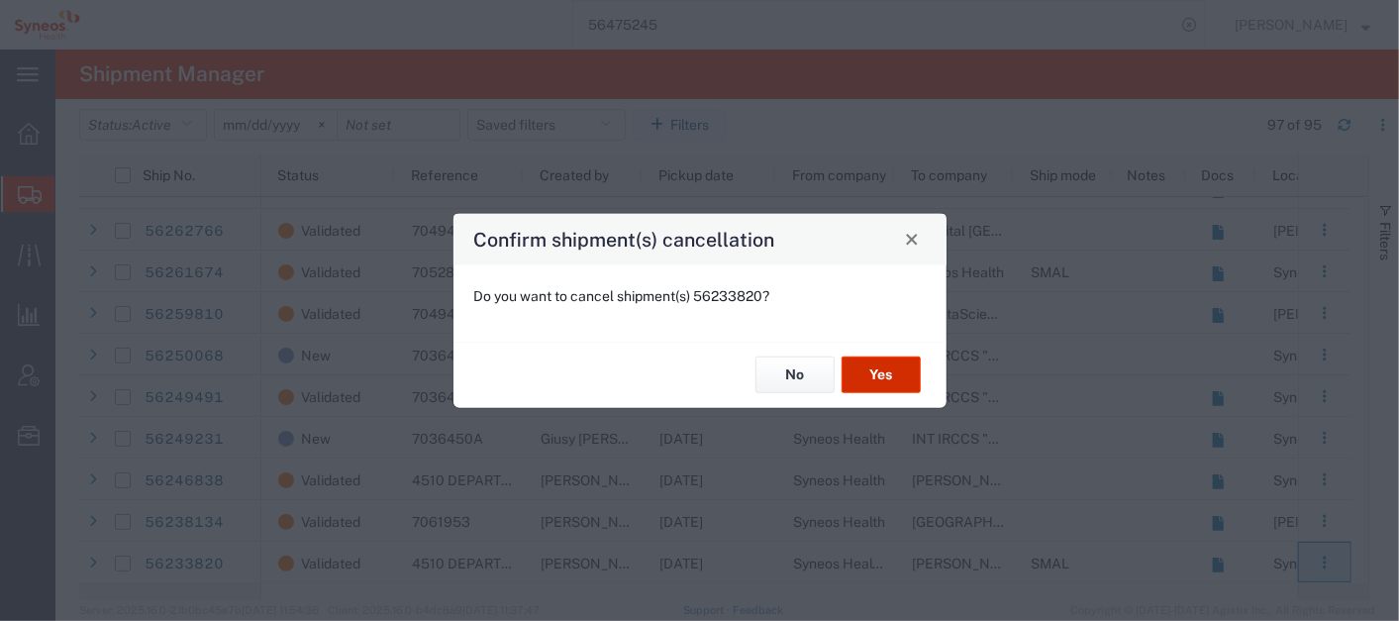
click at [883, 364] on button "Yes" at bounding box center [881, 374] width 79 height 37
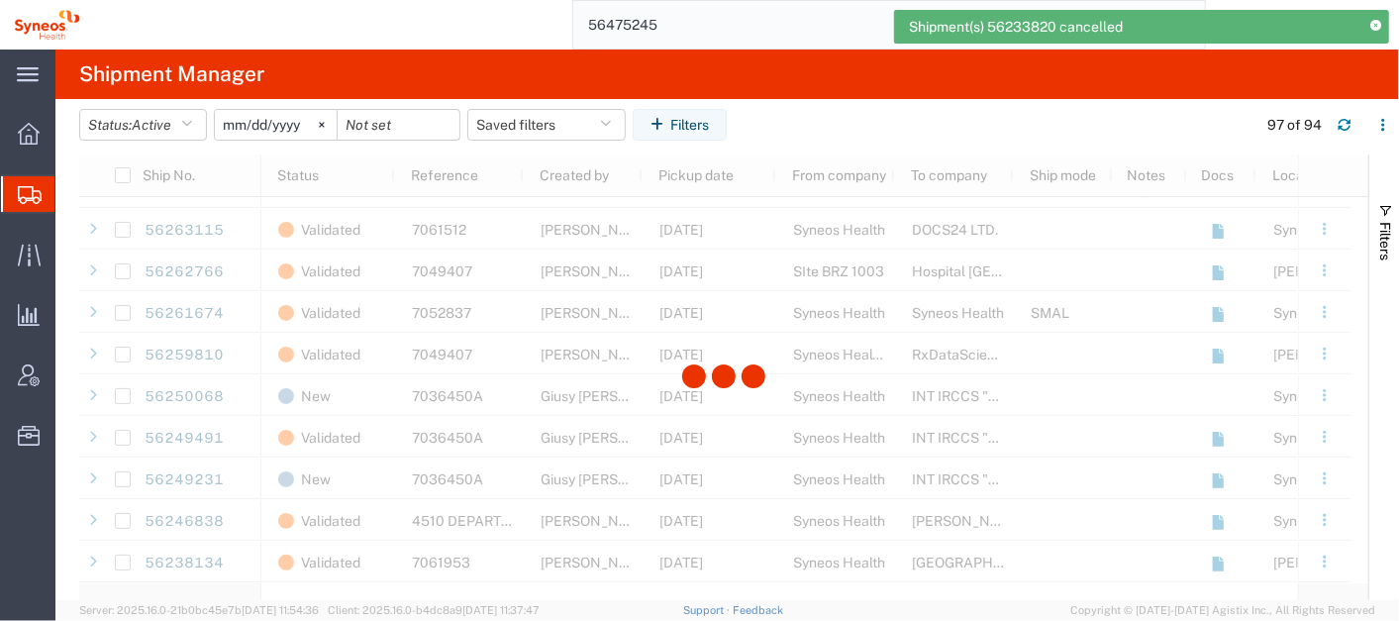
scroll to position [3523, 0]
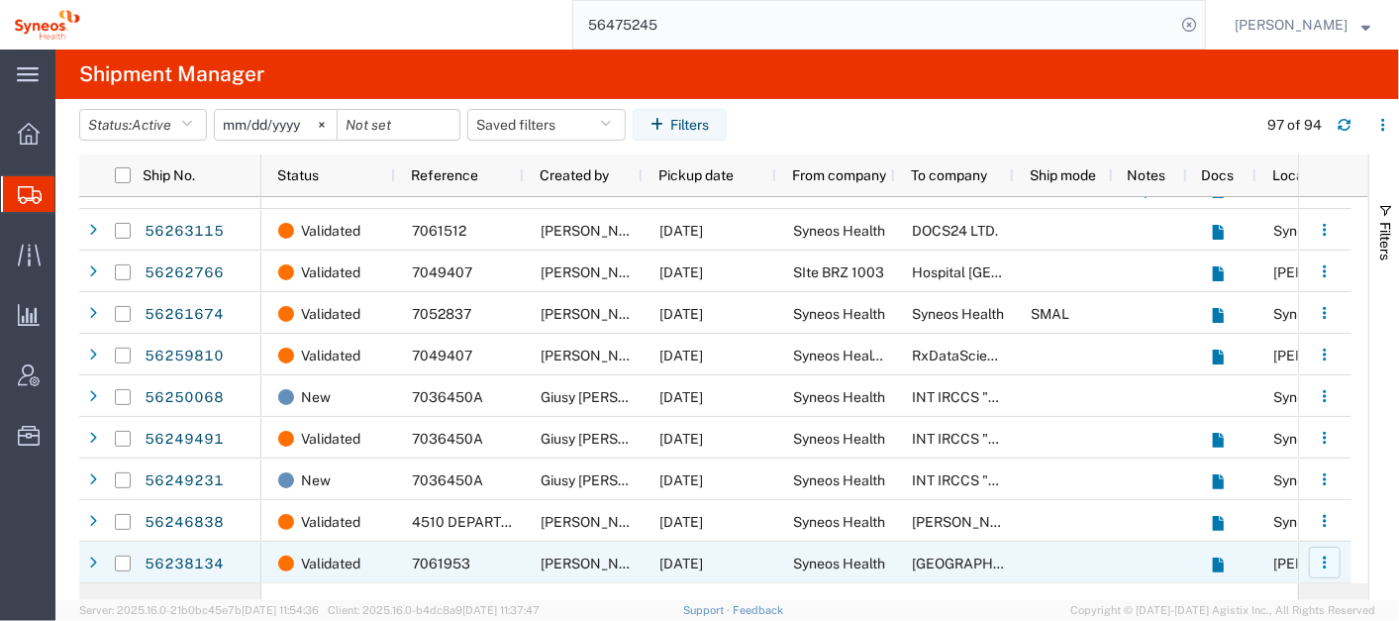
click at [1312, 557] on button "button" at bounding box center [1325, 563] width 32 height 32
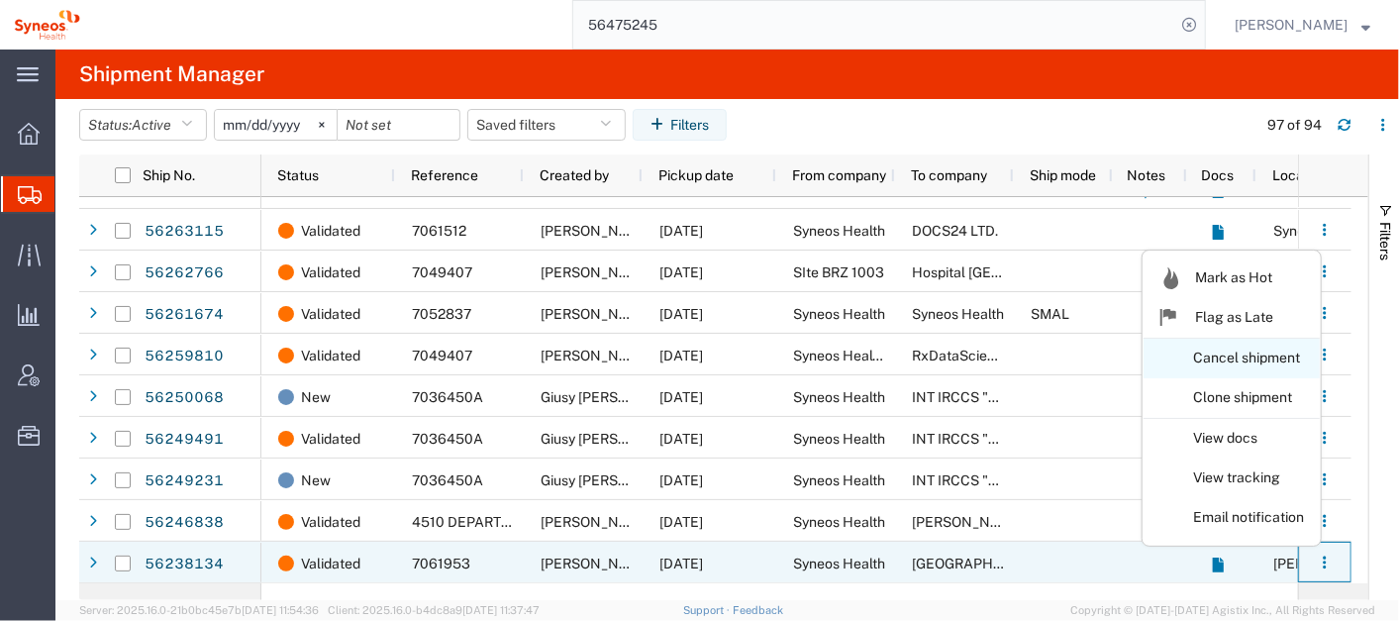
click at [1219, 366] on link "Cancel shipment" at bounding box center [1232, 359] width 176 height 36
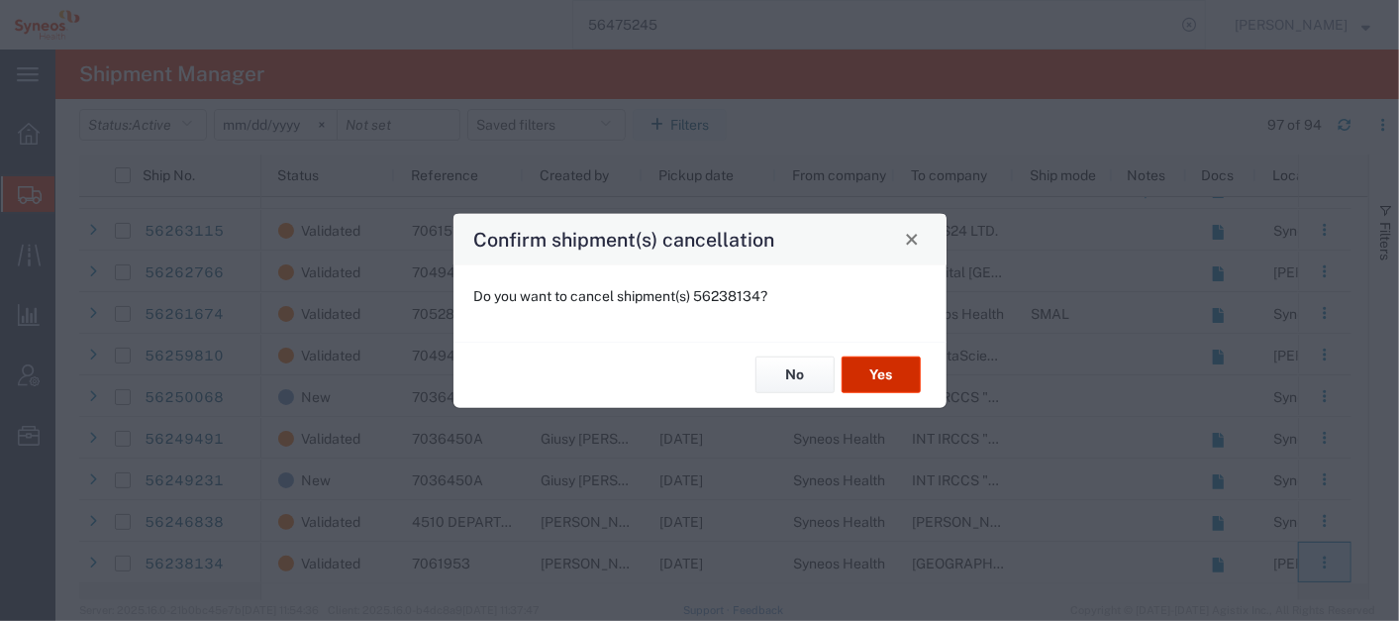
click at [895, 368] on button "Yes" at bounding box center [881, 374] width 79 height 37
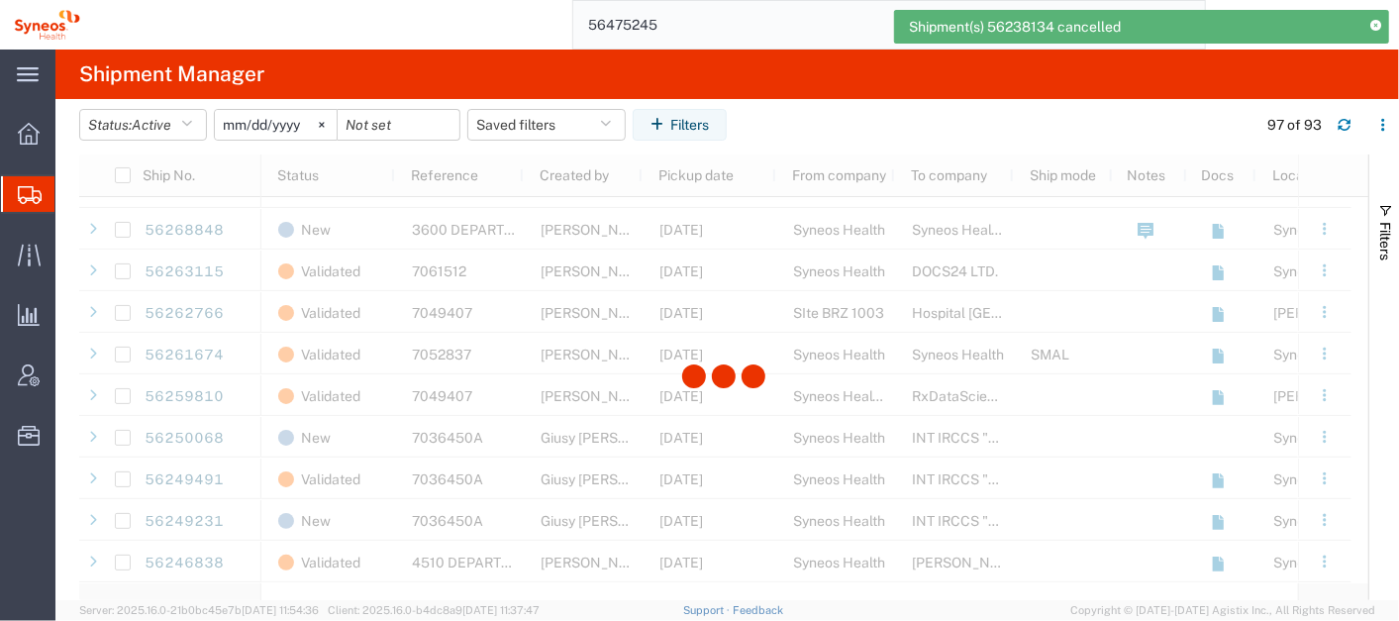
scroll to position [3482, 0]
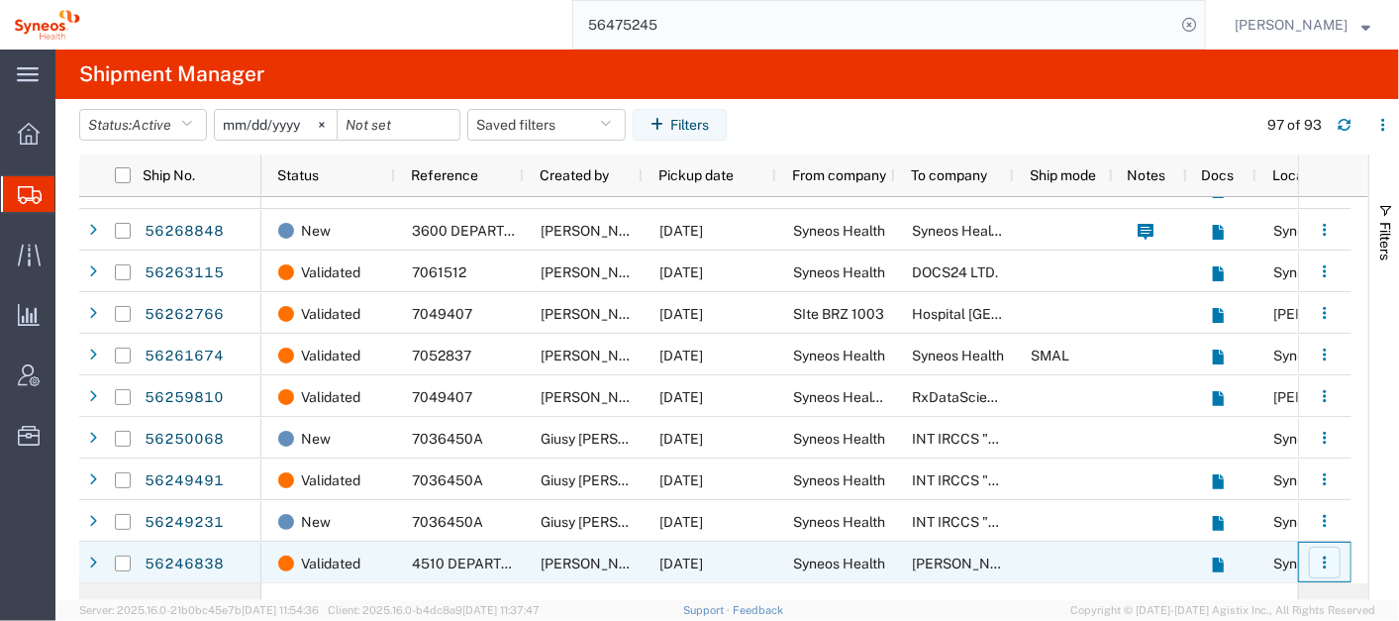
click at [1321, 562] on icon "button" at bounding box center [1325, 563] width 14 height 14
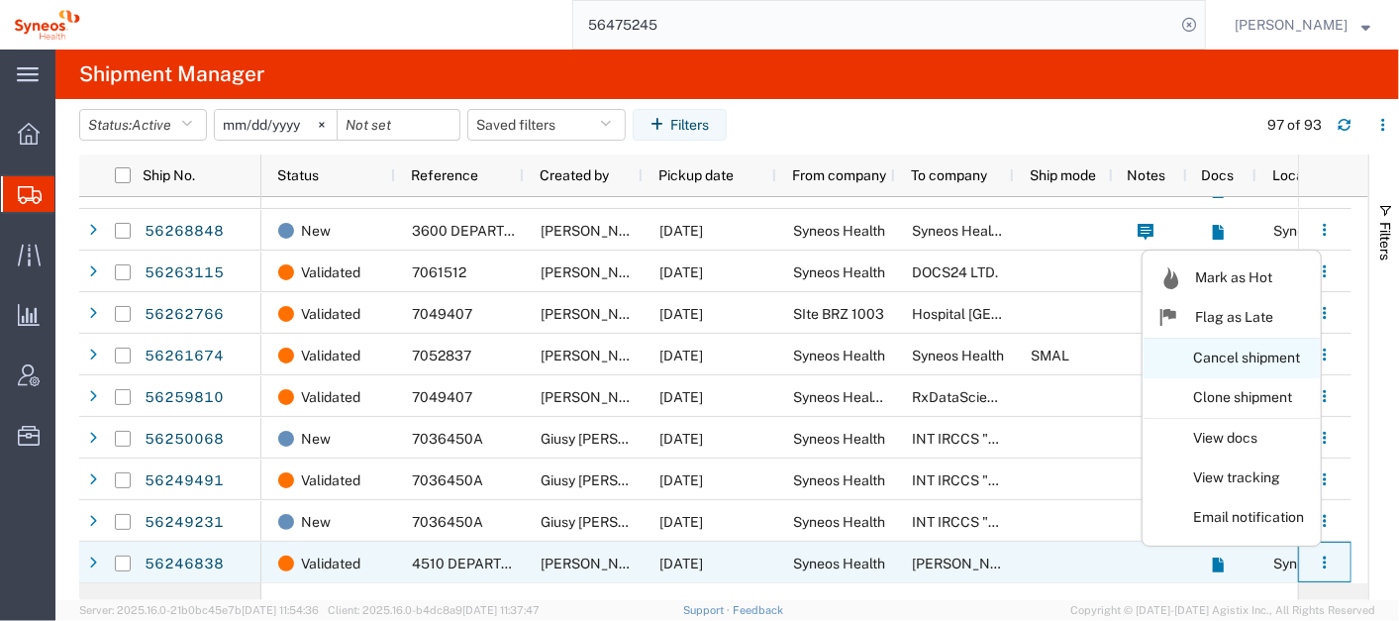
click at [1206, 367] on link "Cancel shipment" at bounding box center [1232, 359] width 176 height 36
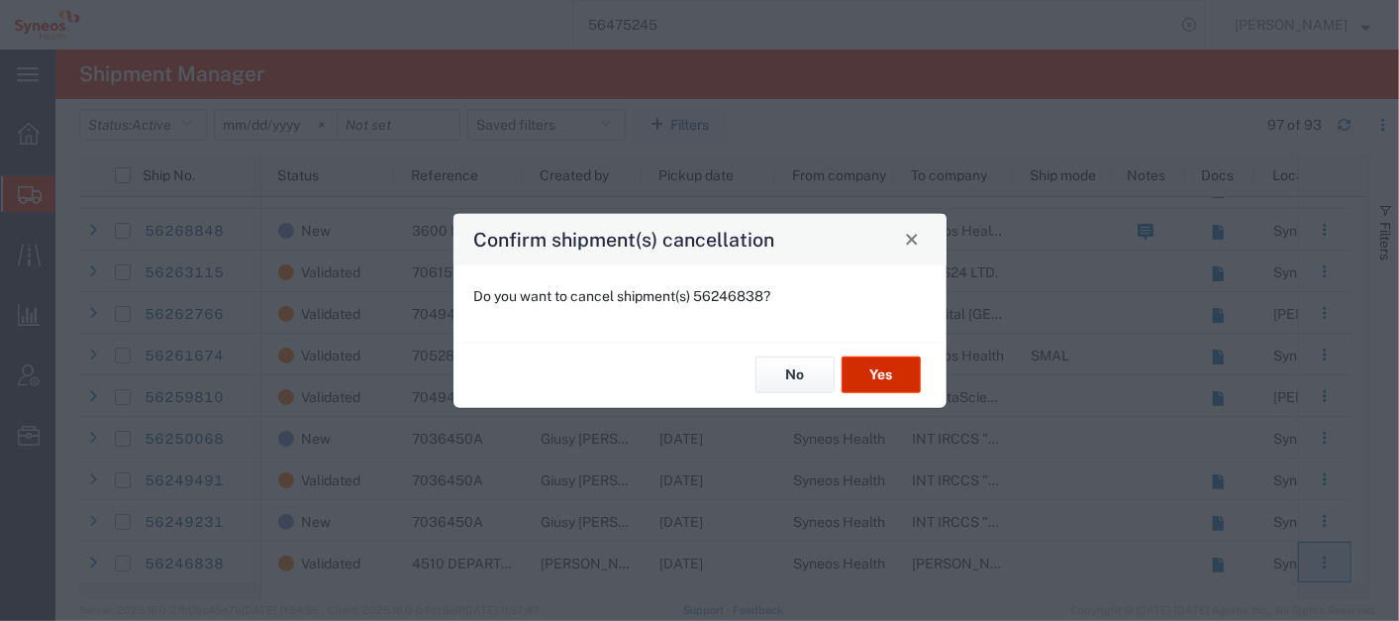
click at [891, 371] on button "Yes" at bounding box center [881, 374] width 79 height 37
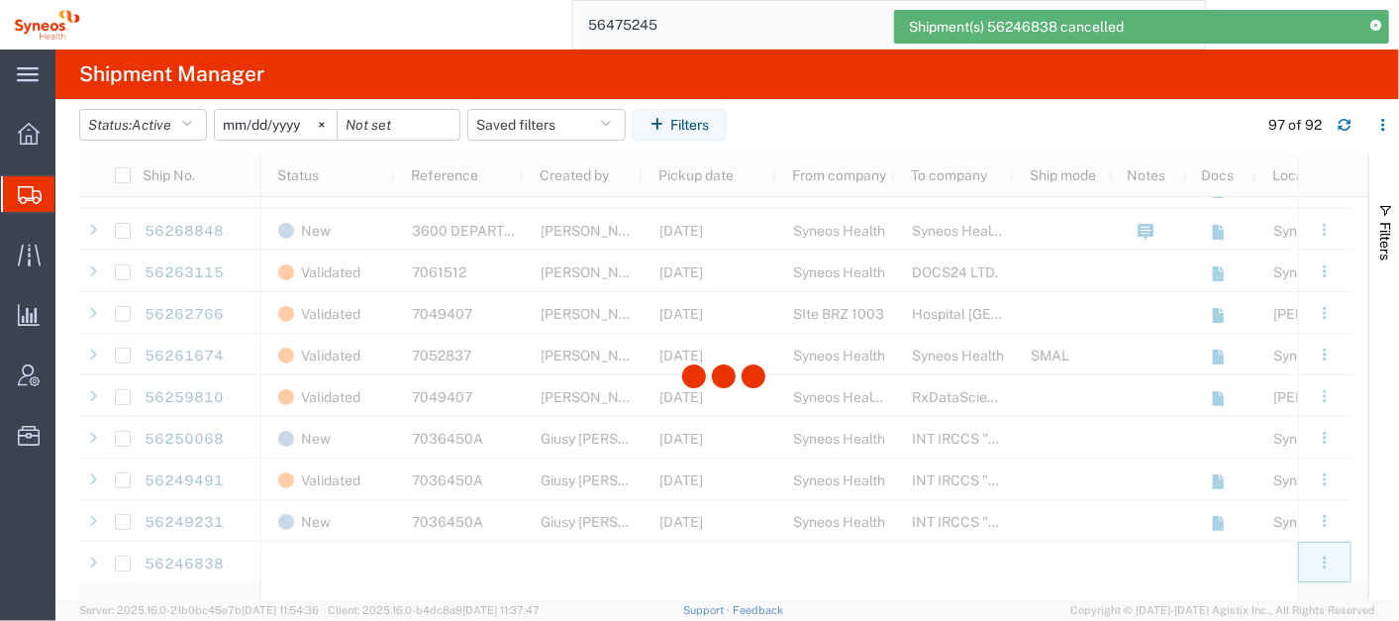
scroll to position [3440, 0]
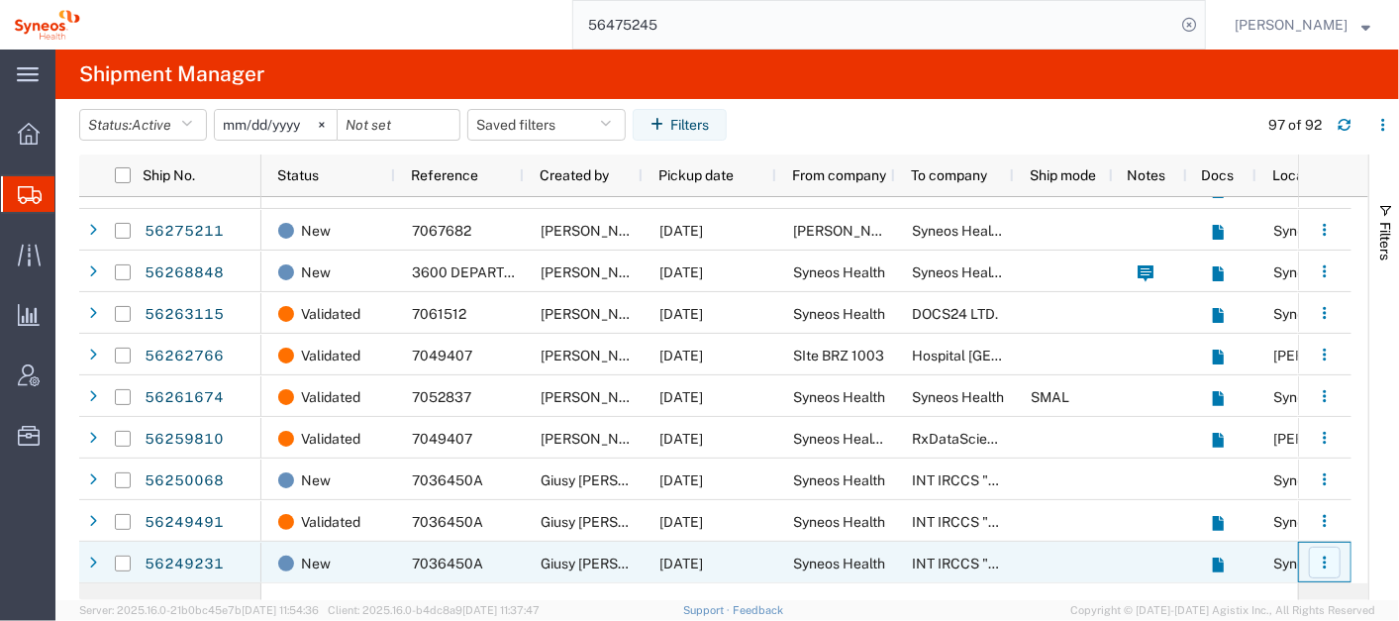
click at [1330, 565] on icon "button" at bounding box center [1325, 563] width 14 height 14
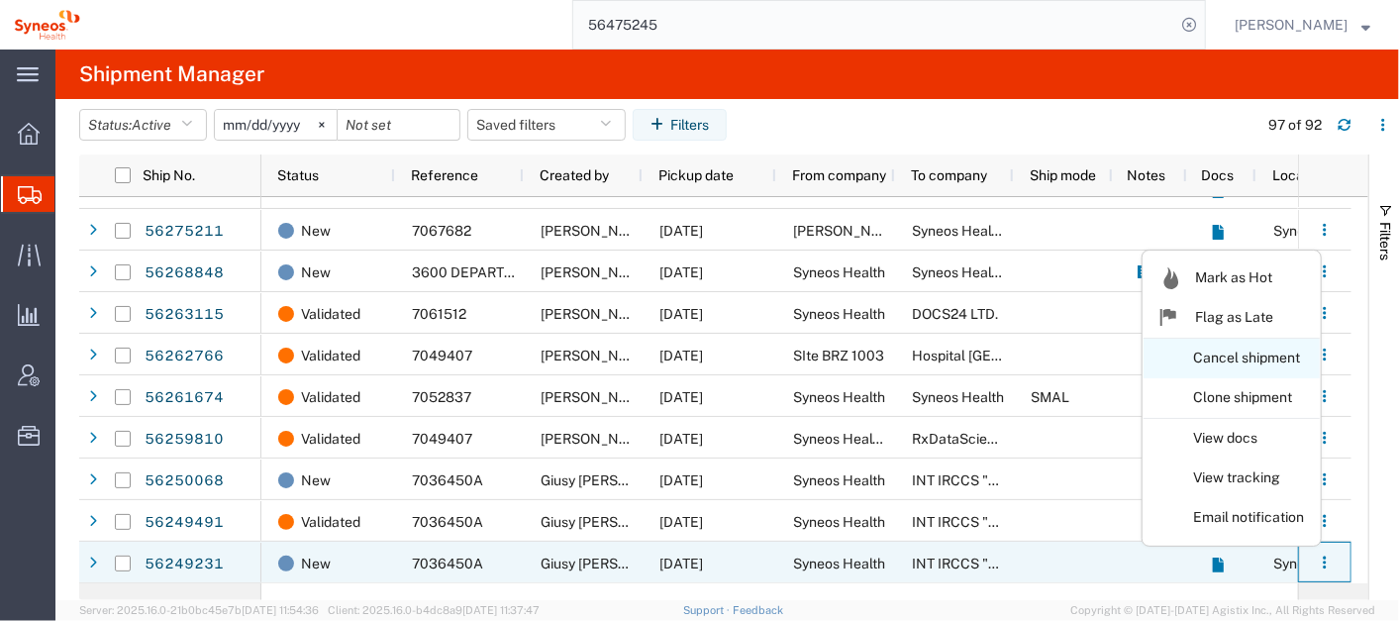
click at [1234, 353] on link "Cancel shipment" at bounding box center [1232, 359] width 176 height 36
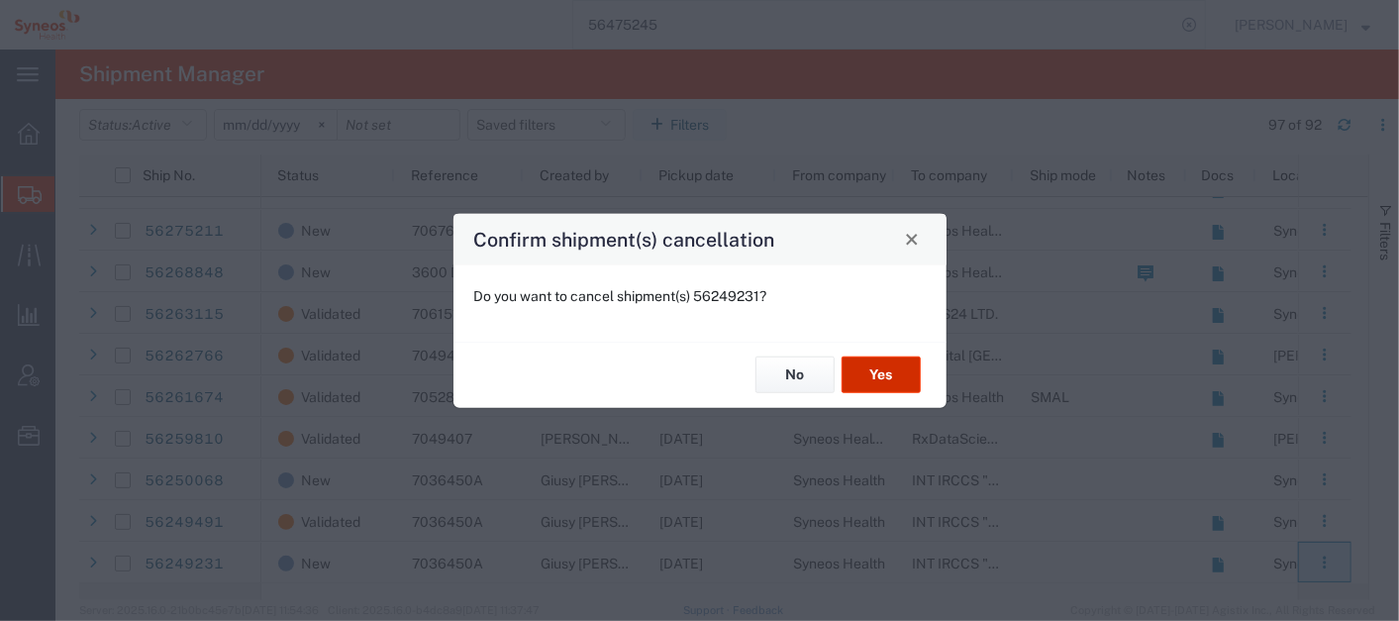
click at [867, 372] on button "Yes" at bounding box center [881, 374] width 79 height 37
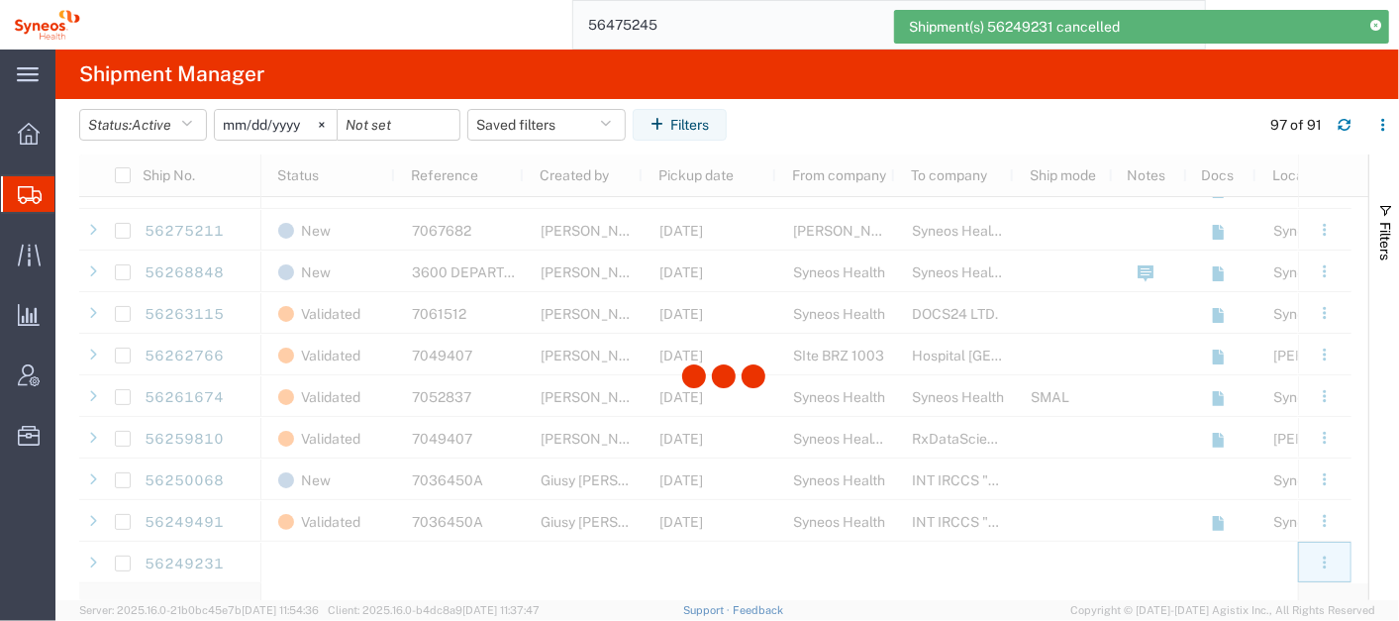
scroll to position [3398, 0]
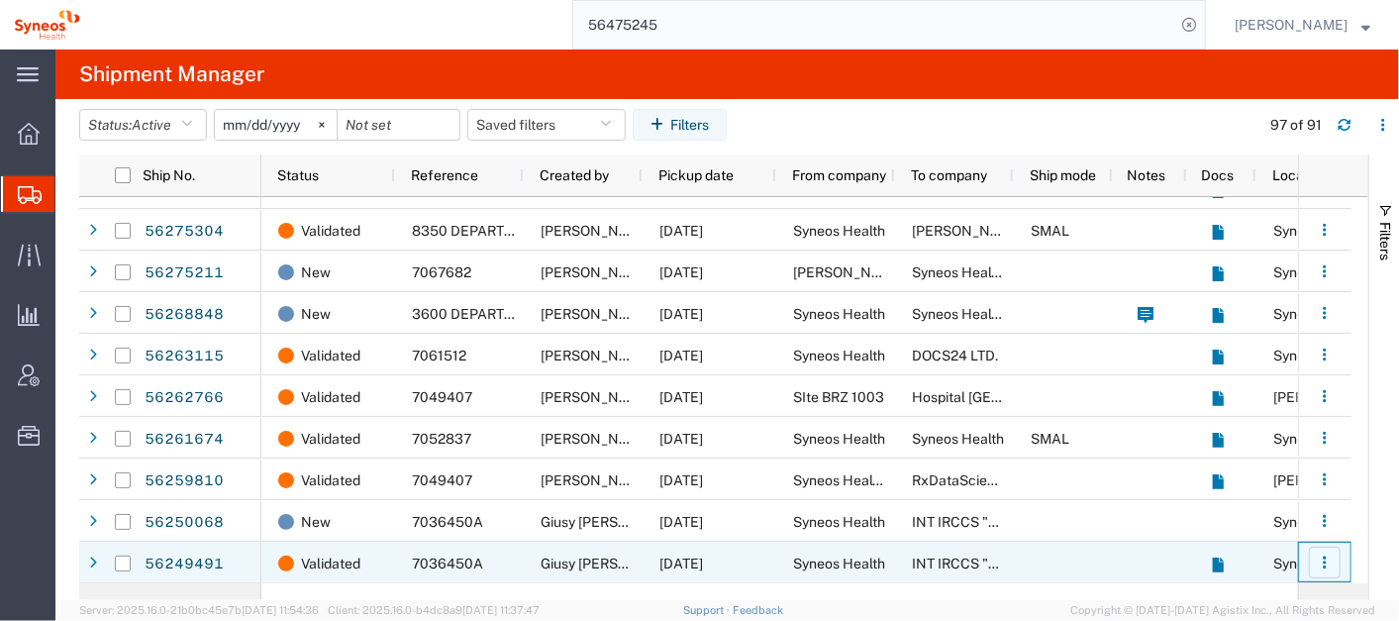
click at [1324, 560] on icon "button" at bounding box center [1325, 563] width 14 height 14
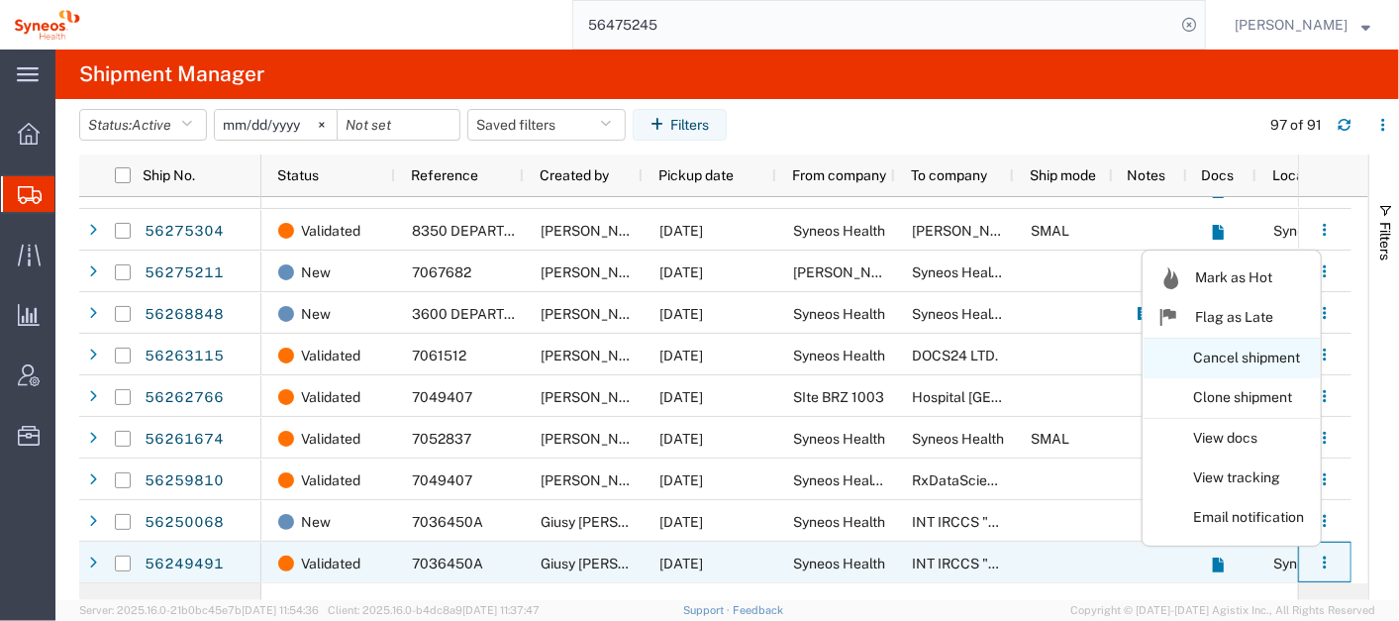
click at [1273, 358] on link "Cancel shipment" at bounding box center [1232, 359] width 176 height 36
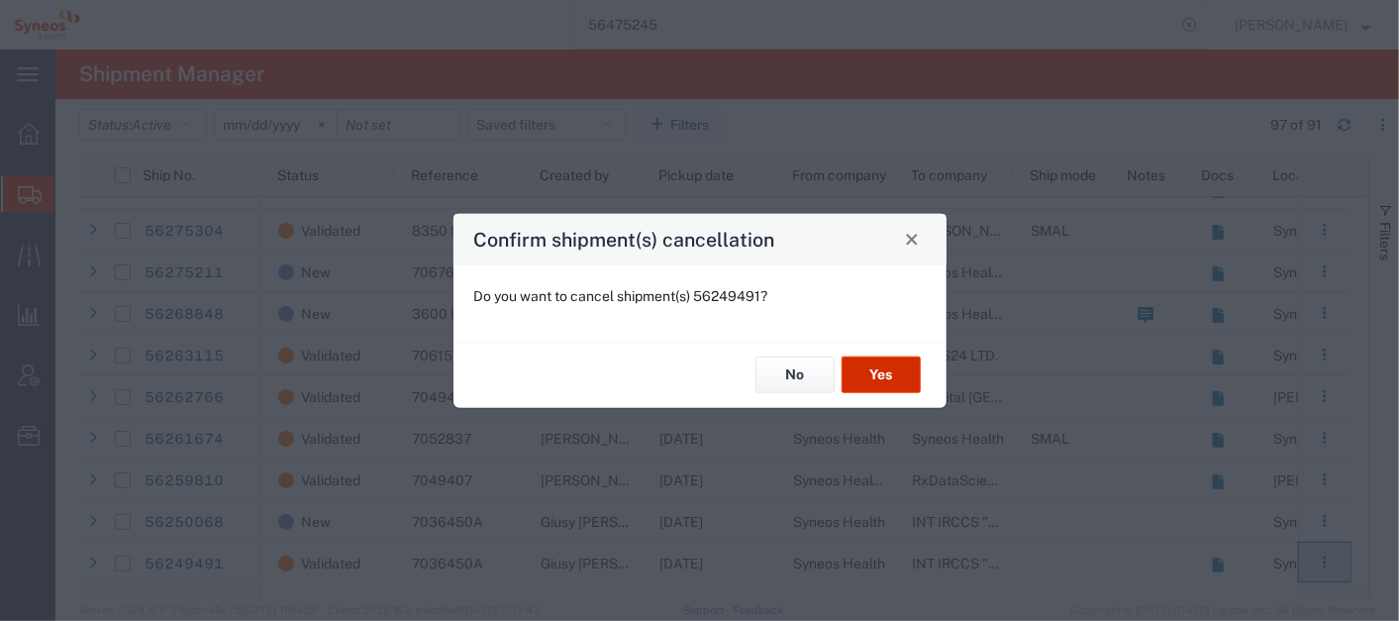
click at [896, 360] on button "Yes" at bounding box center [881, 374] width 79 height 37
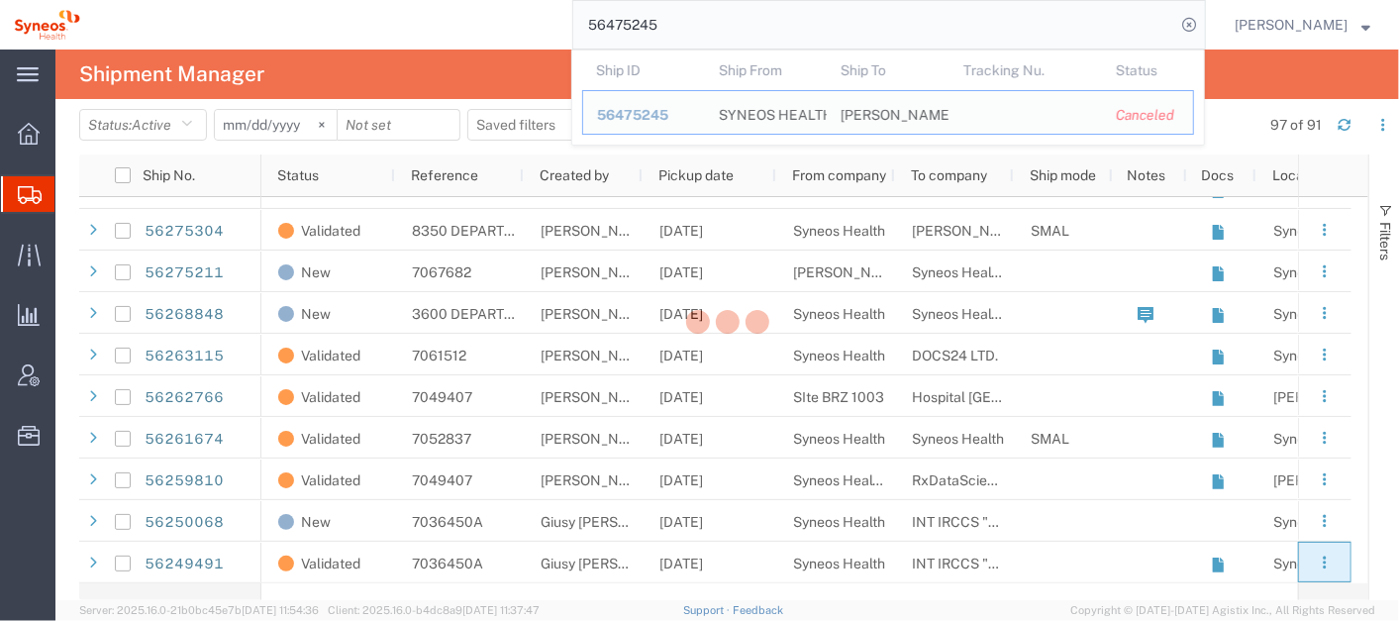
click at [745, 26] on input "56475245" at bounding box center [874, 25] width 602 height 48
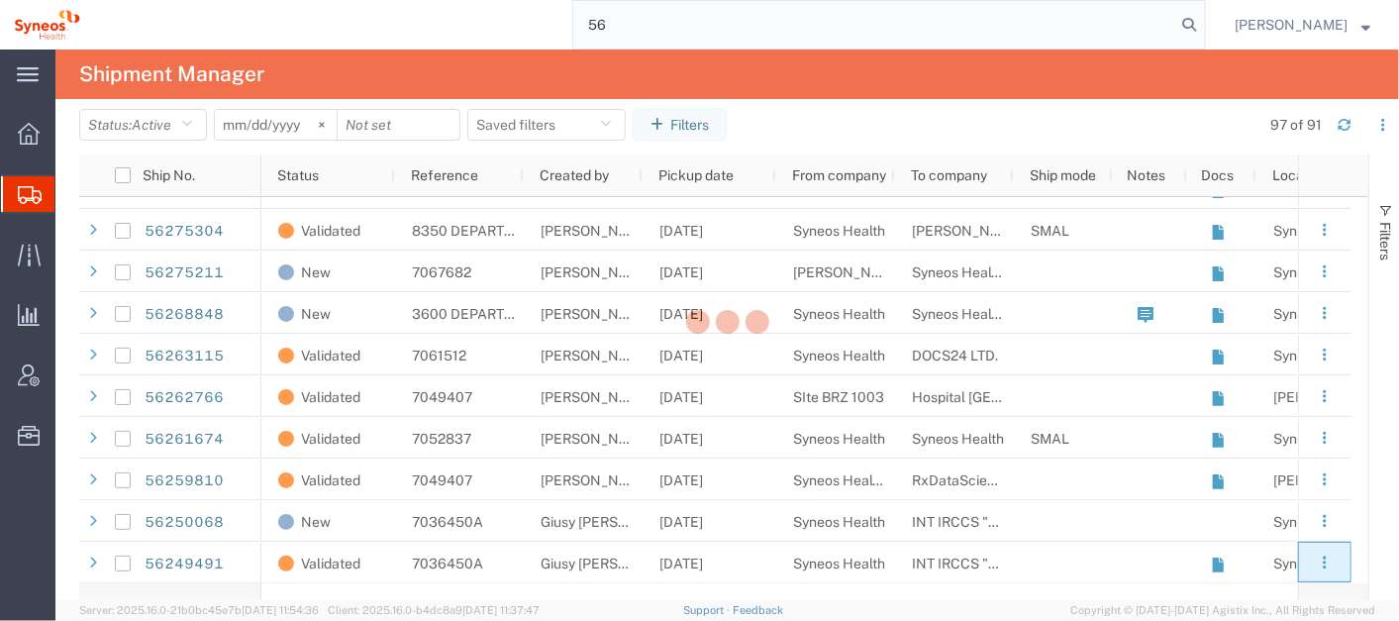
type input "5"
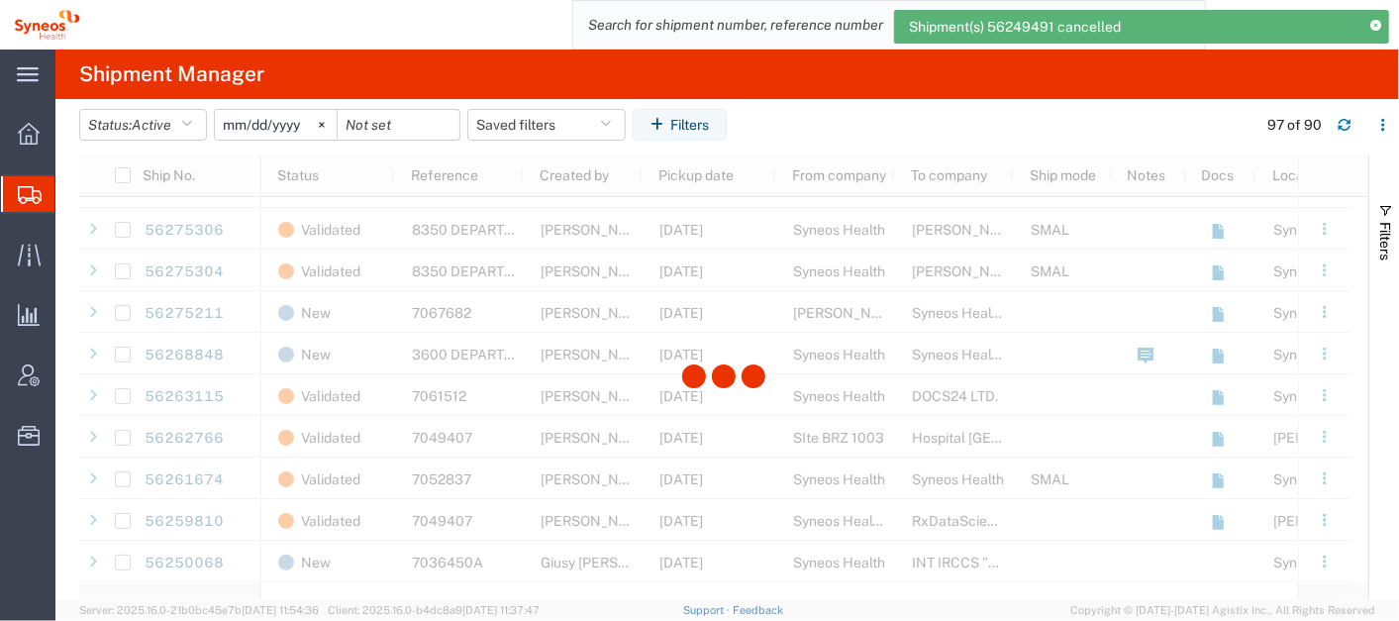
scroll to position [3357, 0]
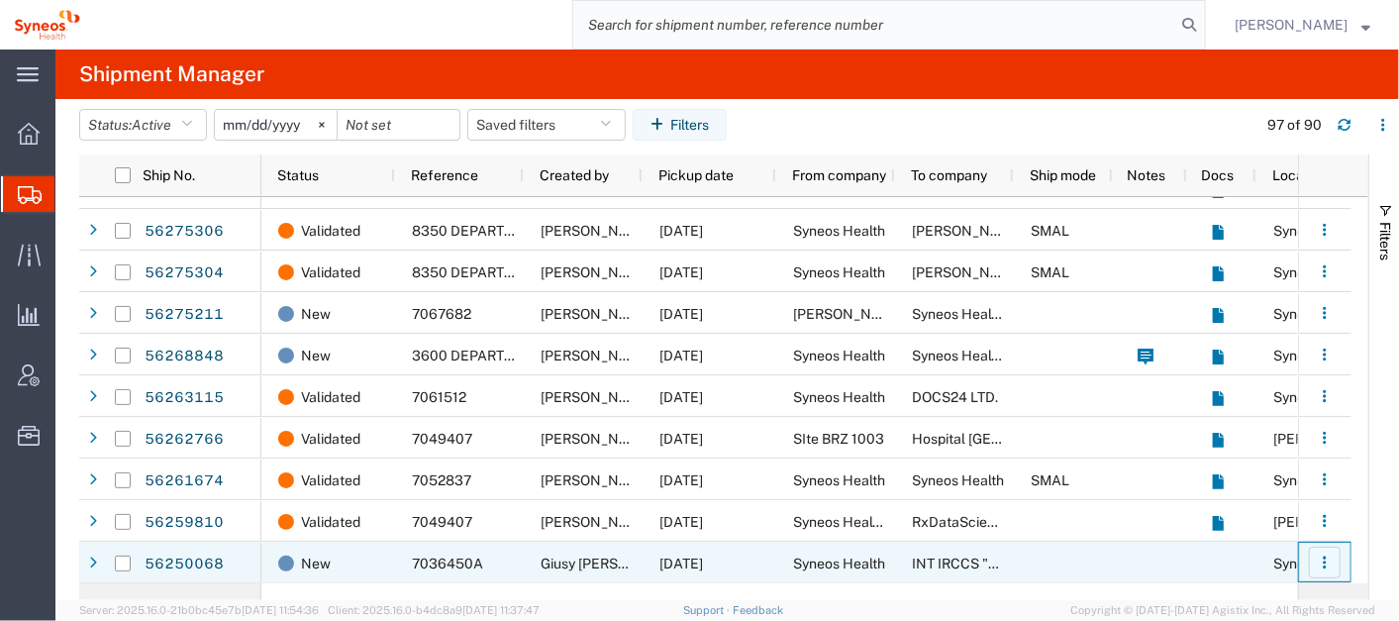
click at [1317, 559] on button "button" at bounding box center [1325, 563] width 32 height 32
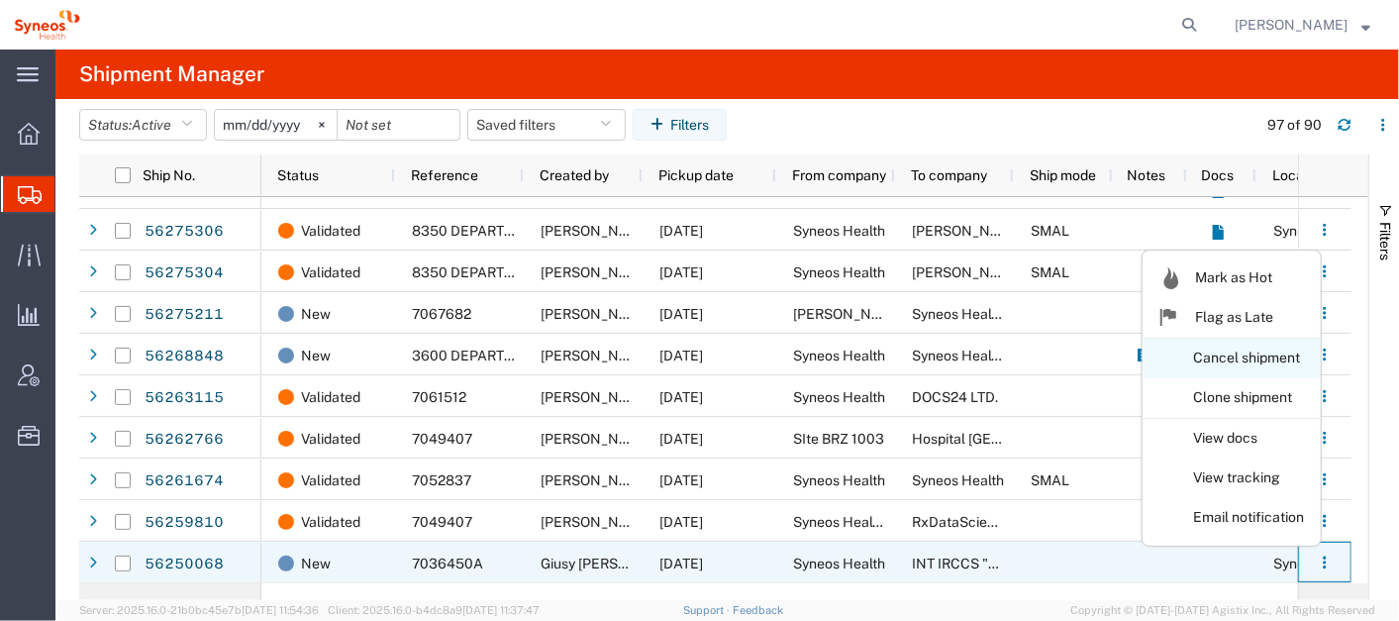
click at [1246, 352] on link "Cancel shipment" at bounding box center [1232, 359] width 176 height 36
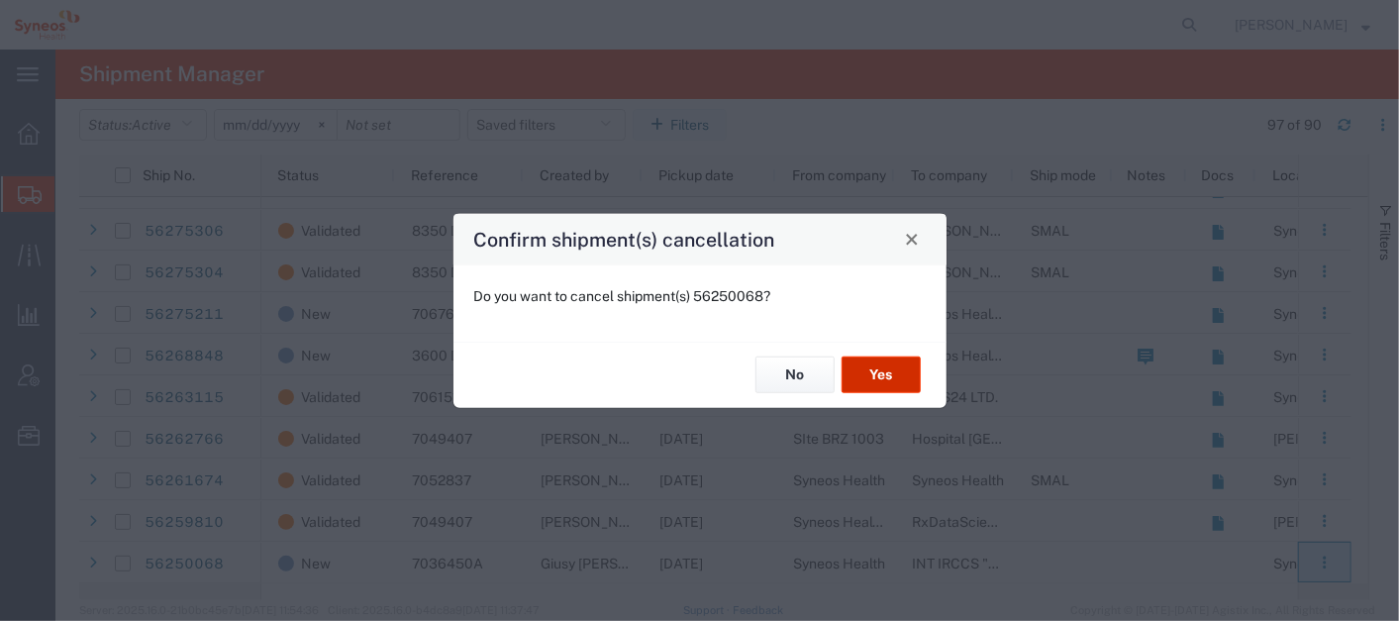
click at [885, 368] on button "Yes" at bounding box center [881, 374] width 79 height 37
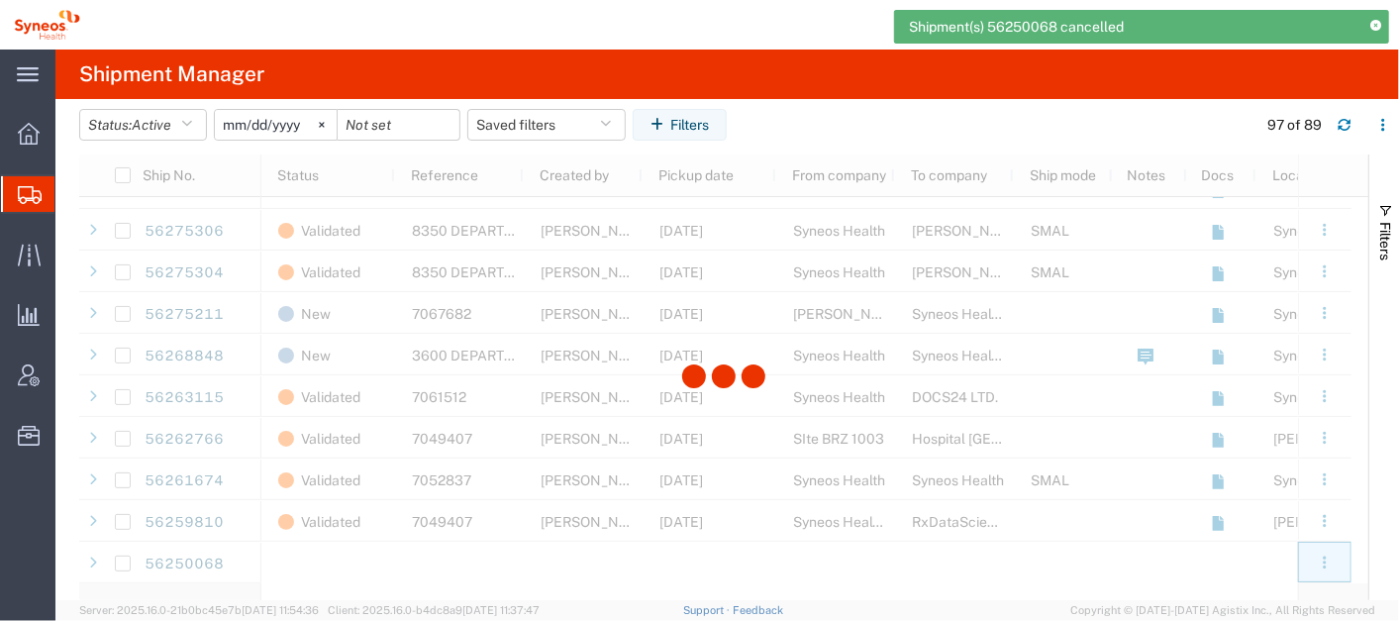
scroll to position [3315, 0]
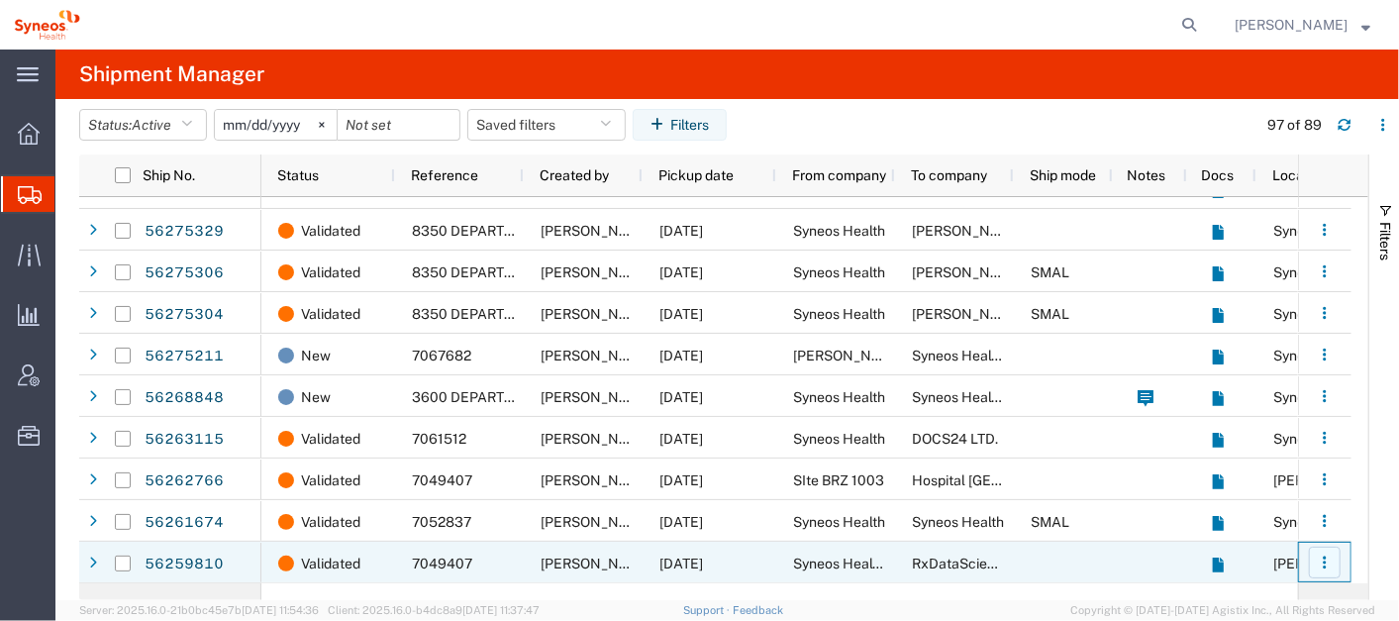
click at [1321, 569] on button "button" at bounding box center [1325, 563] width 32 height 32
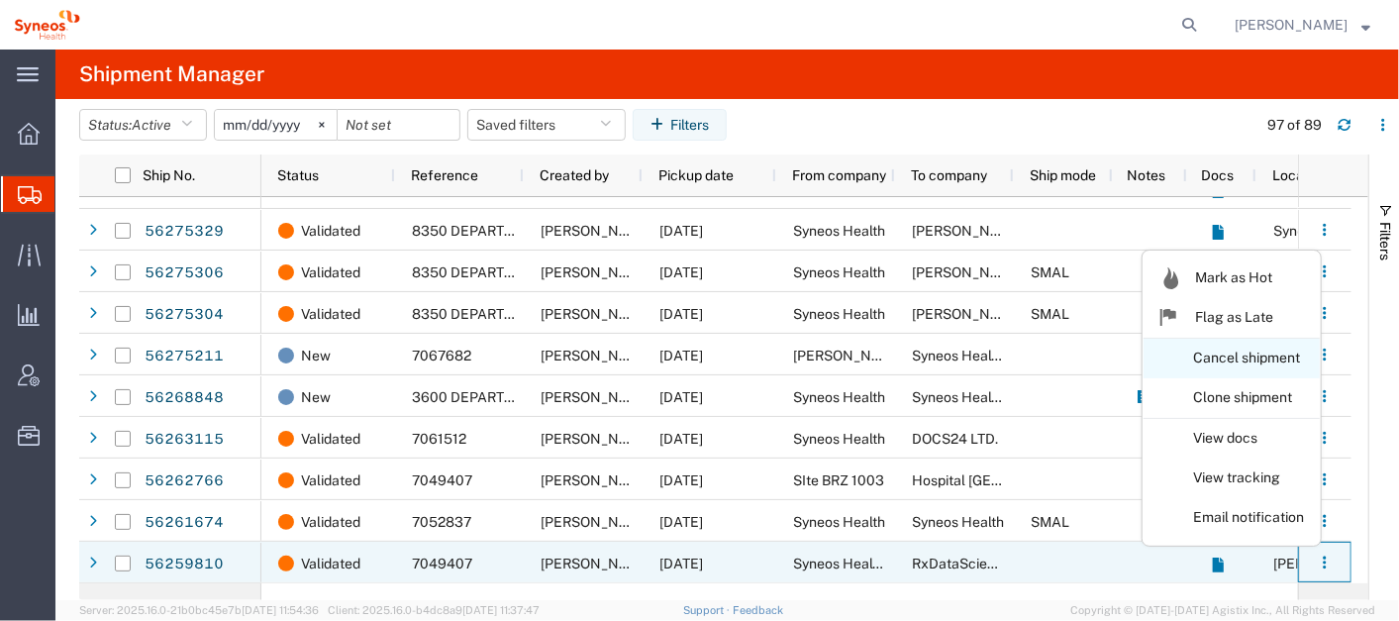
click at [1210, 354] on link "Cancel shipment" at bounding box center [1232, 359] width 176 height 36
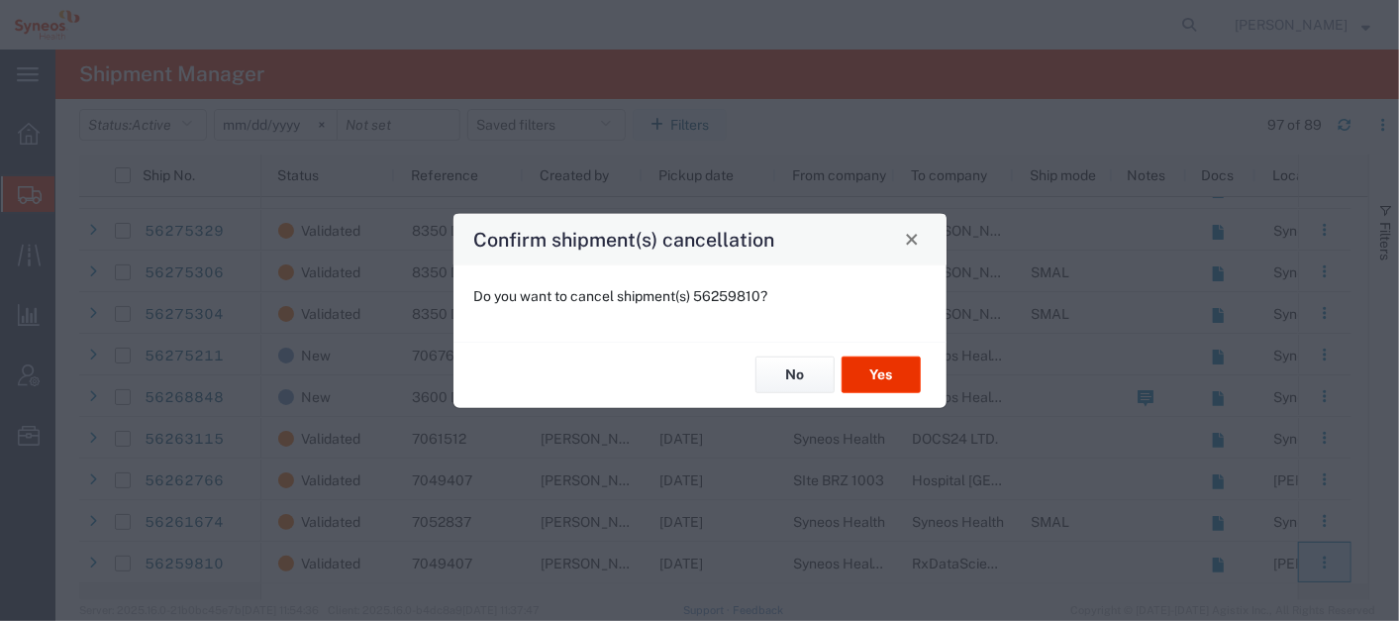
click at [912, 235] on span "Close" at bounding box center [912, 240] width 14 height 14
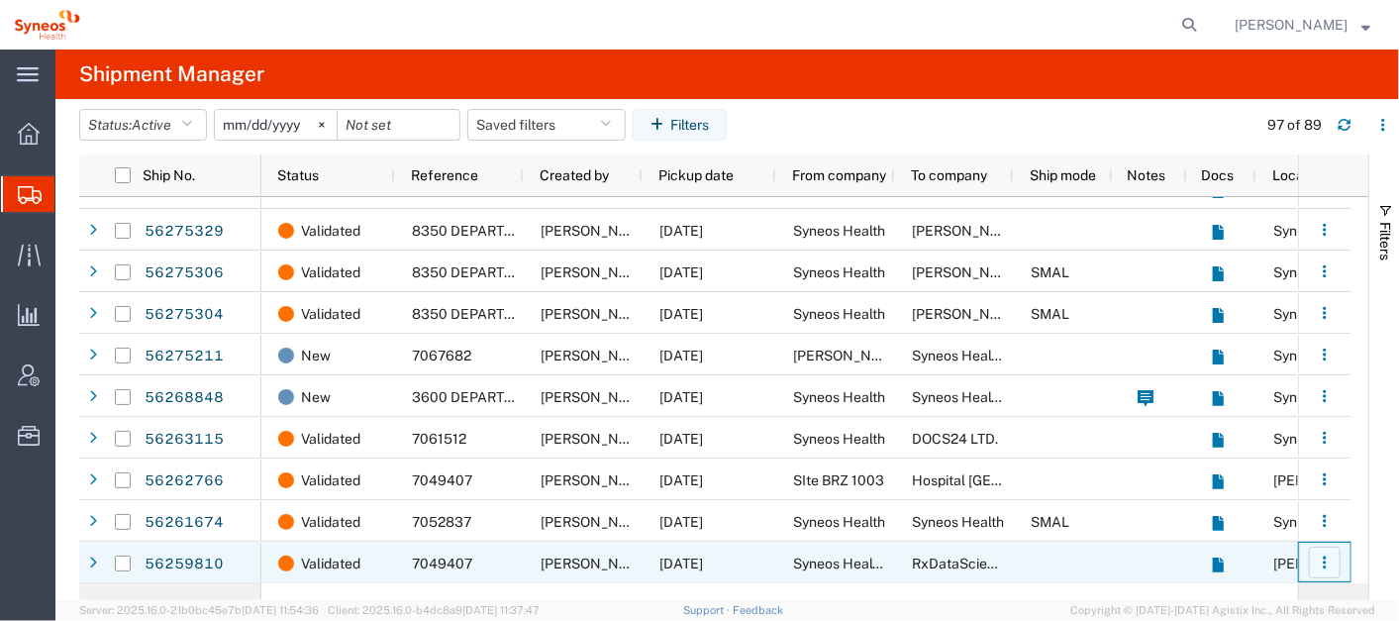
click at [1319, 565] on icon "button" at bounding box center [1325, 563] width 14 height 14
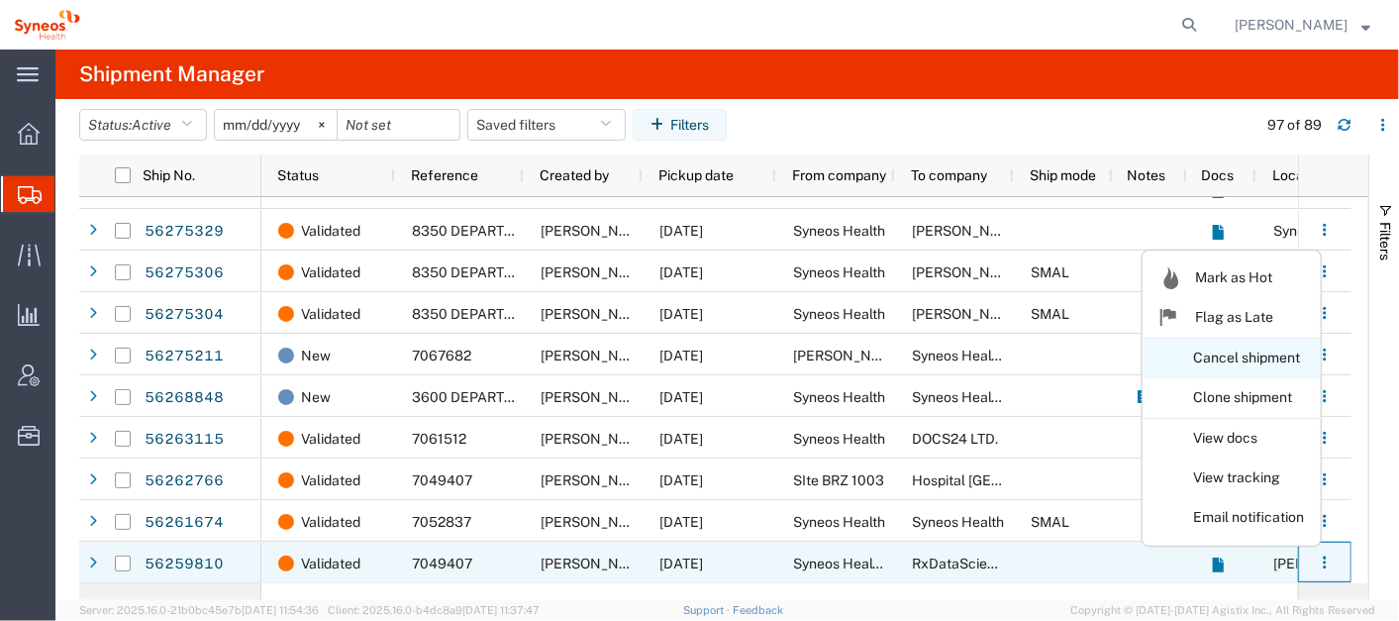
click at [1242, 358] on link "Cancel shipment" at bounding box center [1232, 359] width 176 height 36
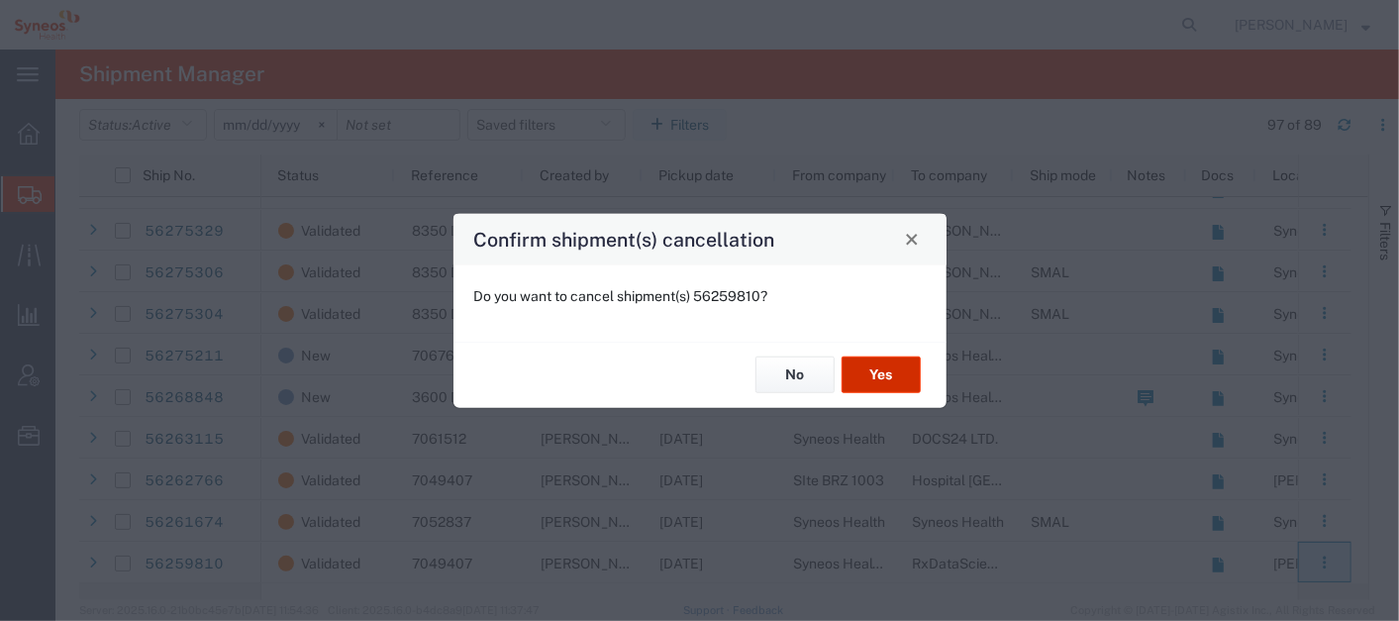
click at [892, 372] on button "Yes" at bounding box center [881, 374] width 79 height 37
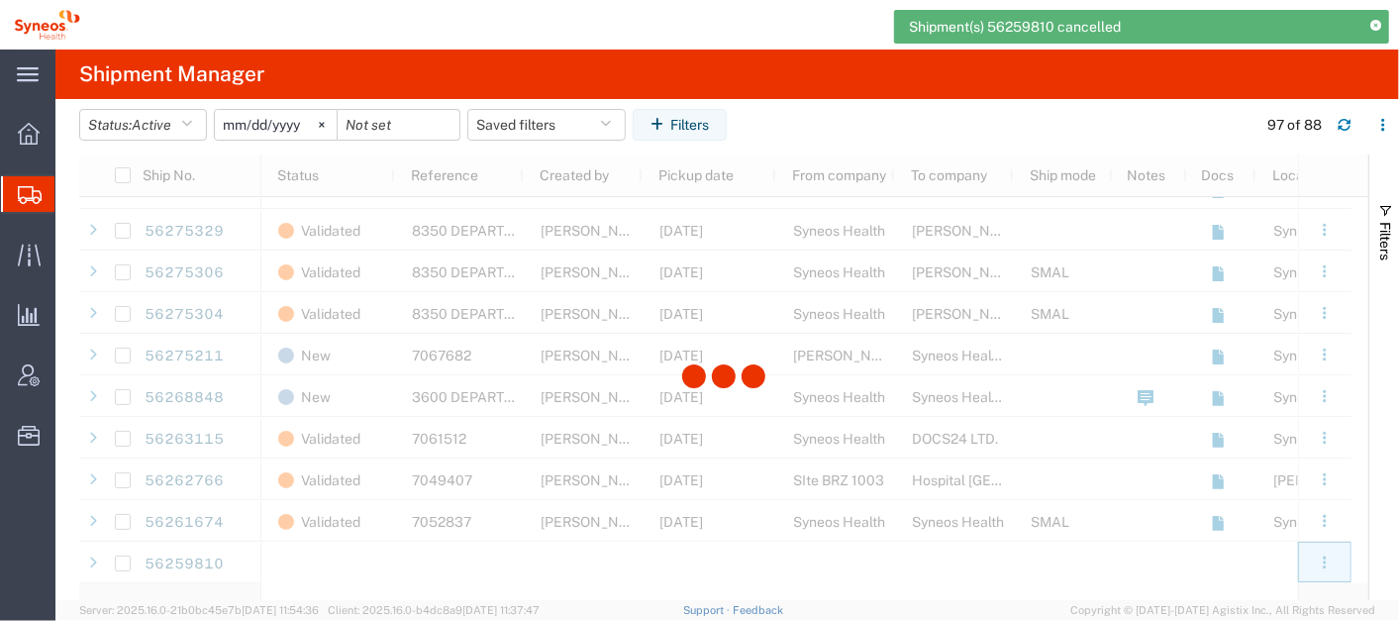
scroll to position [3274, 0]
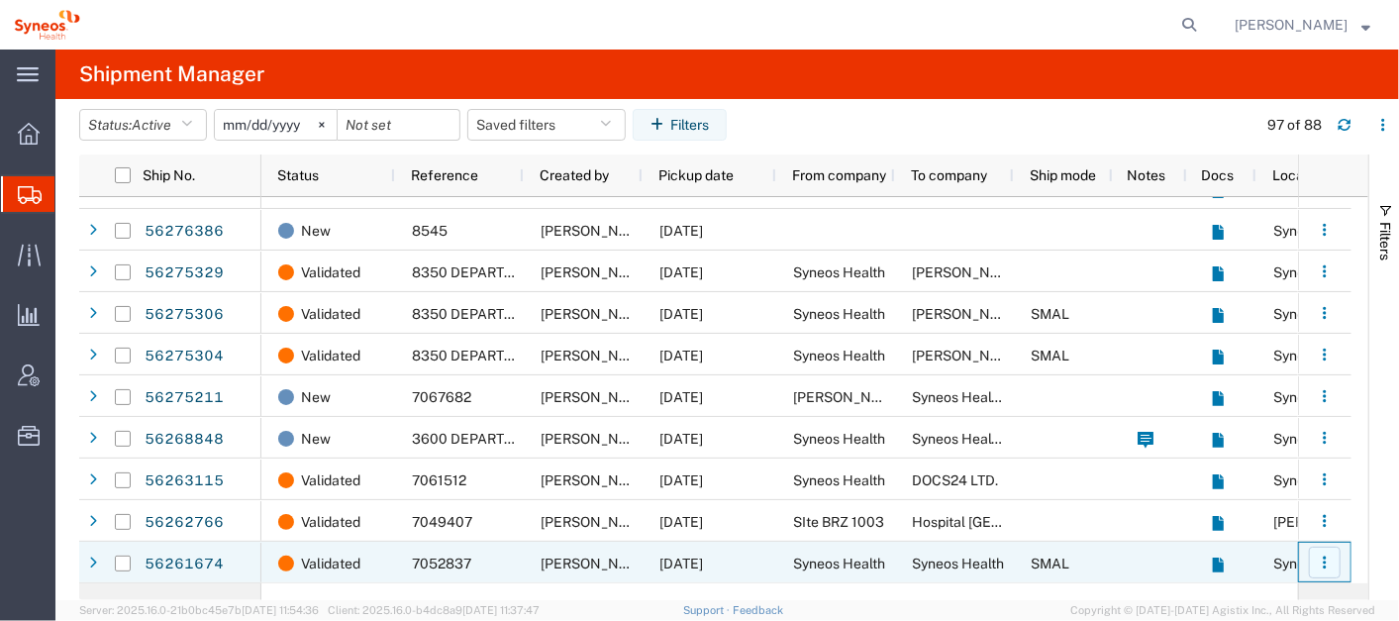
click at [1320, 559] on icon "button" at bounding box center [1325, 563] width 14 height 14
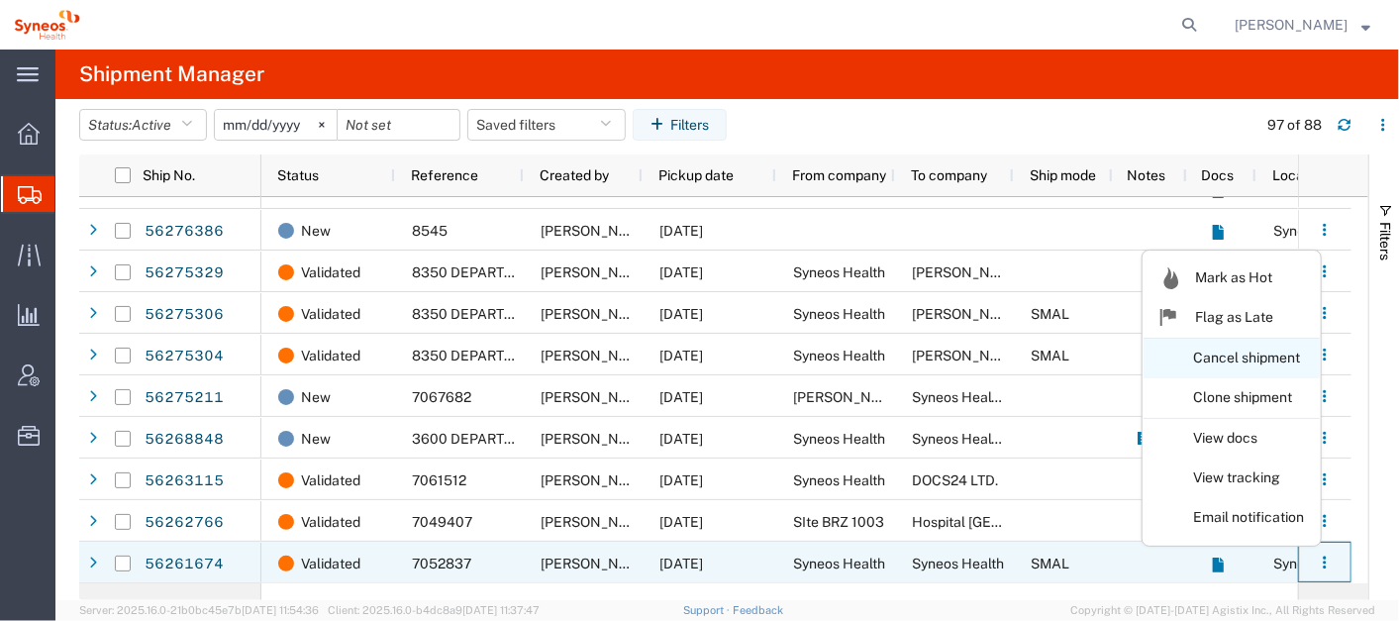
click at [1228, 358] on link "Cancel shipment" at bounding box center [1232, 359] width 176 height 36
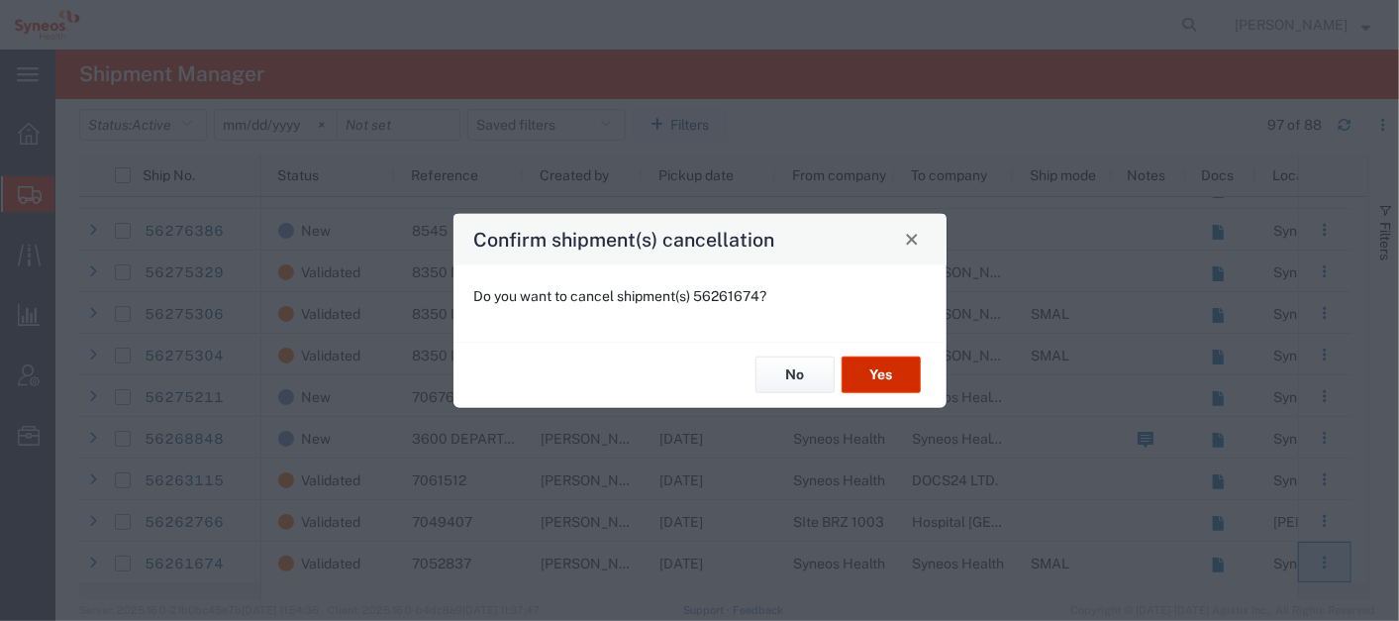
click at [857, 378] on button "Yes" at bounding box center [881, 374] width 79 height 37
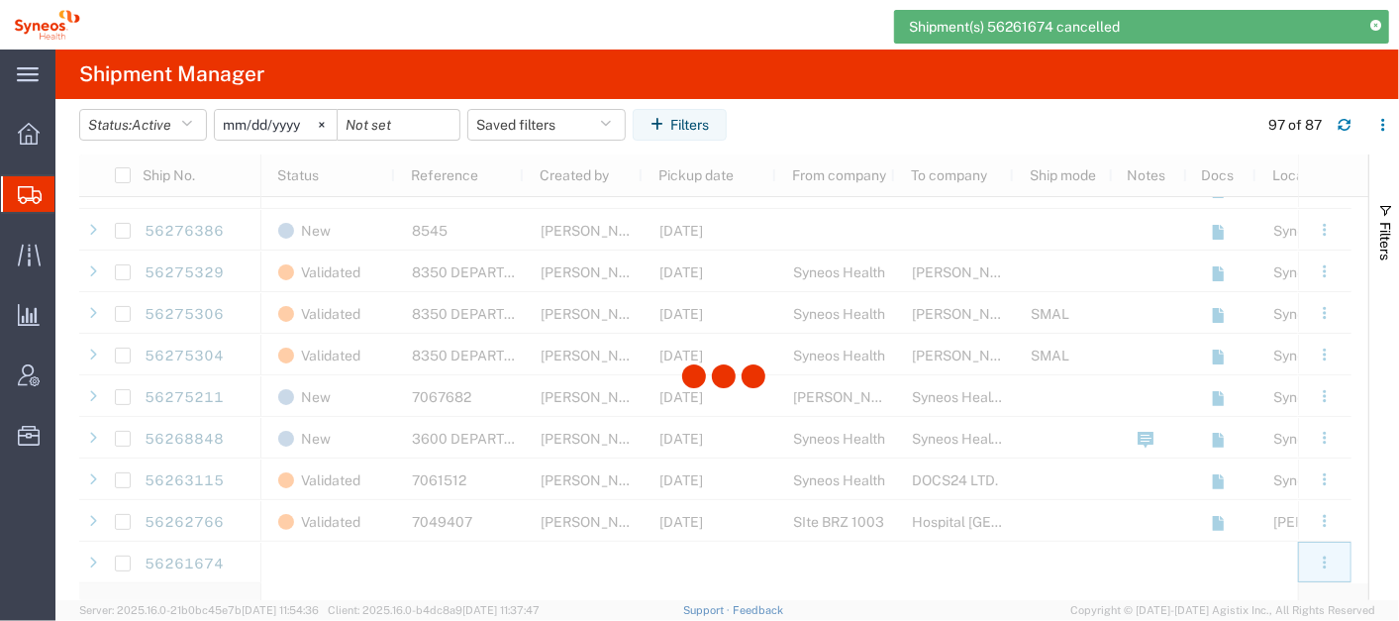
scroll to position [3232, 0]
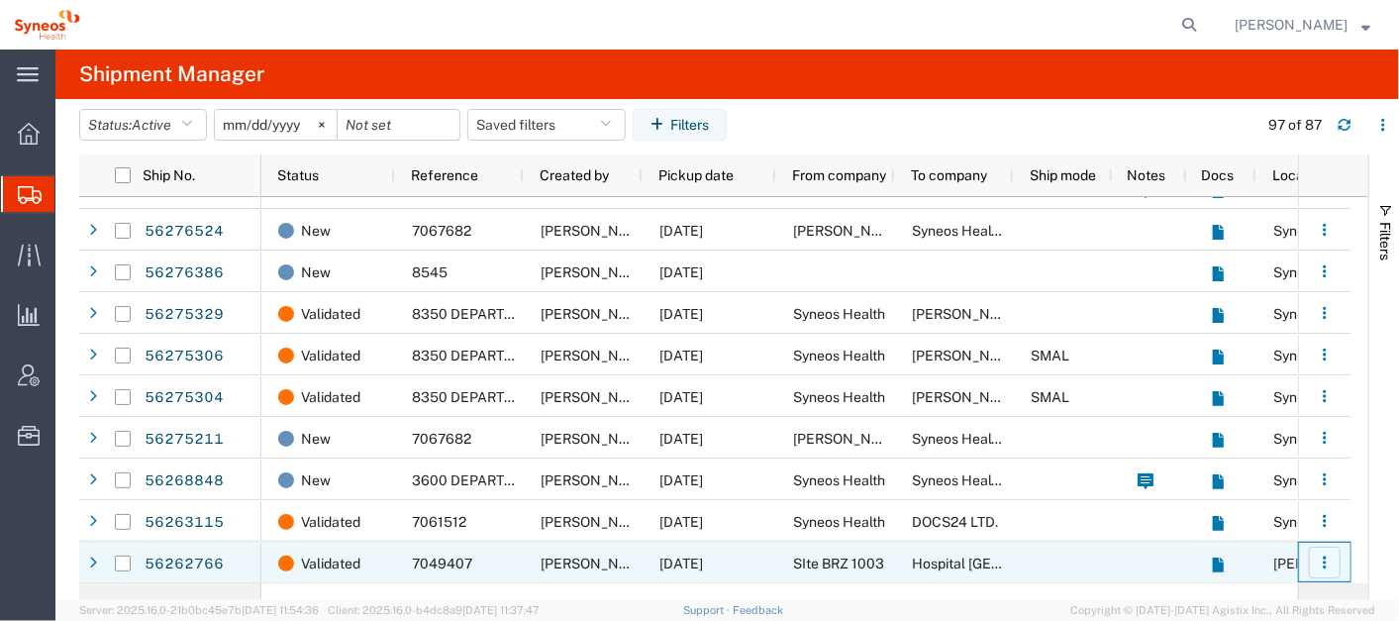
click at [1318, 561] on icon "button" at bounding box center [1325, 563] width 14 height 14
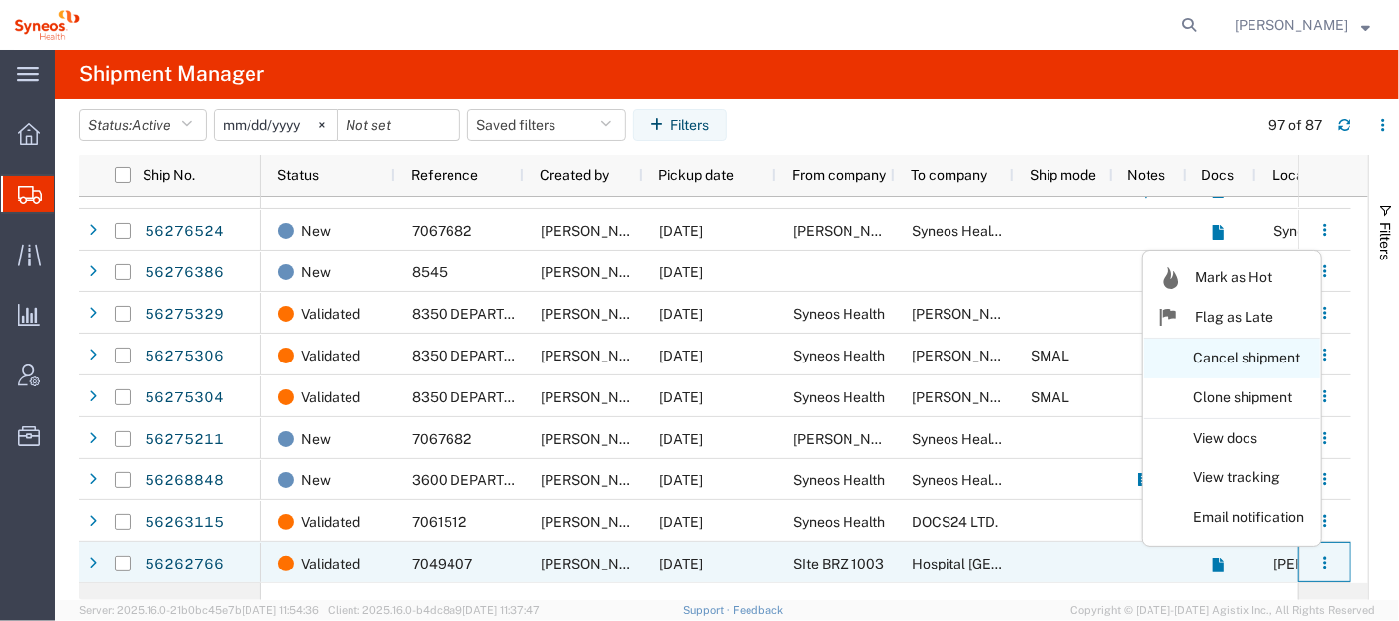
click at [1222, 351] on link "Cancel shipment" at bounding box center [1232, 359] width 176 height 36
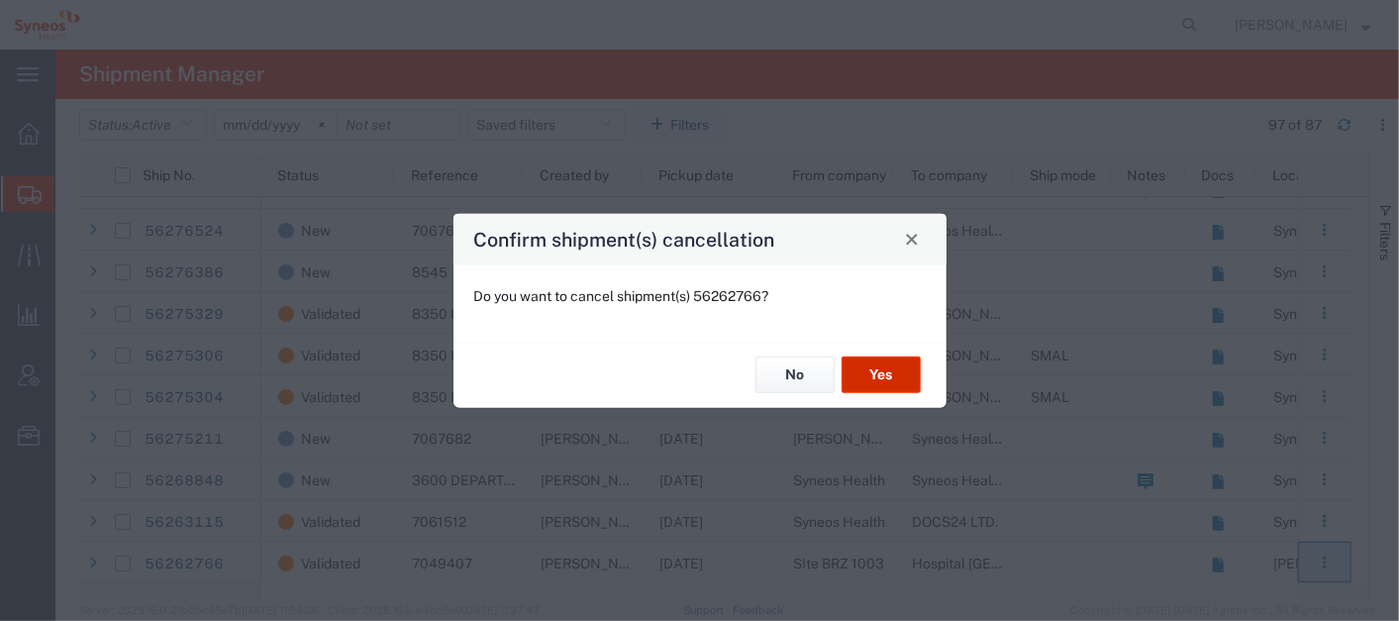
click at [893, 368] on button "Yes" at bounding box center [881, 374] width 79 height 37
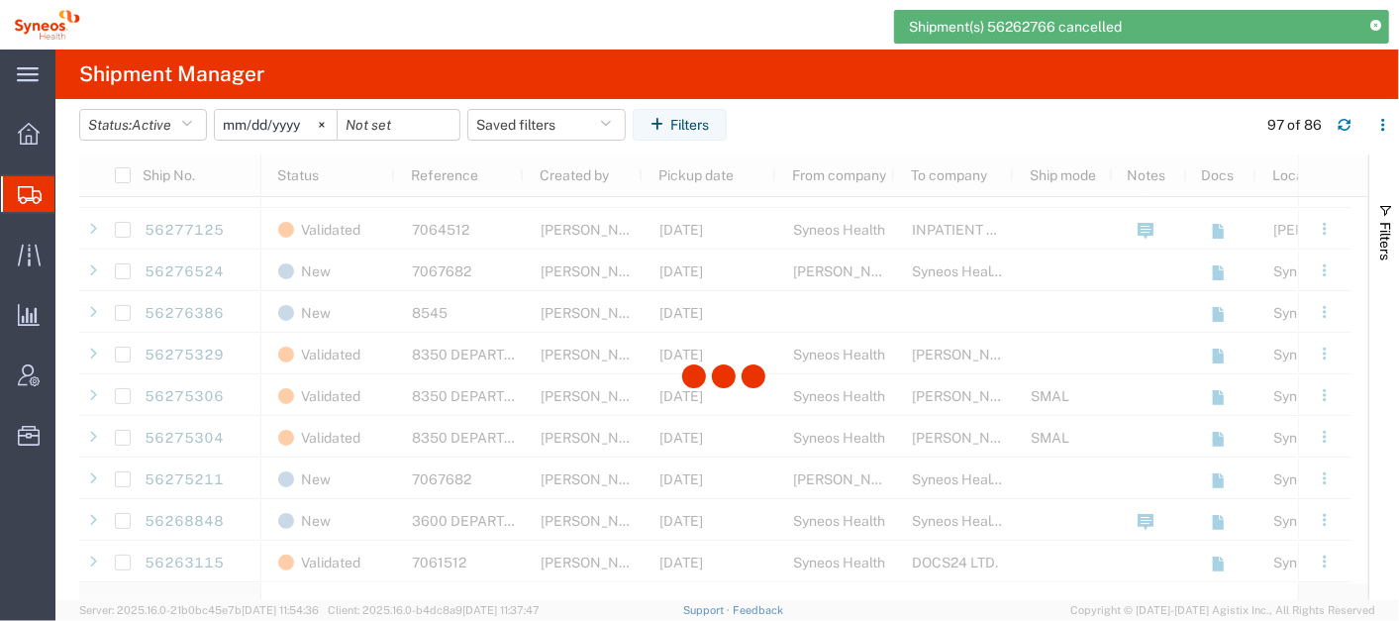
scroll to position [3190, 0]
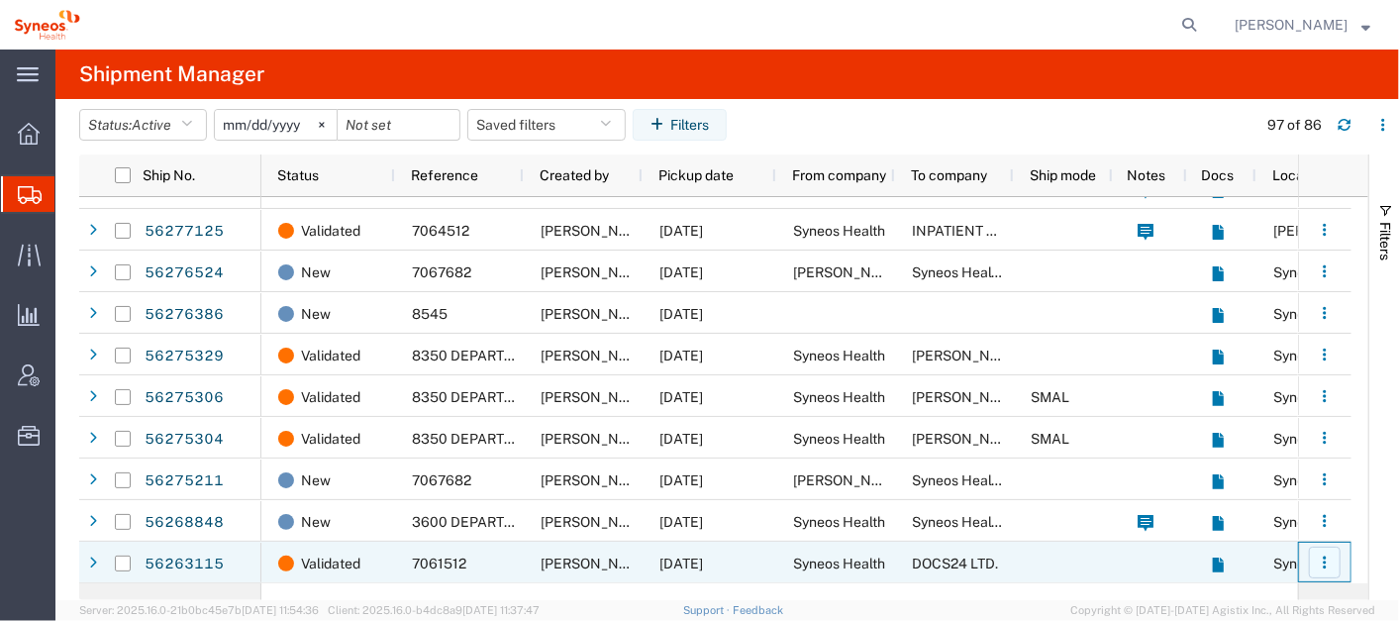
click at [1321, 557] on icon "button" at bounding box center [1325, 563] width 14 height 14
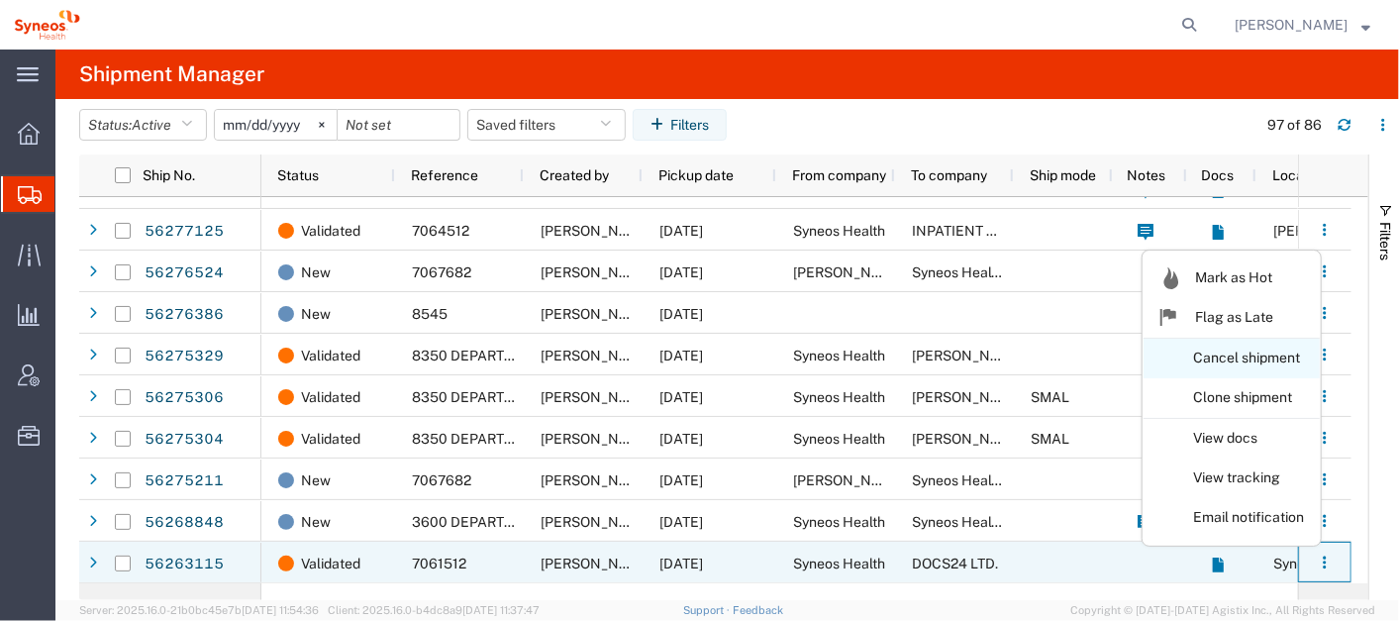
click at [1205, 356] on link "Cancel shipment" at bounding box center [1232, 359] width 176 height 36
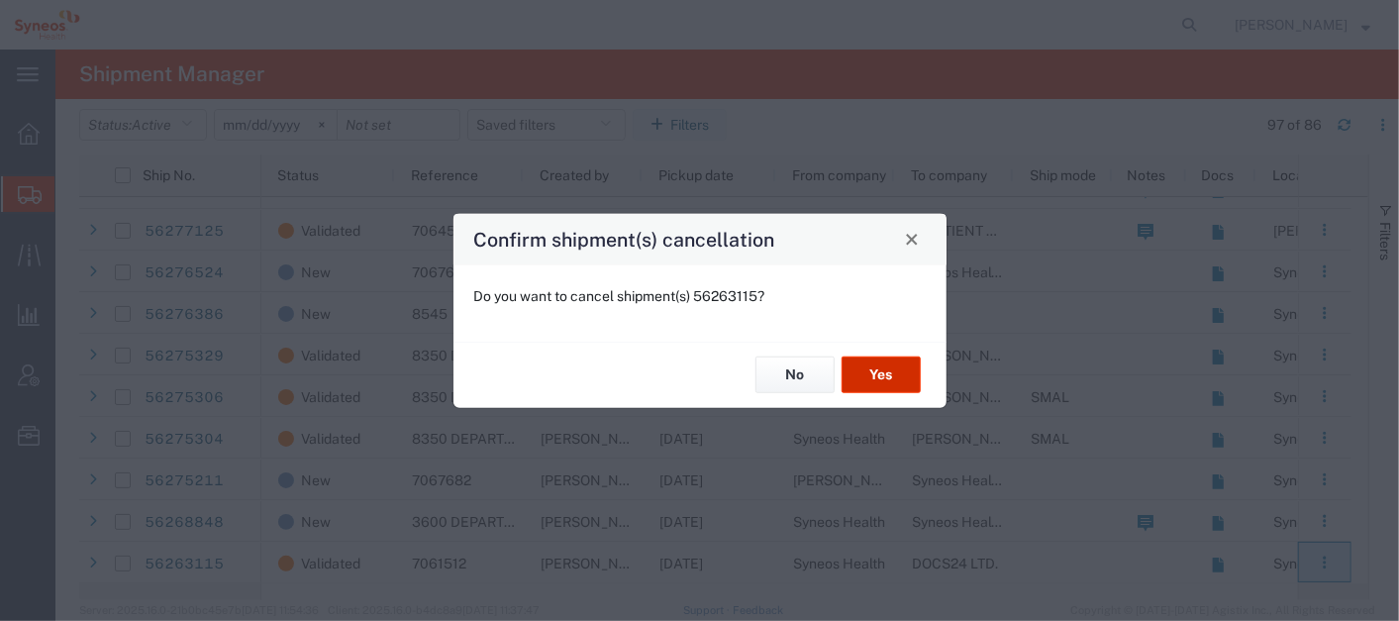
click at [863, 356] on button "Yes" at bounding box center [881, 374] width 79 height 37
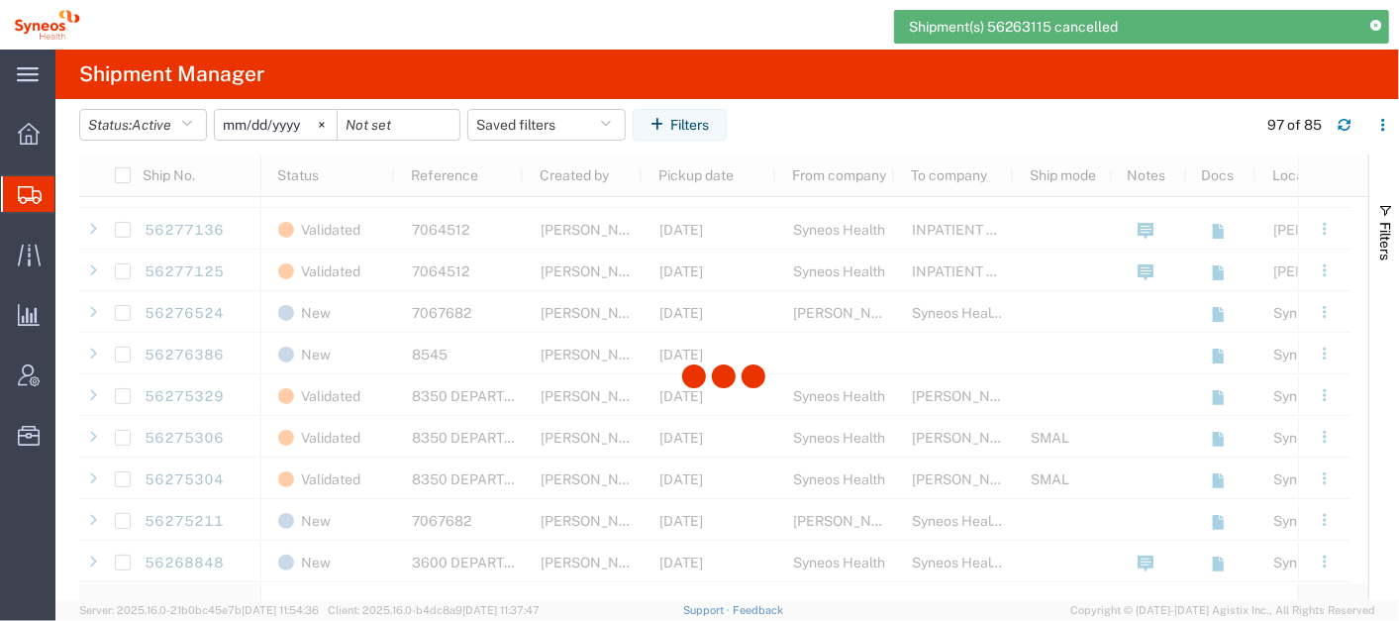
scroll to position [3149, 0]
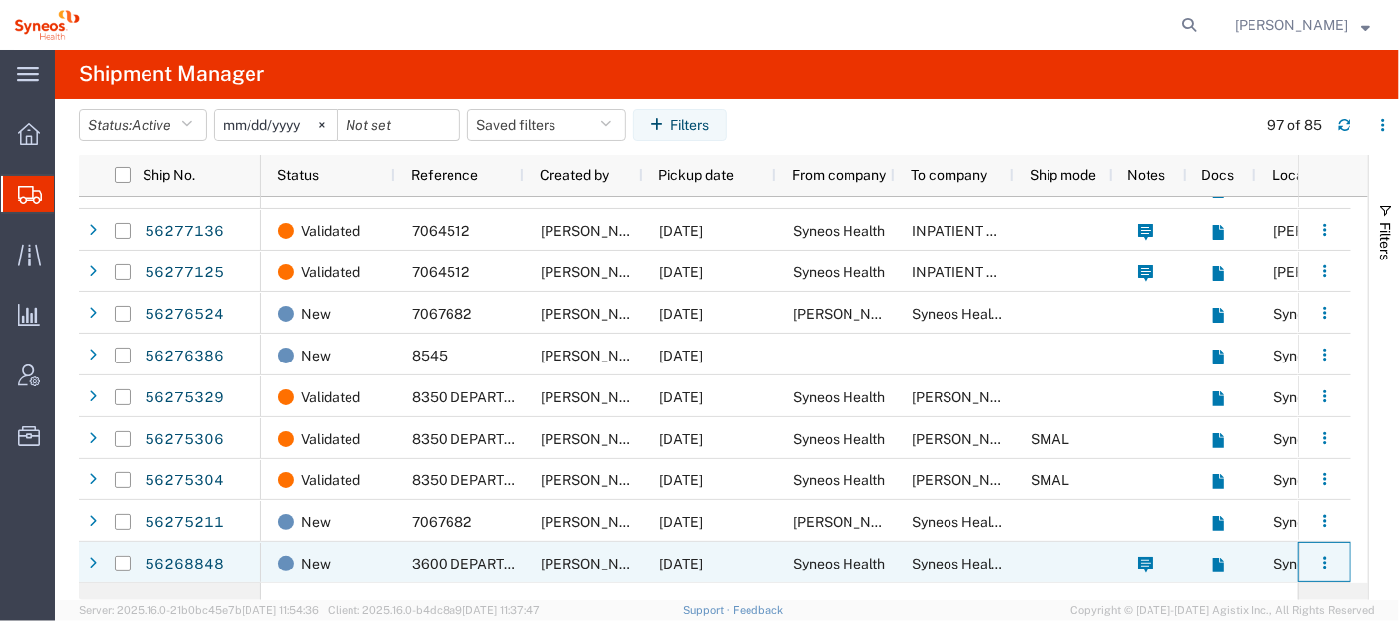
click at [1308, 560] on agx-ag-table-action-cell "Mark as Hot Flag as Late Cancel shipment Clone shipment View docs View tracking…" at bounding box center [1324, 562] width 51 height 39
click at [1322, 560] on icon "button" at bounding box center [1325, 563] width 14 height 14
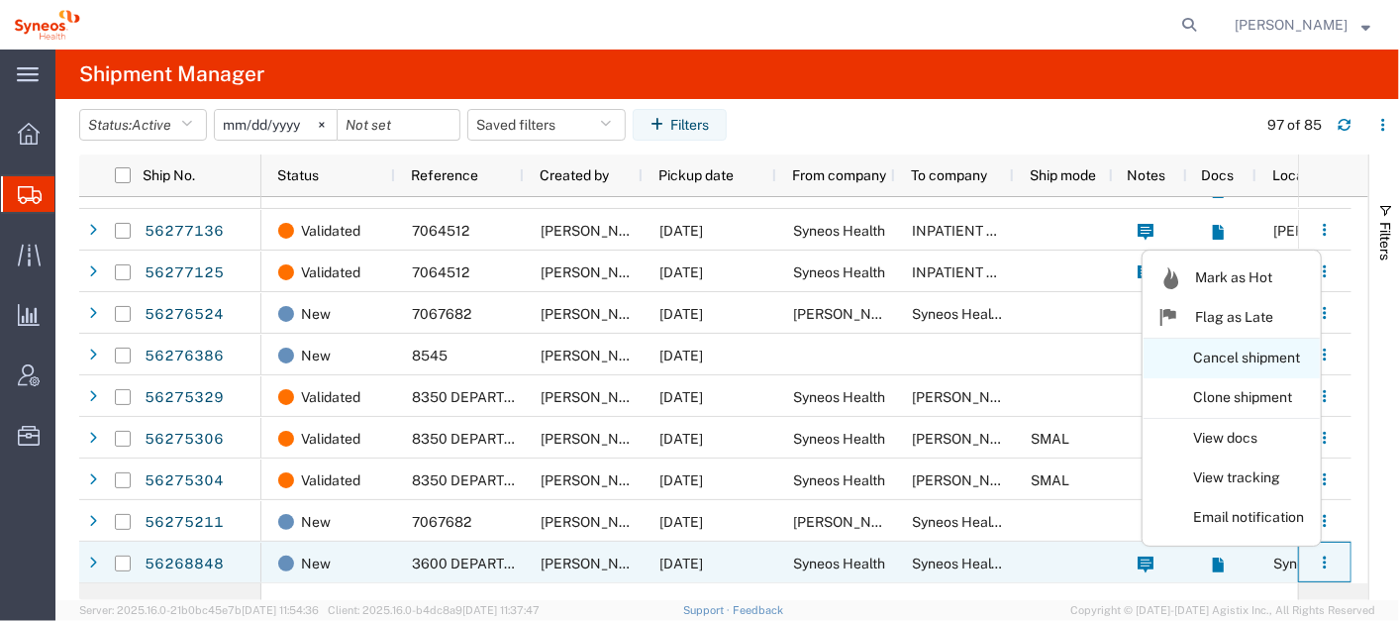
click at [1193, 355] on link "Cancel shipment" at bounding box center [1232, 359] width 176 height 36
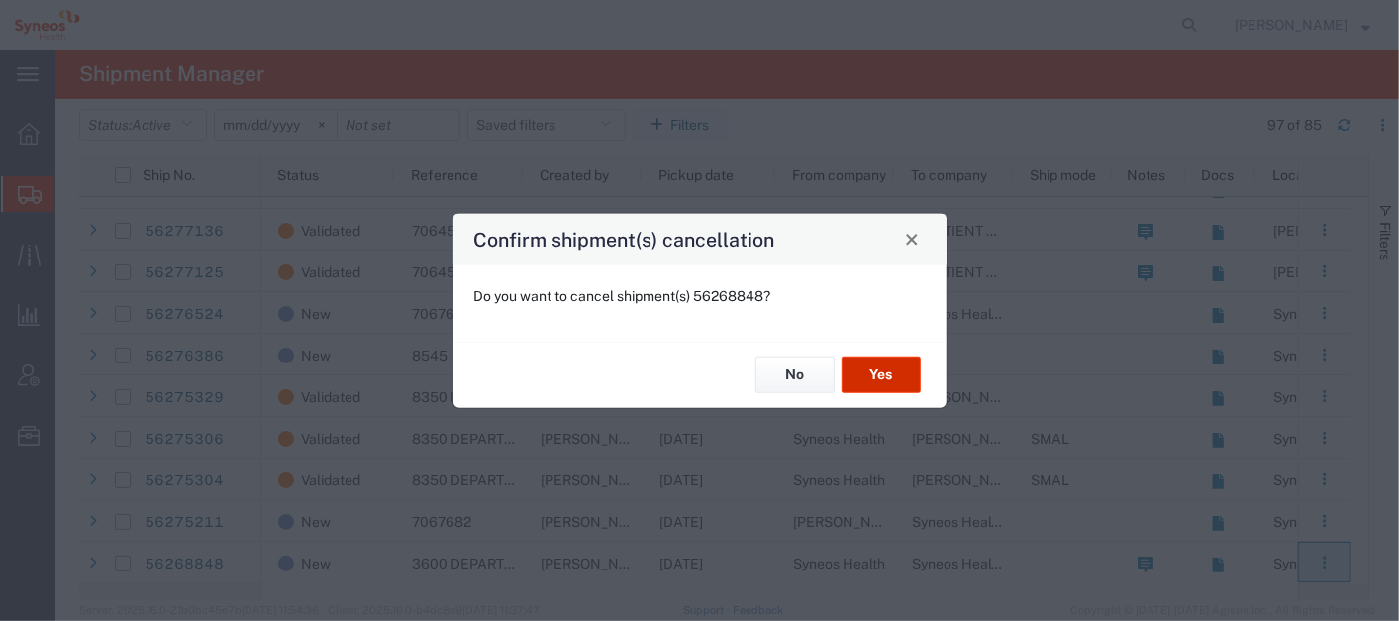
click at [869, 377] on button "Yes" at bounding box center [881, 374] width 79 height 37
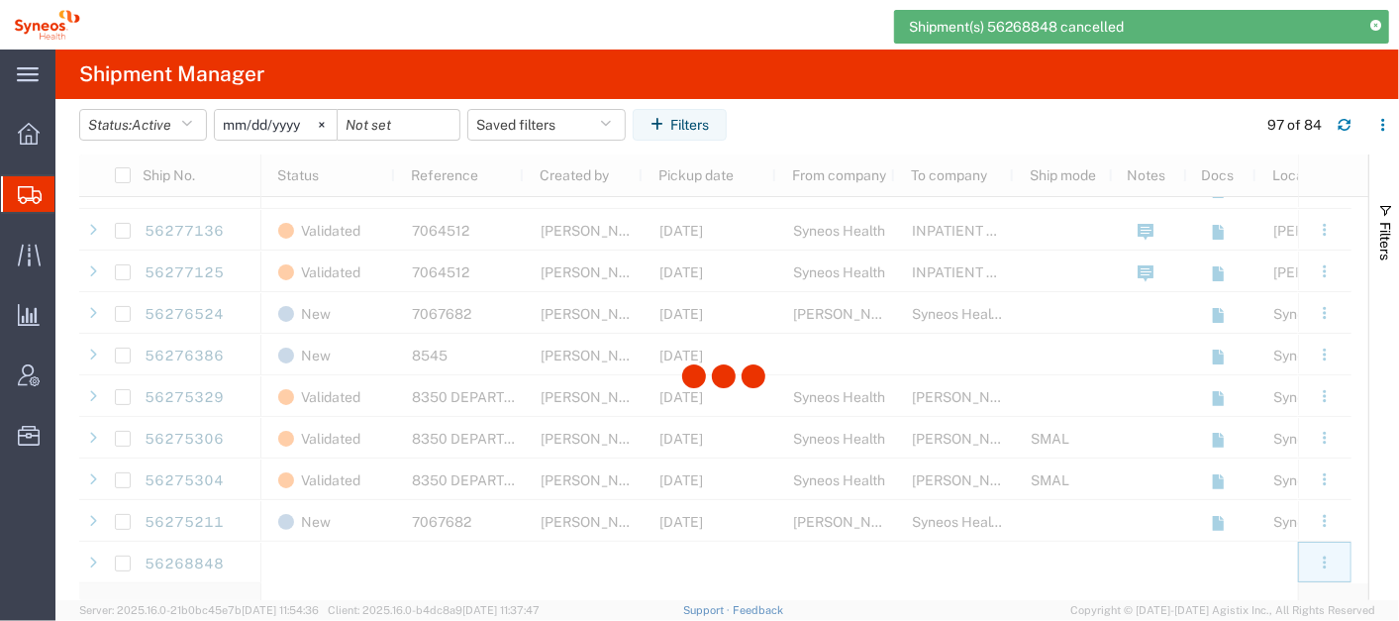
scroll to position [3107, 0]
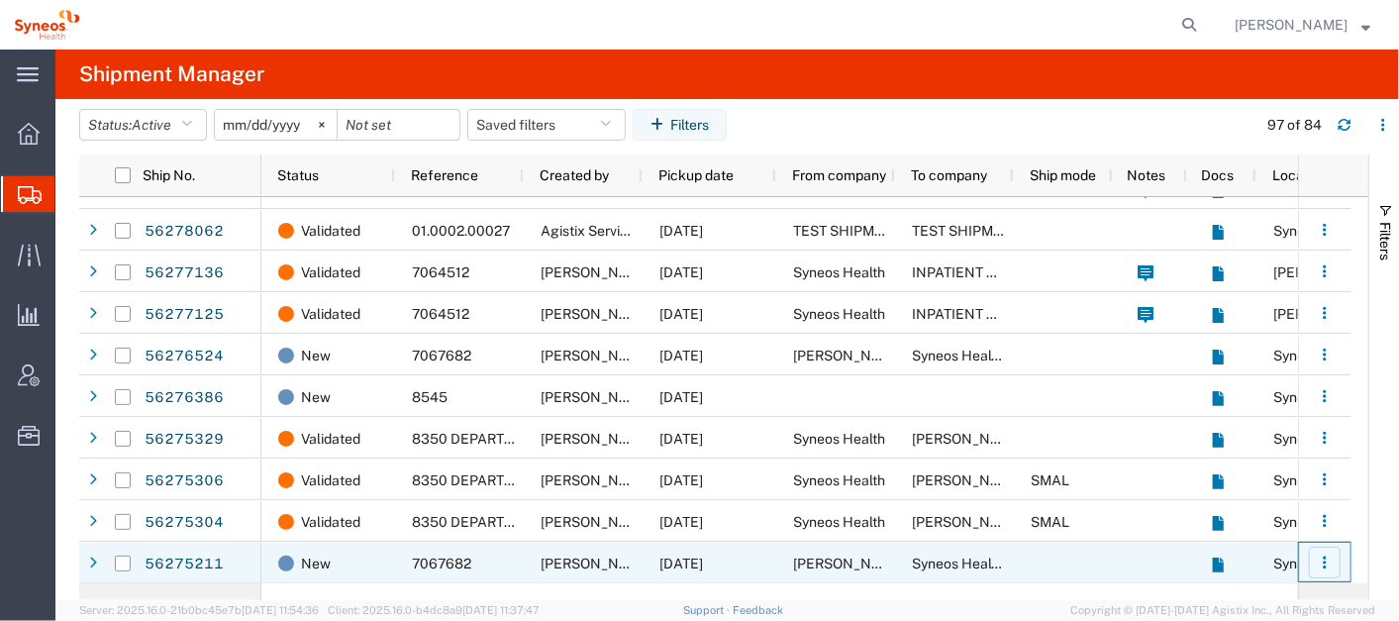
click at [1321, 559] on icon "button" at bounding box center [1325, 563] width 14 height 14
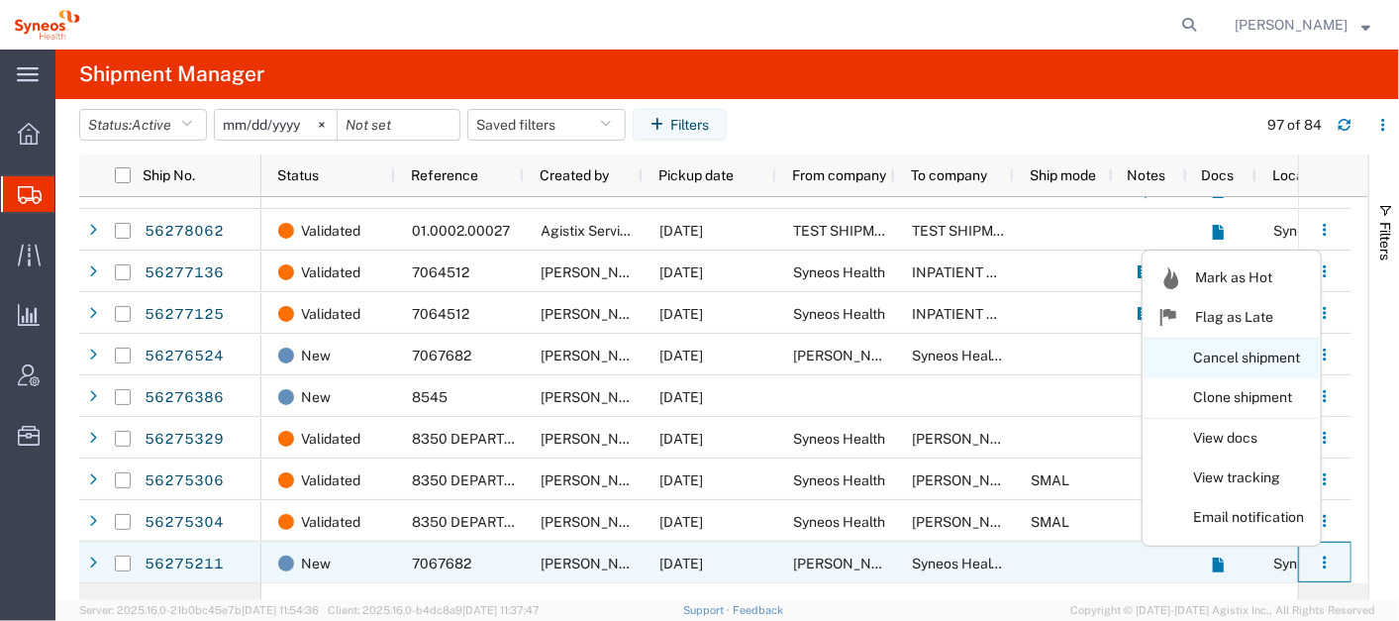
click at [1225, 356] on link "Cancel shipment" at bounding box center [1232, 359] width 176 height 36
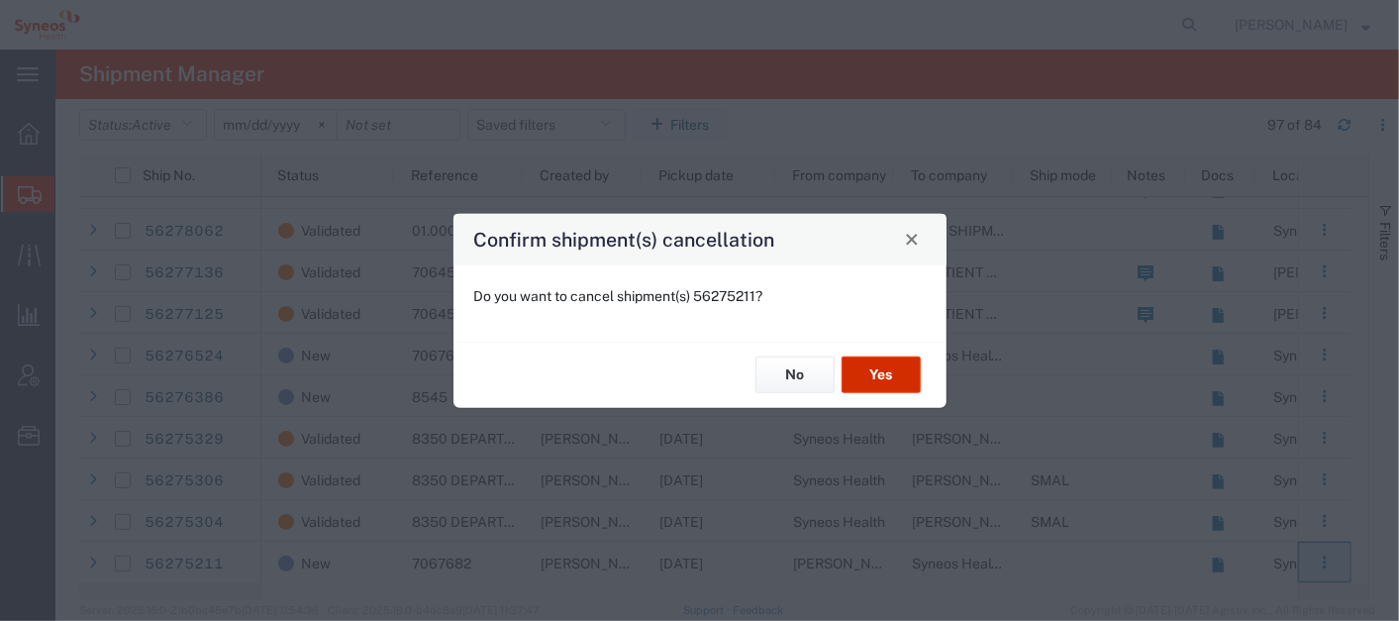
click at [885, 376] on button "Yes" at bounding box center [881, 374] width 79 height 37
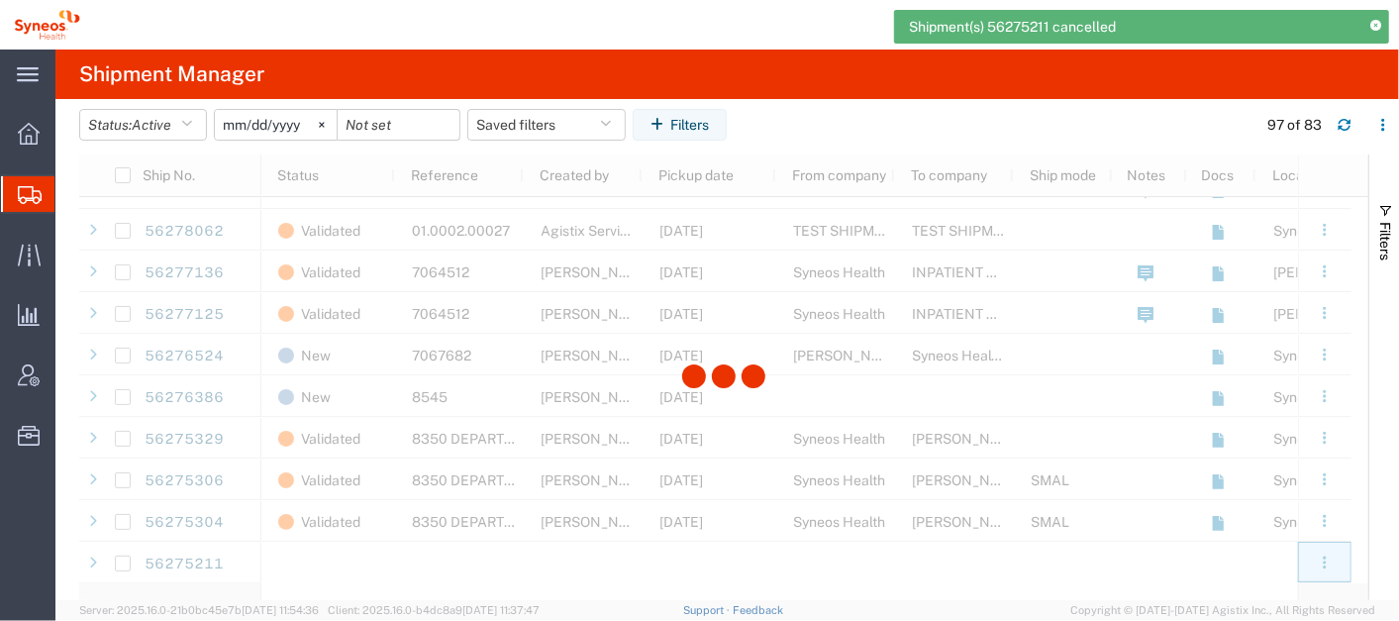
scroll to position [3066, 0]
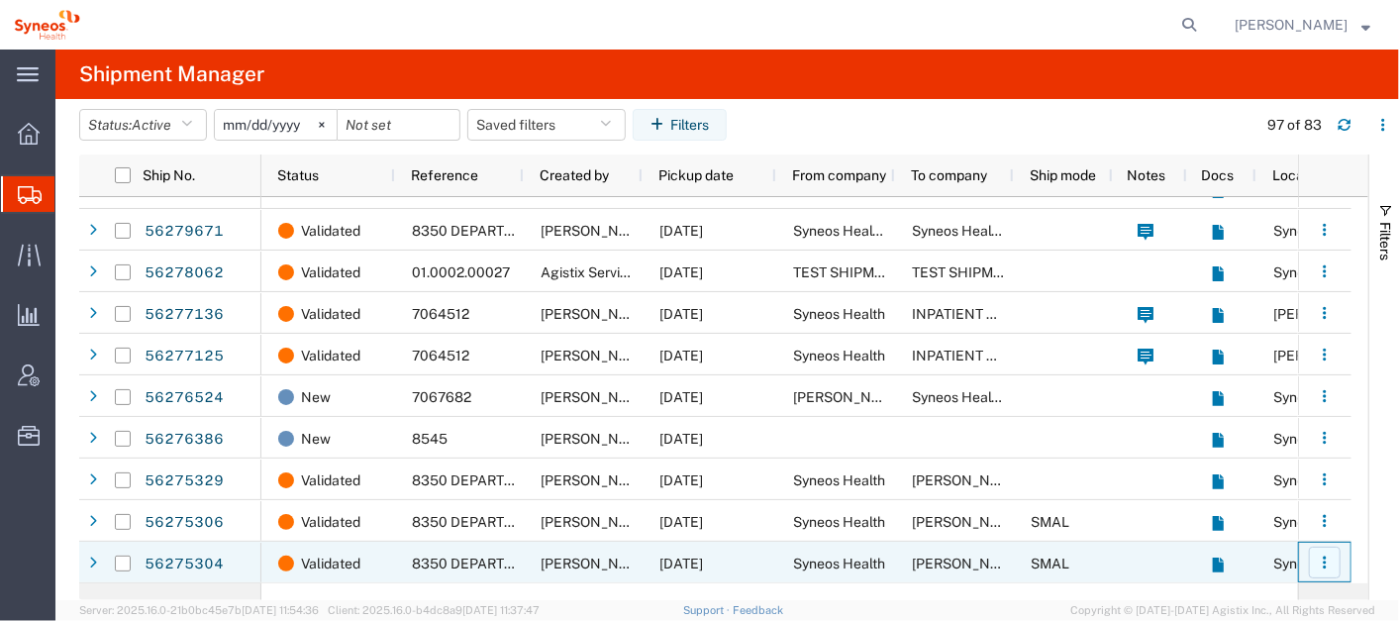
click at [1324, 559] on icon "button" at bounding box center [1325, 563] width 14 height 14
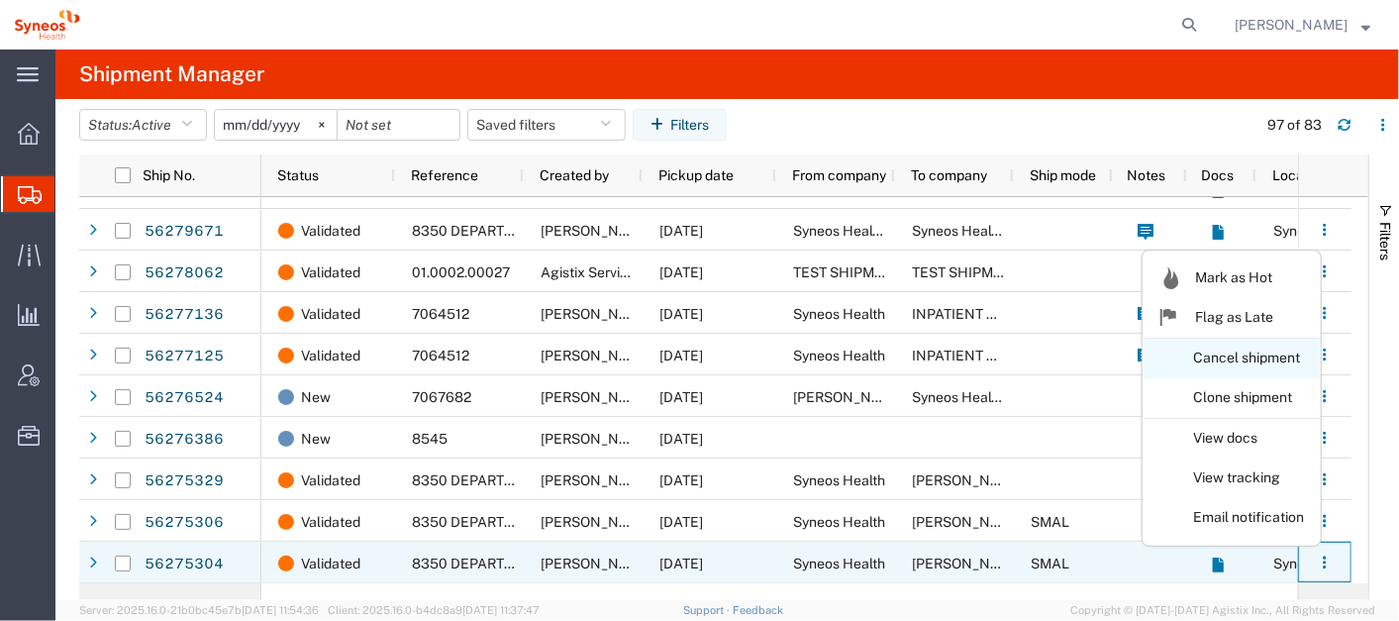
click at [1209, 350] on link "Cancel shipment" at bounding box center [1232, 359] width 176 height 36
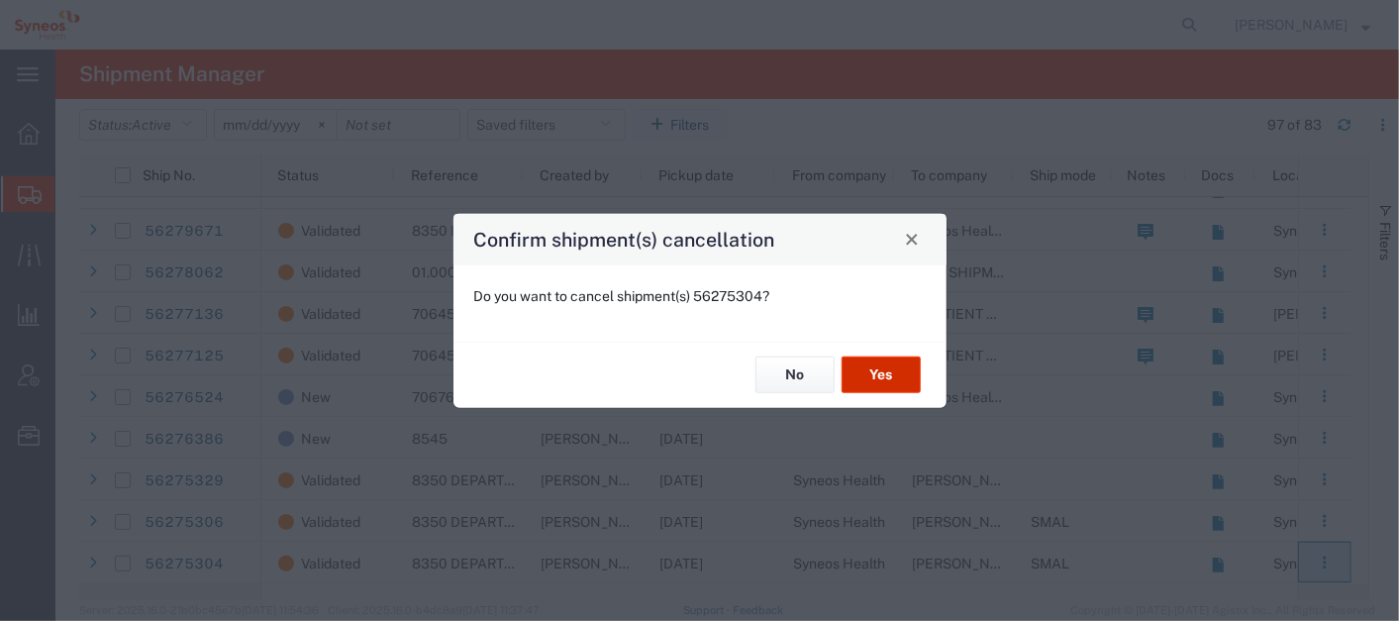
click at [888, 371] on button "Yes" at bounding box center [881, 374] width 79 height 37
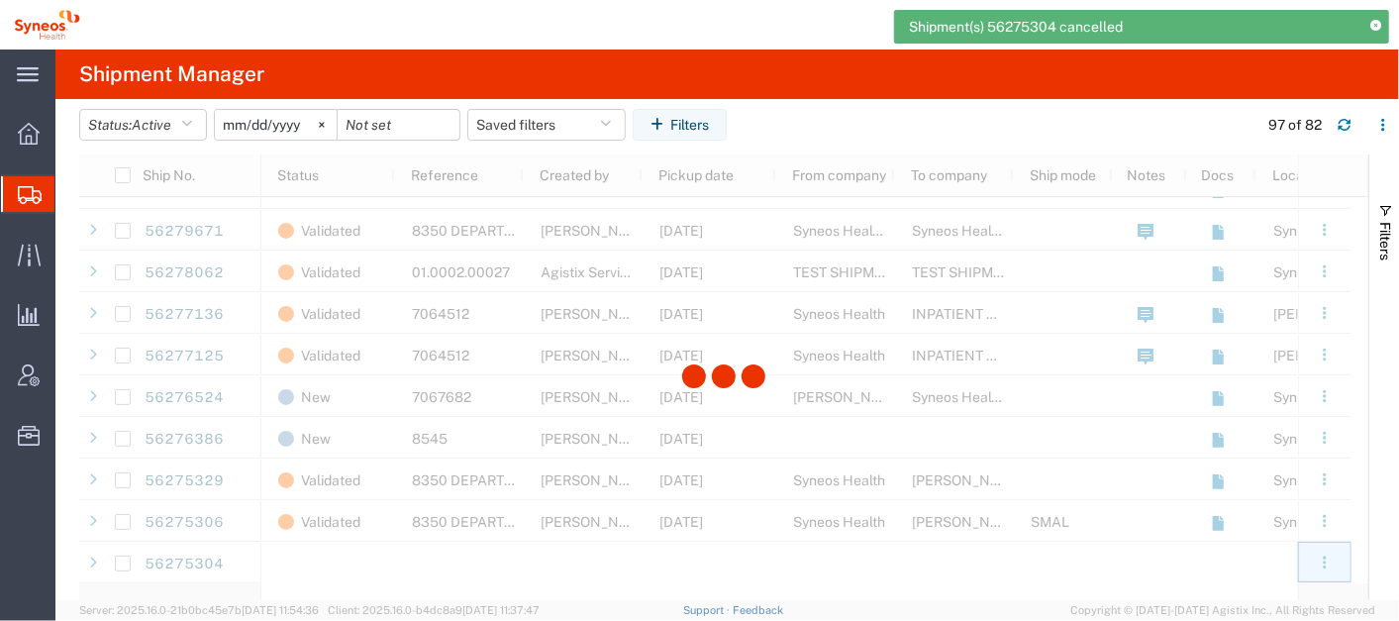
scroll to position [3024, 0]
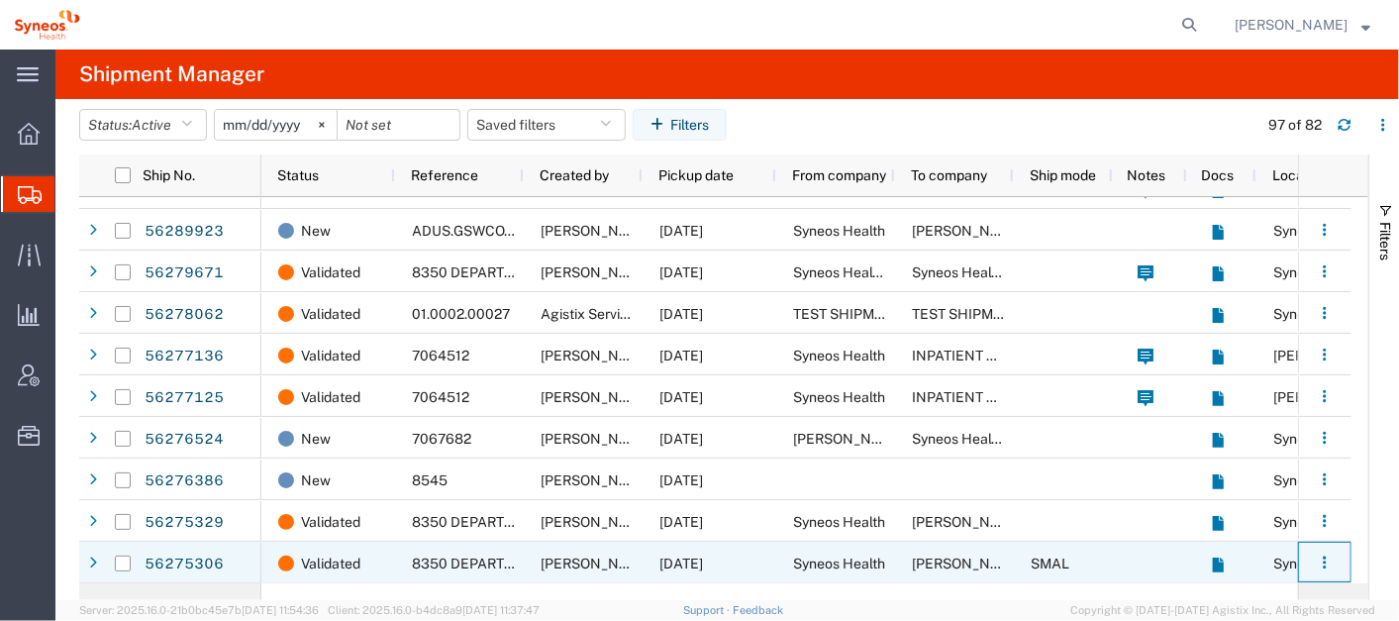
click at [1307, 552] on agx-ag-table-action-cell "Mark as Hot Flag as Late Cancel shipment Clone shipment View docs View tracking…" at bounding box center [1324, 562] width 51 height 39
click at [1329, 557] on icon "button" at bounding box center [1325, 563] width 14 height 14
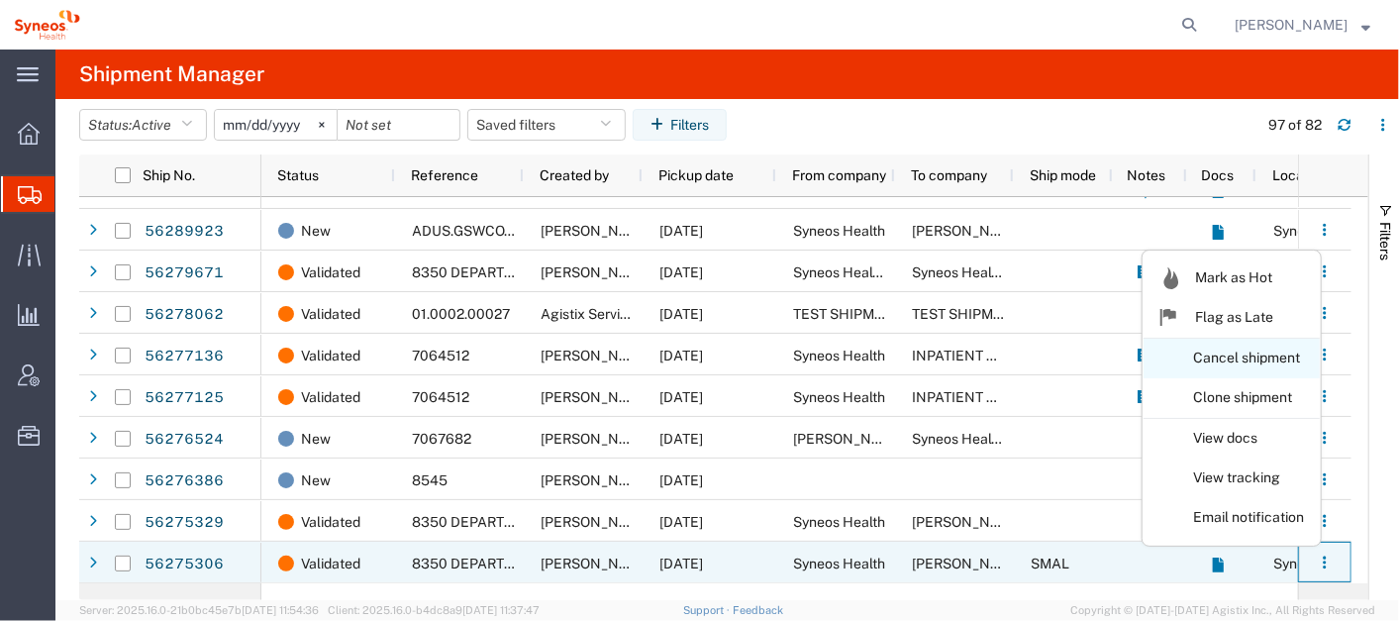
click at [1214, 364] on link "Cancel shipment" at bounding box center [1232, 359] width 176 height 36
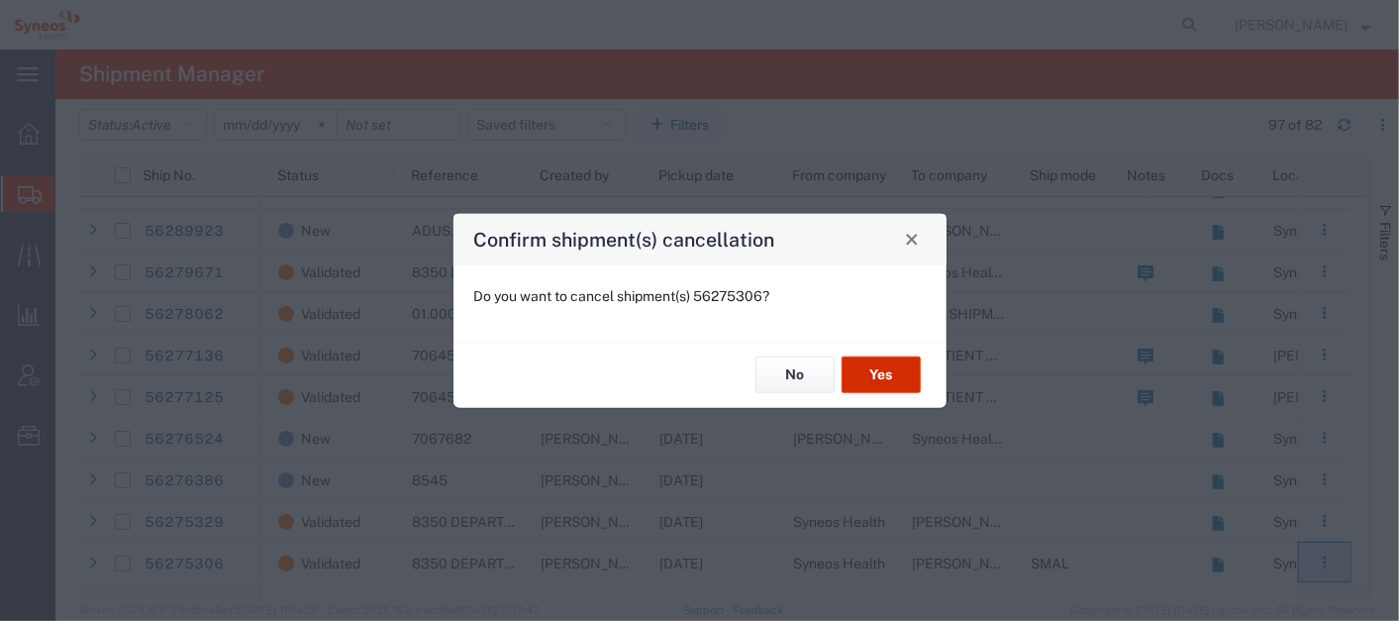
click at [894, 369] on button "Yes" at bounding box center [881, 374] width 79 height 37
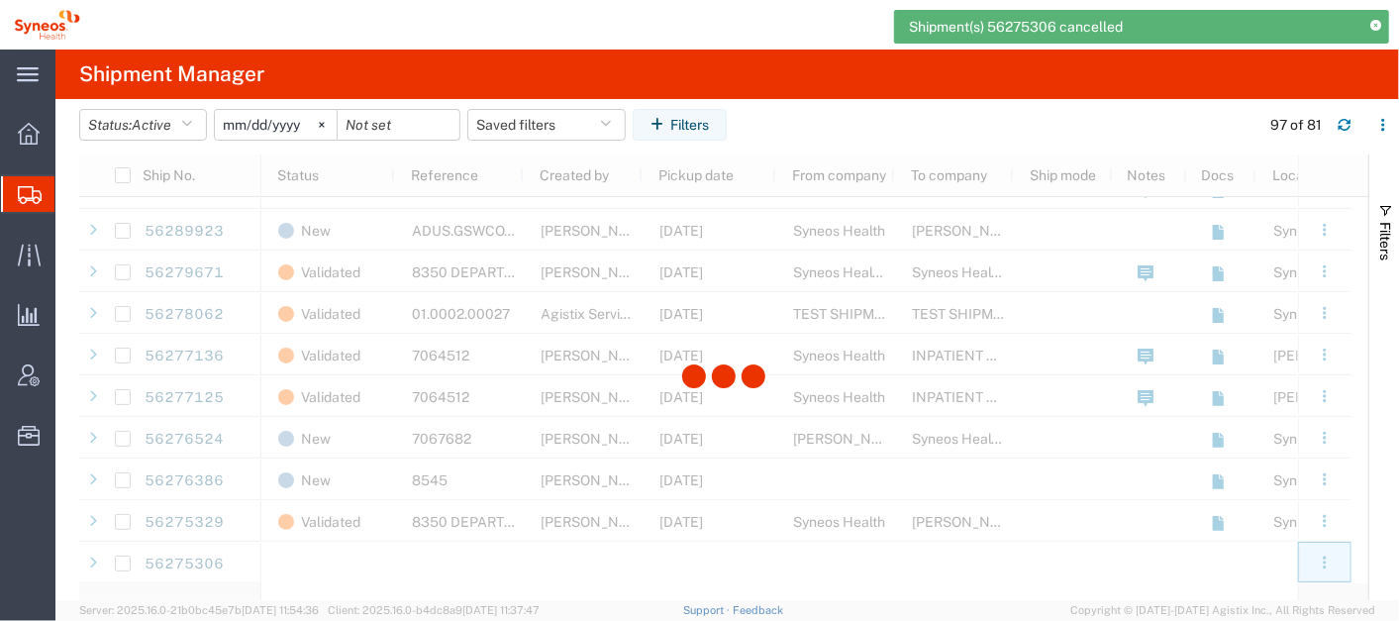
scroll to position [2983, 0]
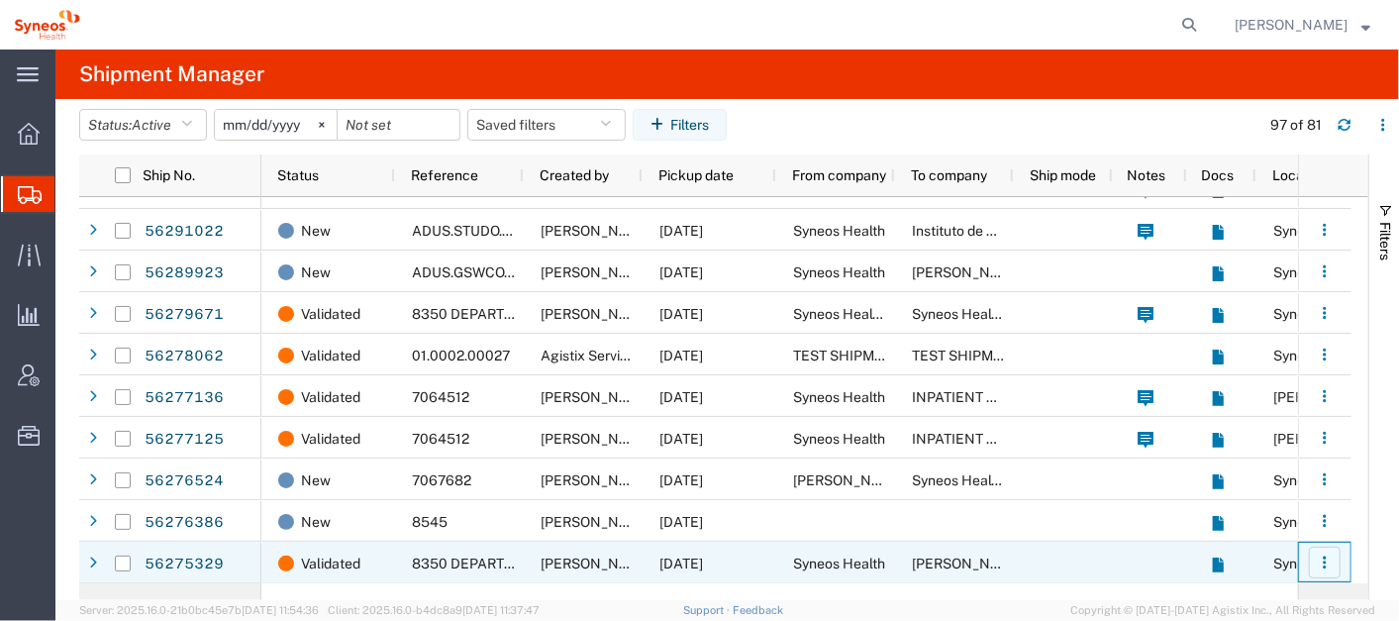
click at [1318, 562] on button "button" at bounding box center [1325, 563] width 32 height 32
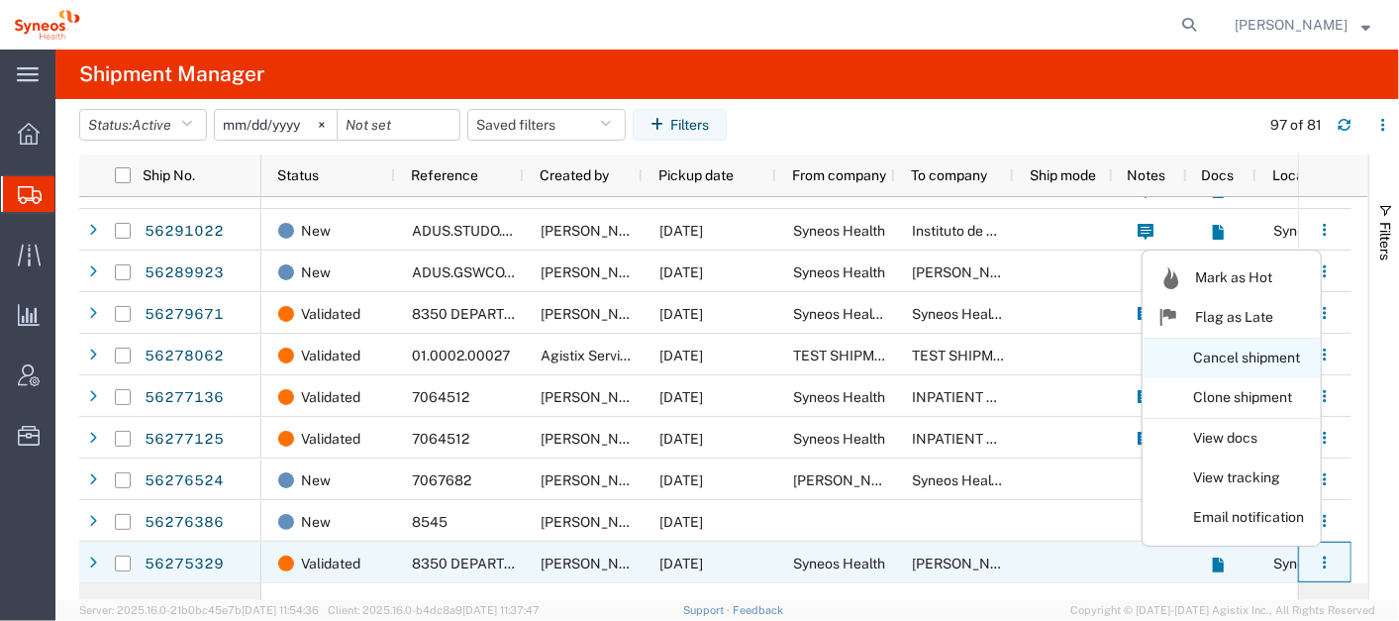
click at [1208, 364] on link "Cancel shipment" at bounding box center [1232, 359] width 176 height 36
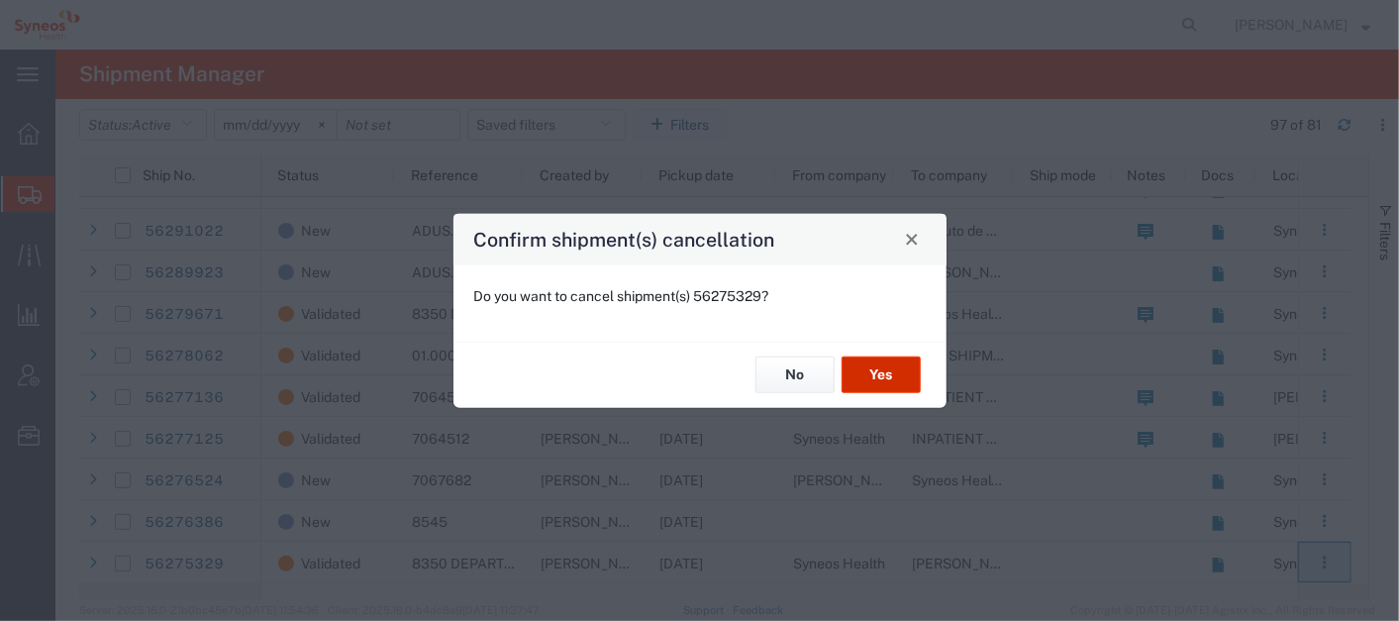
click at [893, 373] on button "Yes" at bounding box center [881, 374] width 79 height 37
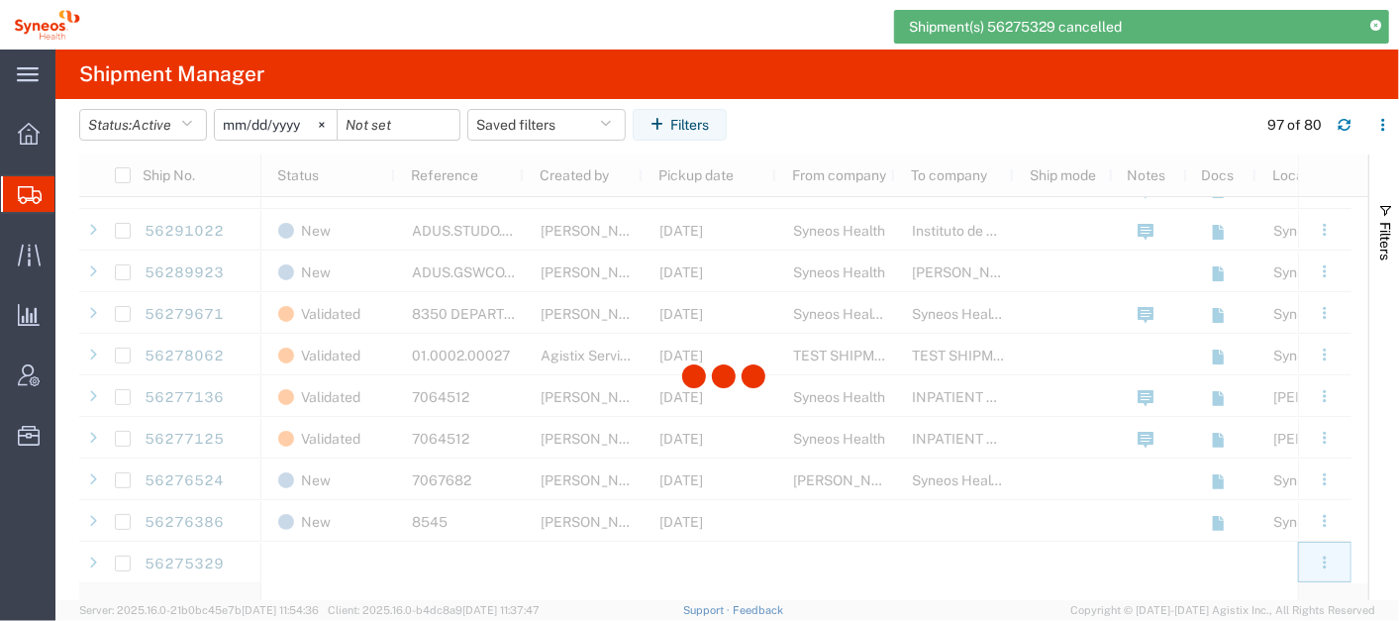
scroll to position [2941, 0]
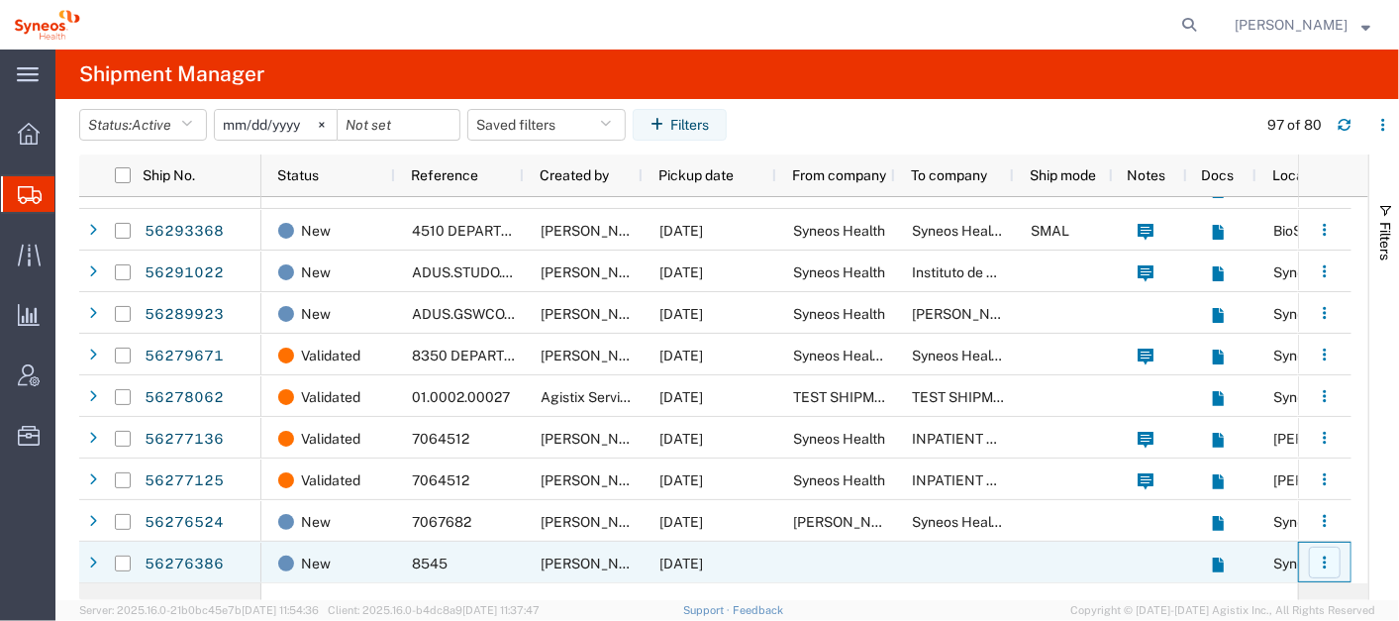
click at [1330, 558] on icon "button" at bounding box center [1325, 563] width 14 height 14
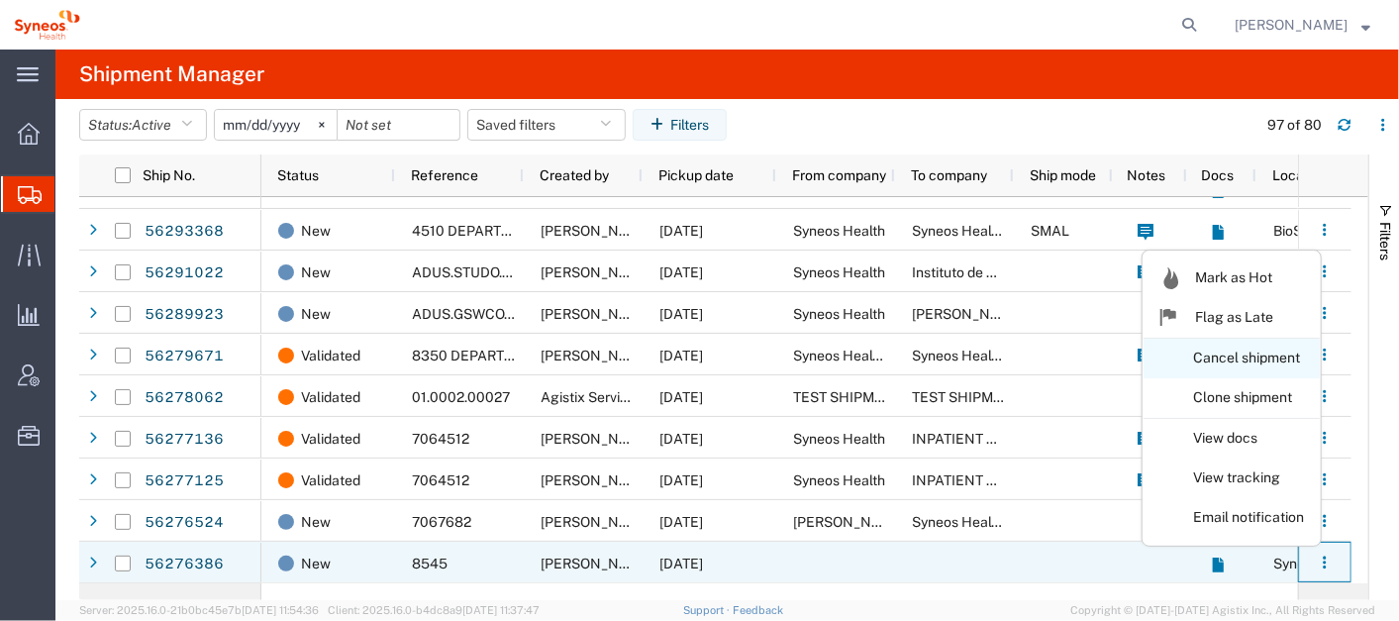
click at [1263, 354] on link "Cancel shipment" at bounding box center [1232, 359] width 176 height 36
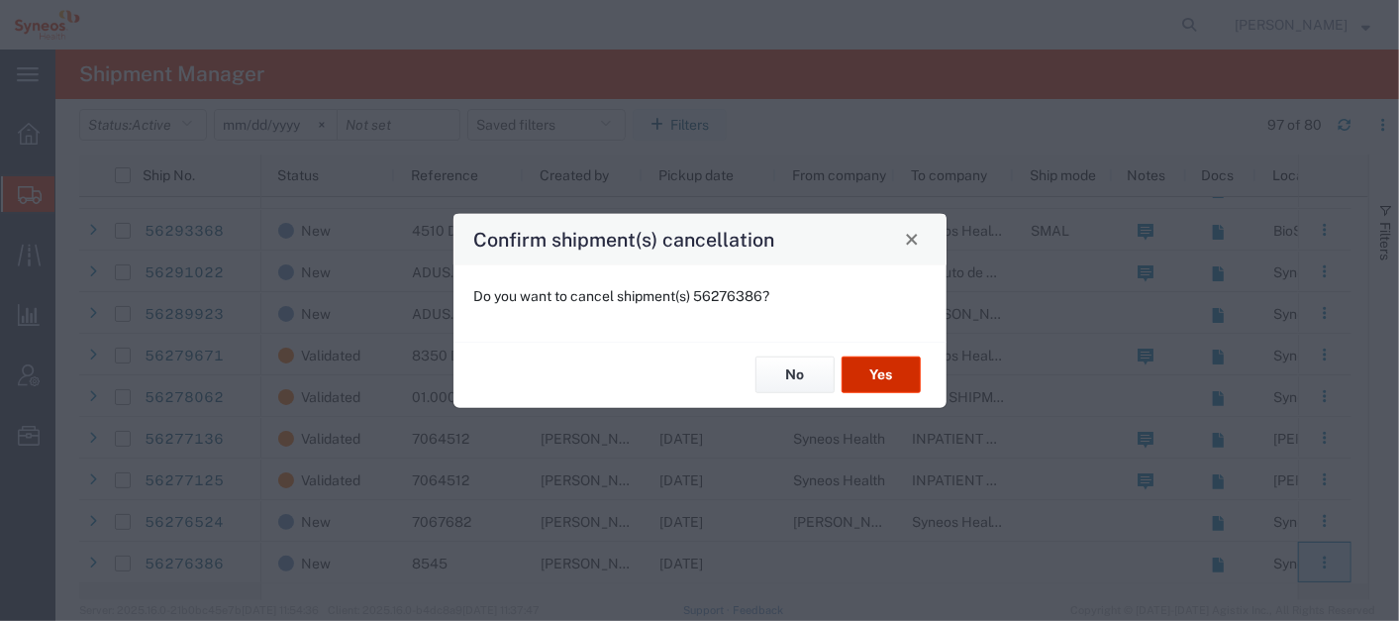
click at [891, 377] on button "Yes" at bounding box center [881, 374] width 79 height 37
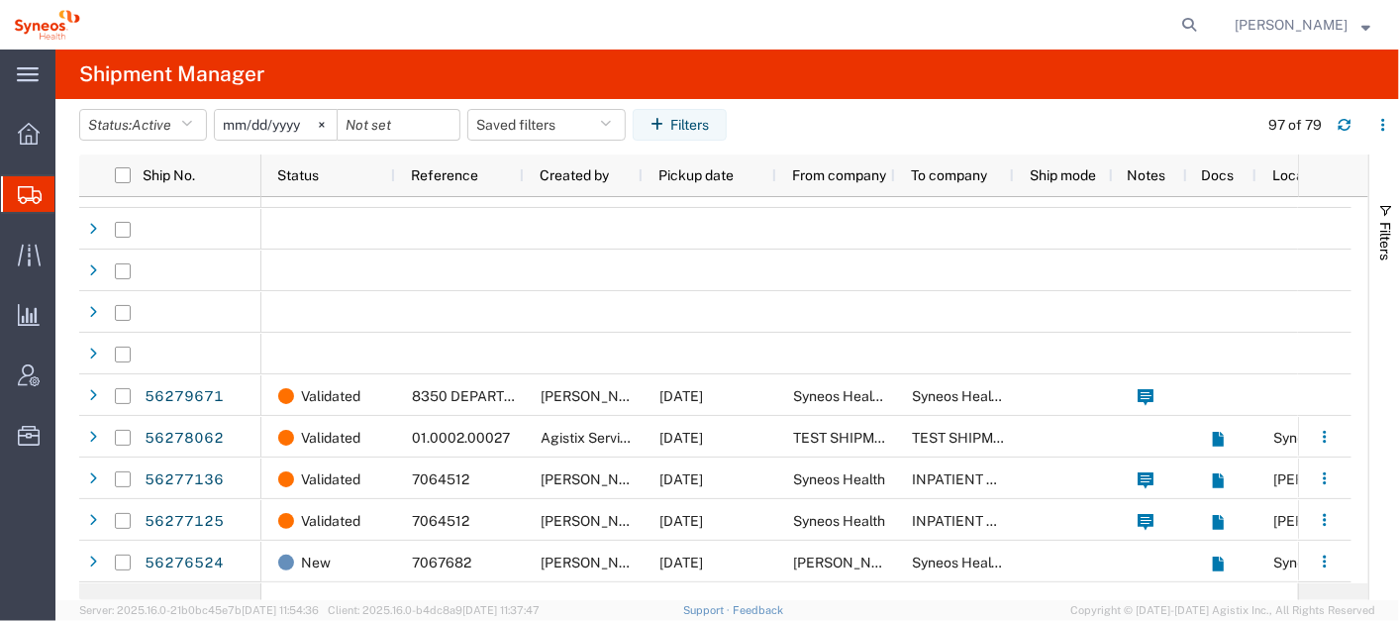
scroll to position [2899, 0]
